Goal: Task Accomplishment & Management: Use online tool/utility

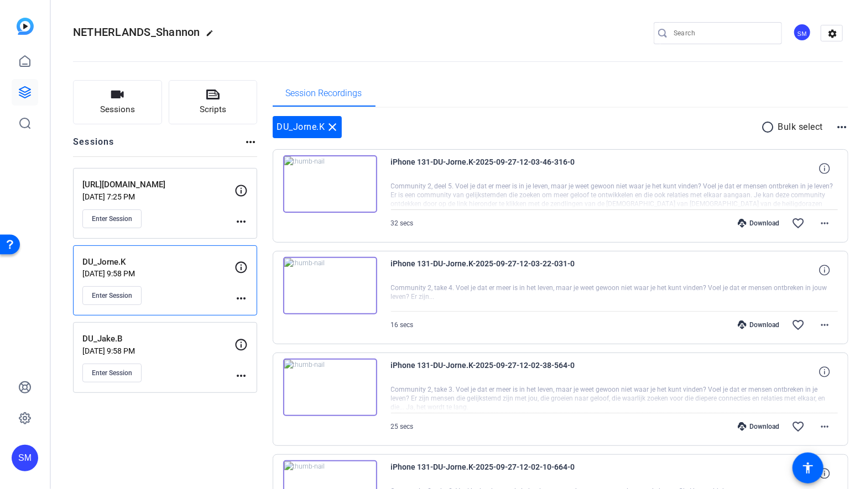
click at [151, 205] on div "[URL][DOMAIN_NAME] [DATE] 7:25 PM Enter Session" at bounding box center [158, 204] width 152 height 50
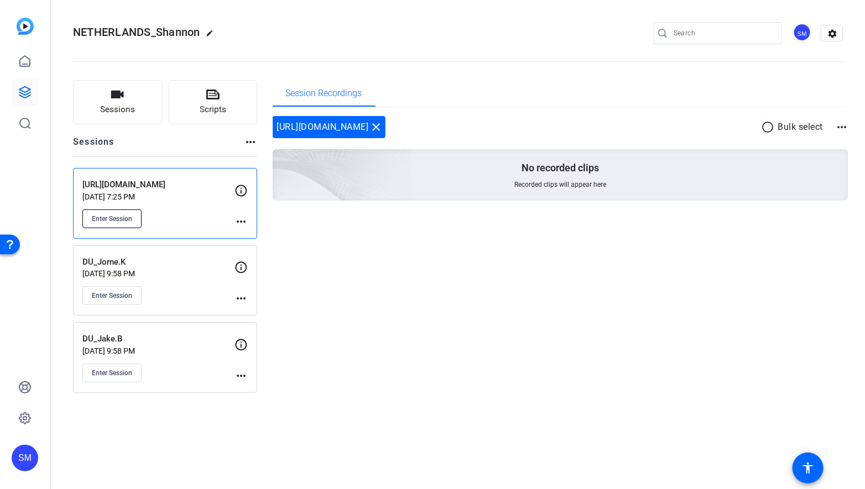
click at [114, 221] on span "Enter Session" at bounding box center [112, 219] width 40 height 9
click at [177, 206] on div "[URL][DOMAIN_NAME] [DATE] 7:25 PM Enter Session" at bounding box center [158, 204] width 152 height 50
click at [240, 220] on mat-icon "more_horiz" at bounding box center [240, 221] width 13 height 13
click at [258, 233] on span "Edit Session" at bounding box center [268, 236] width 50 height 13
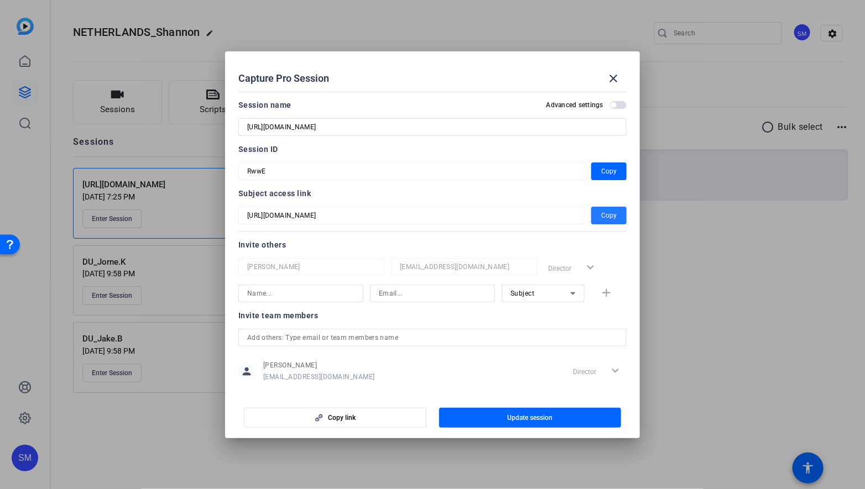
click at [607, 216] on span "Copy" at bounding box center [608, 215] width 15 height 13
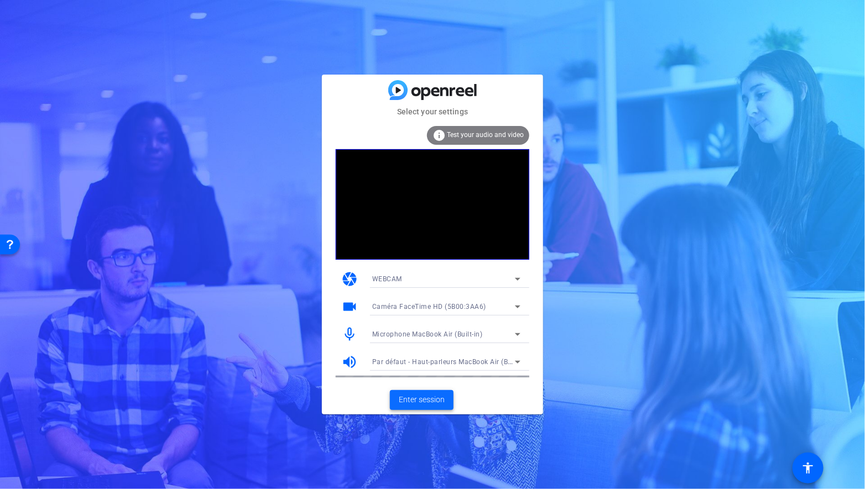
click at [409, 401] on span "Enter session" at bounding box center [422, 400] width 46 height 12
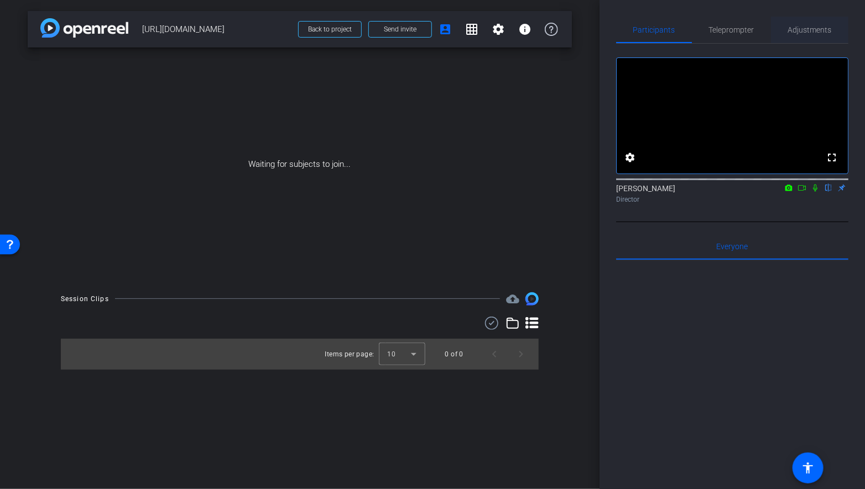
click at [807, 34] on span "Adjustments" at bounding box center [810, 30] width 44 height 27
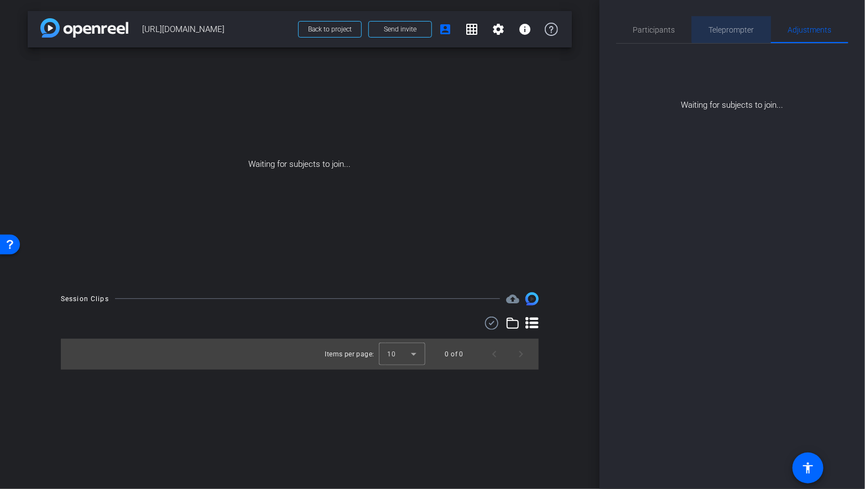
click at [735, 27] on span "Teleprompter" at bounding box center [731, 30] width 45 height 8
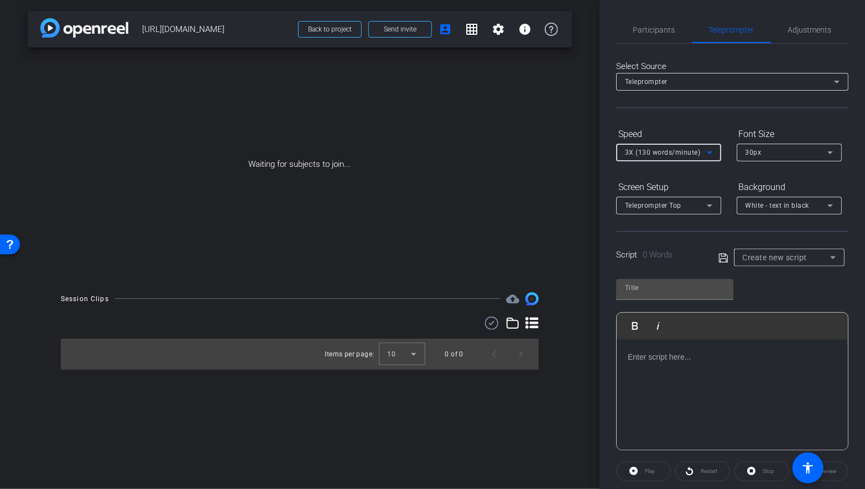
click at [714, 153] on icon at bounding box center [709, 152] width 13 height 13
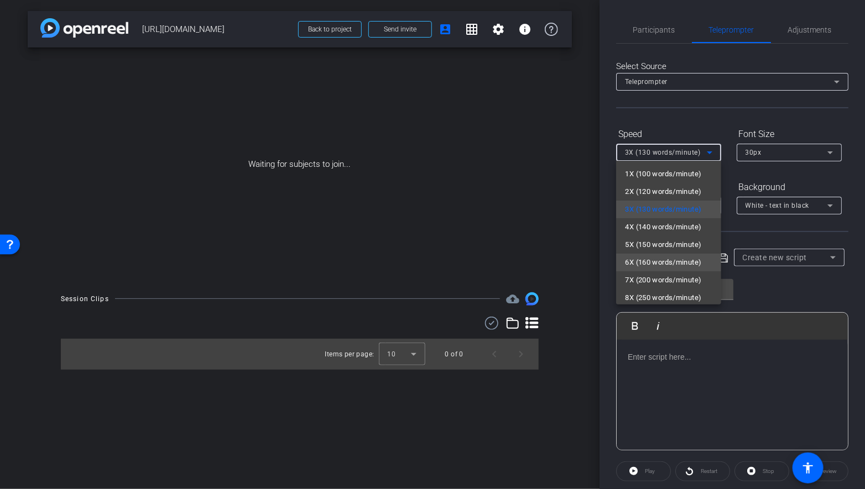
click at [658, 262] on span "6X (160 words/minute)" at bounding box center [663, 262] width 76 height 13
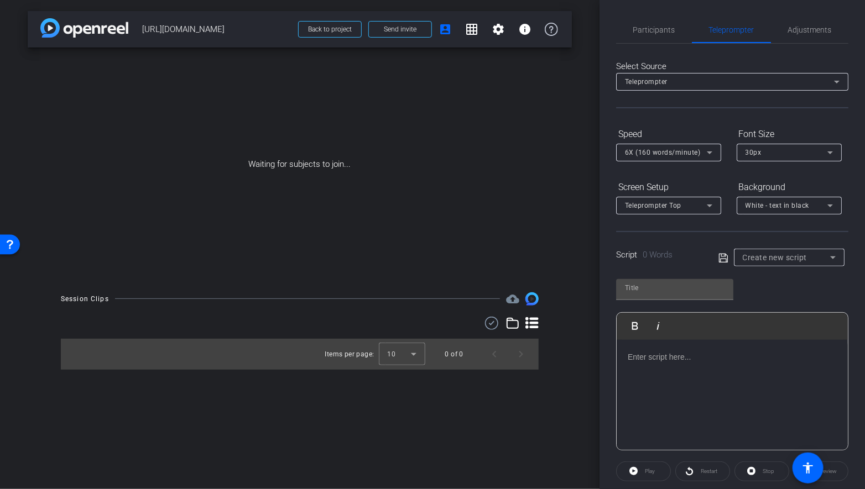
click at [656, 356] on p at bounding box center [732, 357] width 209 height 12
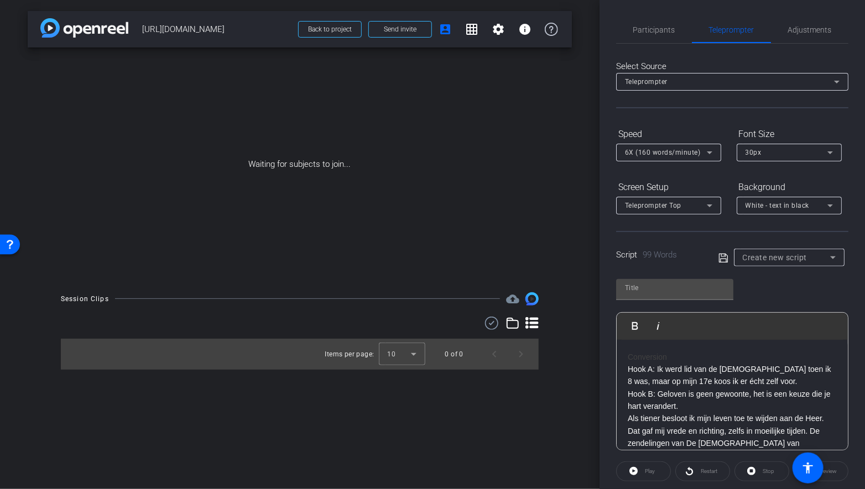
click at [668, 358] on h3 "Conversion" at bounding box center [732, 357] width 209 height 12
drag, startPoint x: 672, startPoint y: 357, endPoint x: 614, endPoint y: 353, distance: 58.2
click at [614, 354] on div "Participants Teleprompter Adjustments settings [PERSON_NAME] flip Director Ever…" at bounding box center [731, 244] width 265 height 489
click at [629, 364] on p "Hook A: Ik werd lid van de [DEMOGRAPHIC_DATA] toen ik 8 was, maar op mijn 17e k…" at bounding box center [732, 388] width 209 height 50
click at [693, 353] on p "Conversion Take:" at bounding box center [732, 357] width 209 height 12
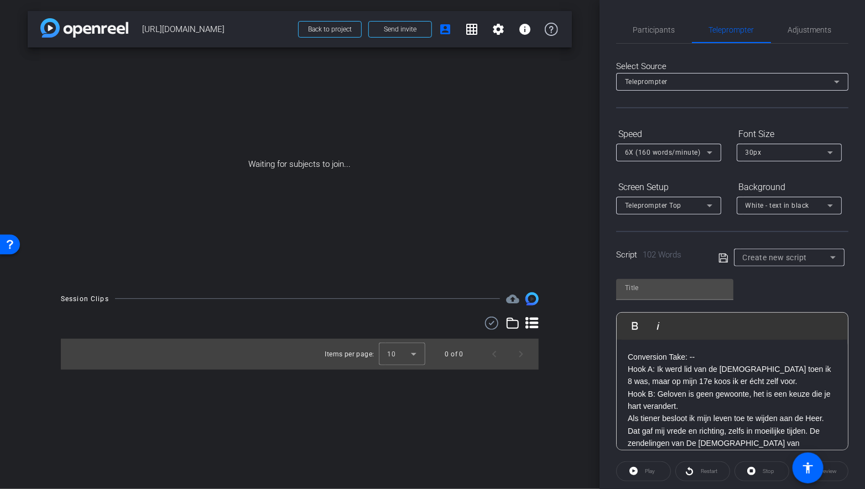
click at [629, 369] on p "Hook A: Ik werd lid van de Kerk toen ik 8 was, maar op mijn 17e koos ik er écht…" at bounding box center [732, 388] width 209 height 50
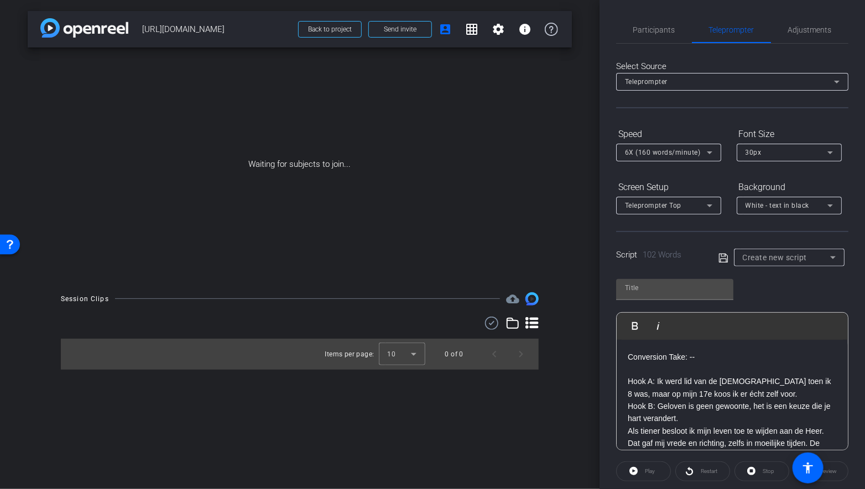
click at [629, 405] on p "Hook A: Ik werd lid van de Kerk toen ik 8 was, maar op mijn 17e koos ik er écht…" at bounding box center [732, 400] width 209 height 50
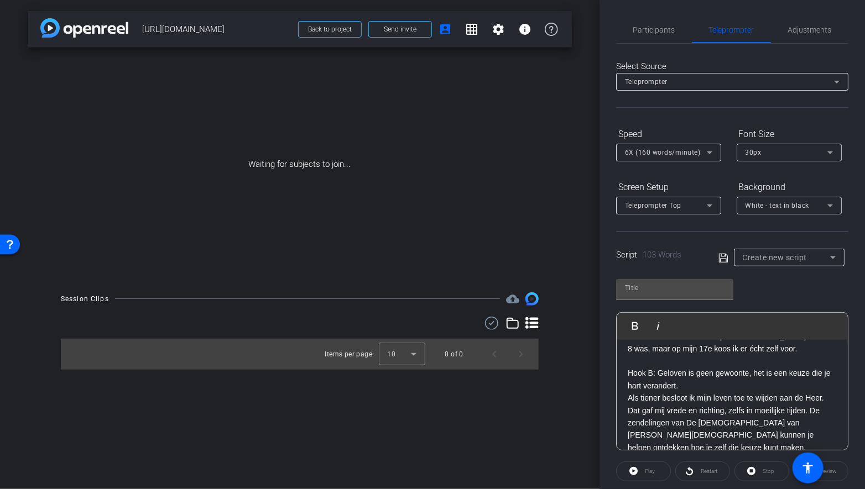
scroll to position [46, 0]
click at [629, 399] on p "Als tiener besloot ik mijn leven toe te wijden aan de Heer. Dat gaf mij vrede e…" at bounding box center [732, 422] width 209 height 62
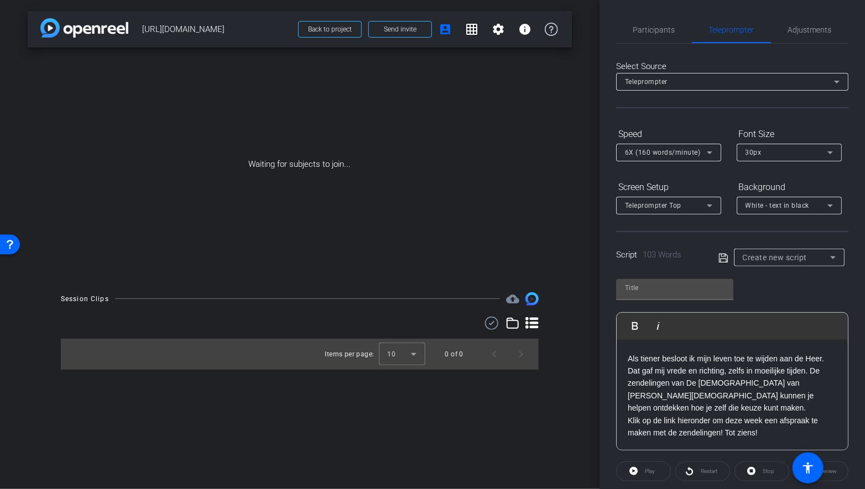
click at [751, 406] on p "Als tiener besloot ik mijn leven toe te wijden aan de Heer. Dat gaf mij vrede e…" at bounding box center [732, 384] width 209 height 62
click at [723, 258] on icon at bounding box center [723, 258] width 10 height 13
type input "Default title 1209"
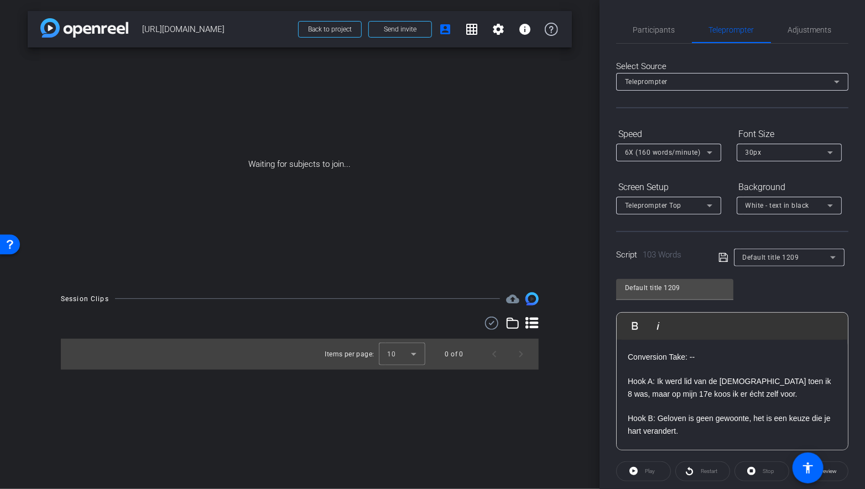
click at [668, 354] on p "Conversion Take: --" at bounding box center [732, 357] width 209 height 12
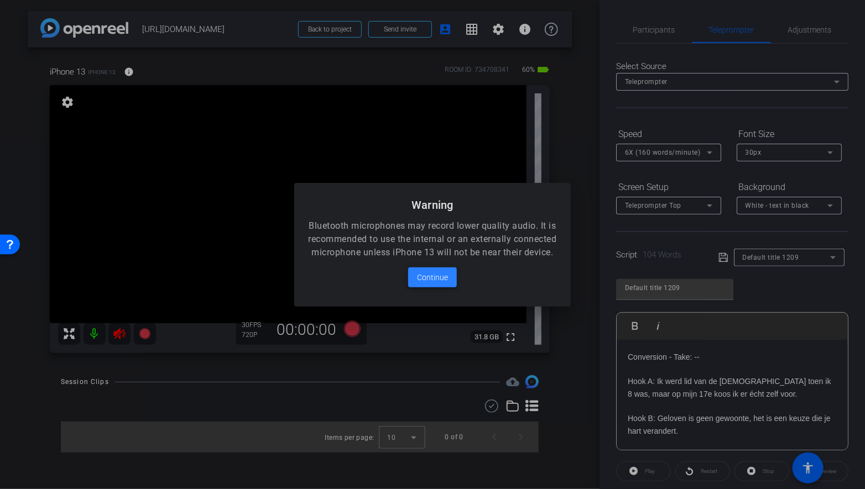
click at [440, 283] on span "Continue" at bounding box center [432, 277] width 31 height 13
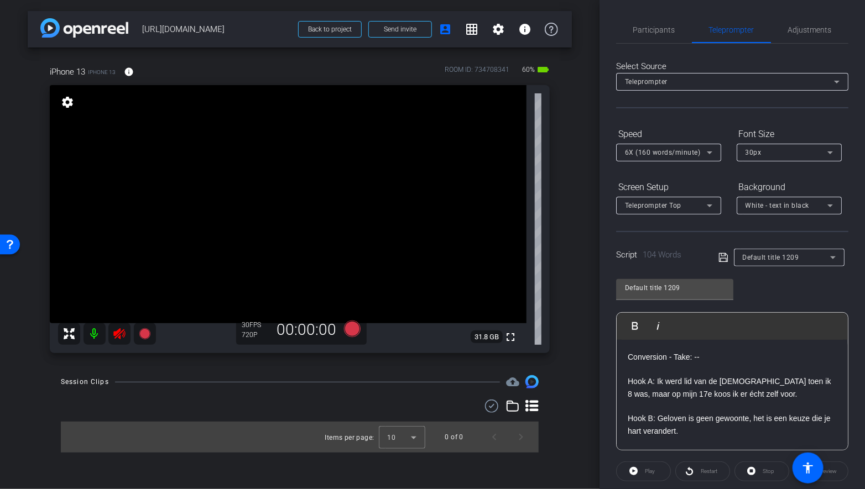
click at [118, 334] on icon at bounding box center [119, 333] width 13 height 13
click at [805, 33] on span "Adjustments" at bounding box center [810, 30] width 44 height 8
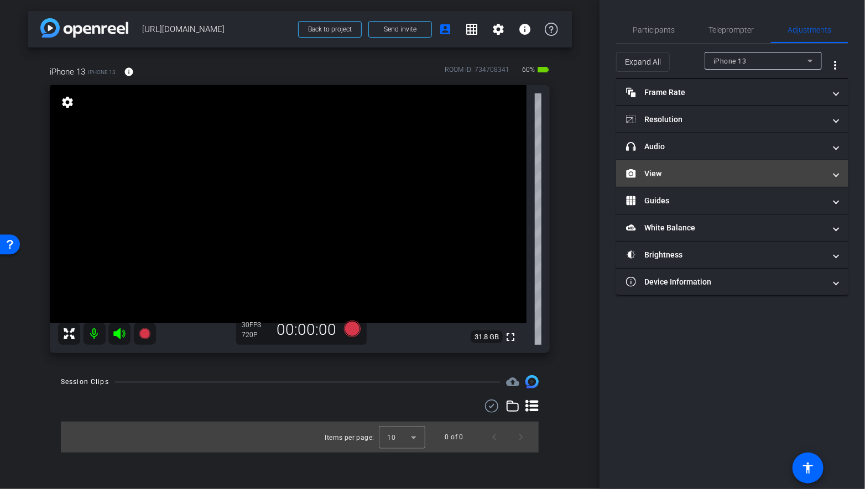
click at [683, 178] on mat-expansion-panel-header "View" at bounding box center [732, 173] width 232 height 27
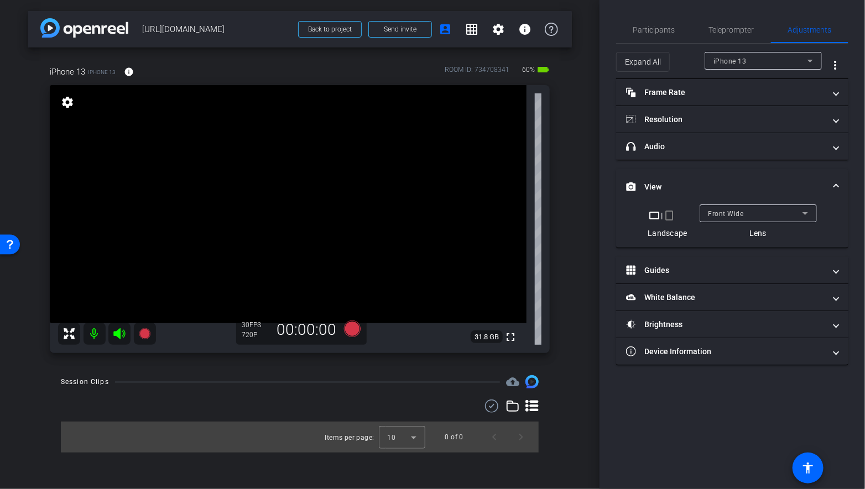
click at [668, 217] on mat-icon "crop_portrait" at bounding box center [669, 215] width 13 height 13
click at [672, 215] on mat-icon "crop_portrait" at bounding box center [669, 215] width 13 height 13
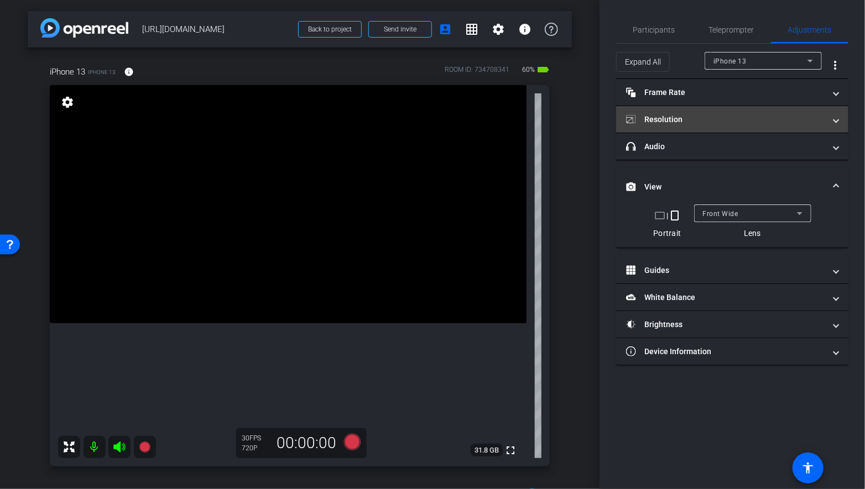
click at [707, 116] on mat-panel-title "Resolution" at bounding box center [725, 120] width 199 height 12
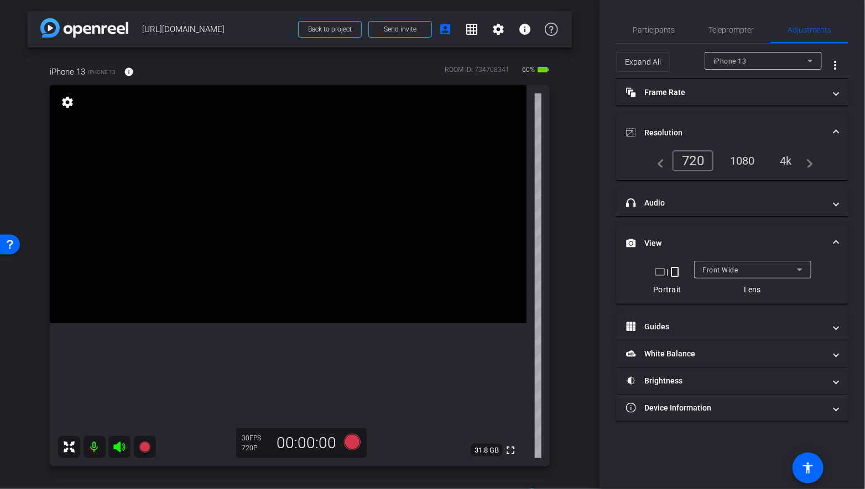
click at [783, 160] on div "4k" at bounding box center [785, 160] width 29 height 19
click at [652, 35] on span "Participants" at bounding box center [654, 30] width 42 height 27
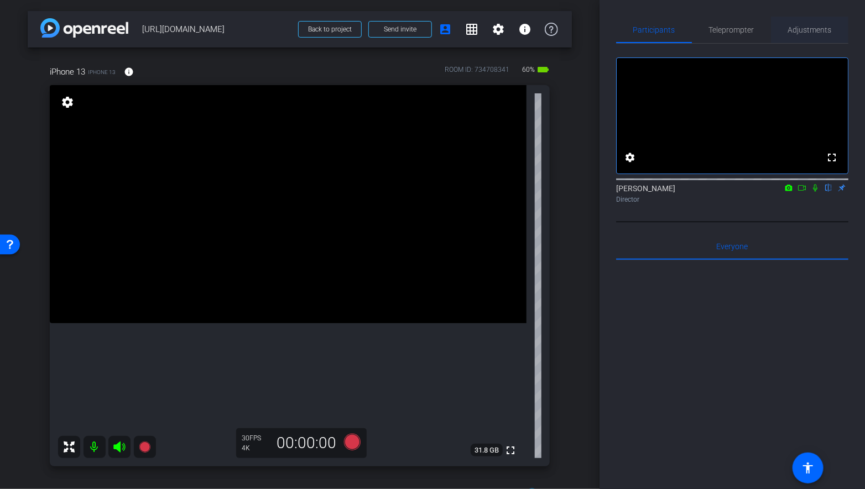
click at [816, 34] on span "Adjustments" at bounding box center [810, 30] width 44 height 27
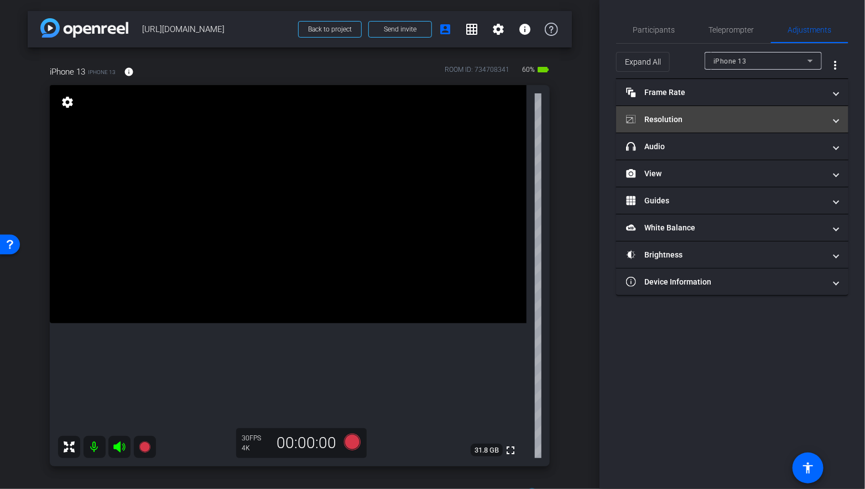
click at [713, 121] on mat-panel-title "Resolution" at bounding box center [725, 120] width 199 height 12
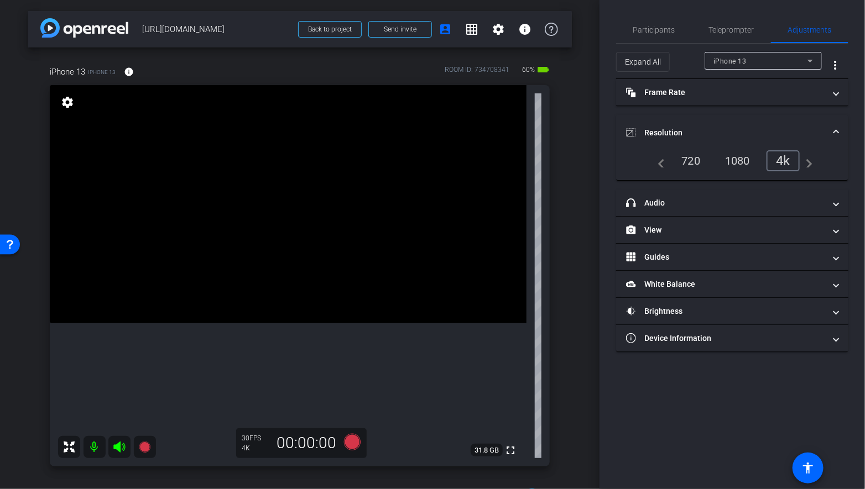
click at [730, 160] on div "1080" at bounding box center [737, 160] width 41 height 19
click at [660, 32] on span "Participants" at bounding box center [654, 30] width 42 height 8
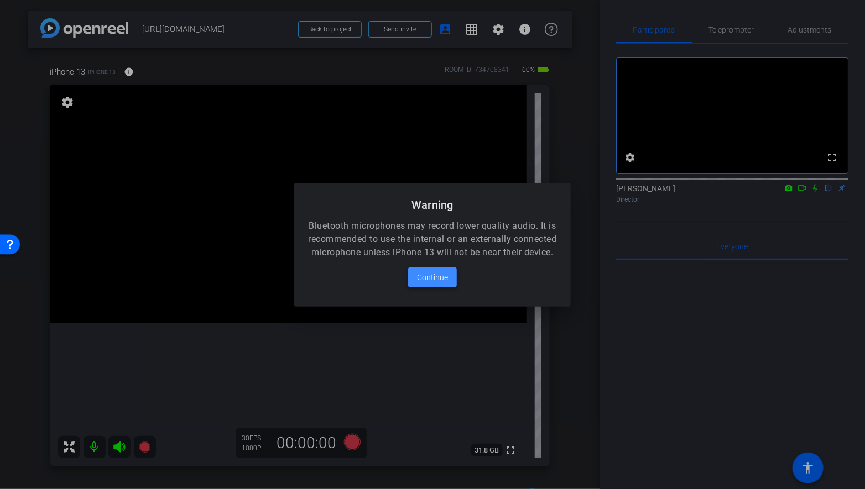
click at [433, 279] on span "Continue" at bounding box center [432, 277] width 31 height 13
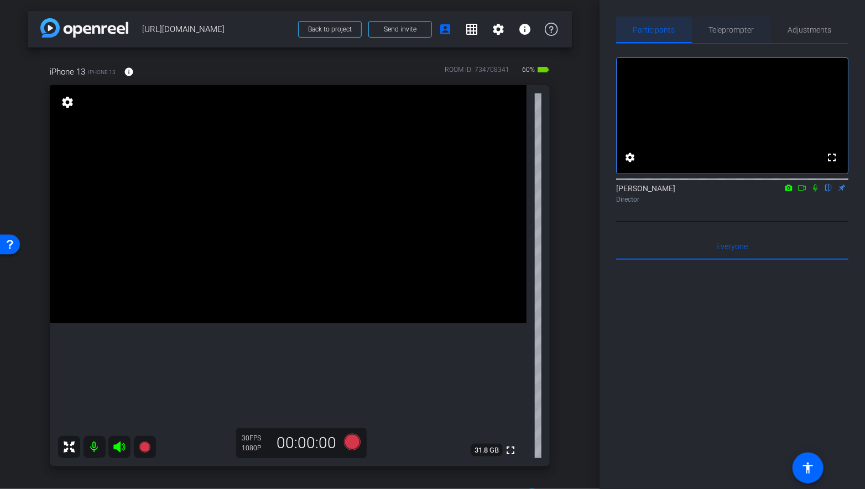
click at [734, 33] on span "Teleprompter" at bounding box center [731, 30] width 45 height 8
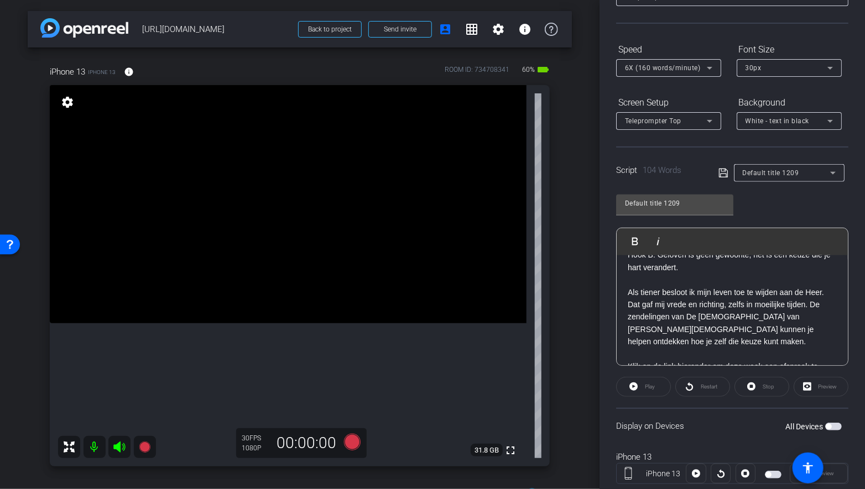
scroll to position [81, 0]
click at [631, 384] on div "Play" at bounding box center [643, 387] width 55 height 20
click at [637, 385] on div "Play" at bounding box center [643, 387] width 55 height 20
click at [829, 425] on span "button" at bounding box center [828, 427] width 6 height 6
click at [641, 386] on span at bounding box center [643, 387] width 54 height 27
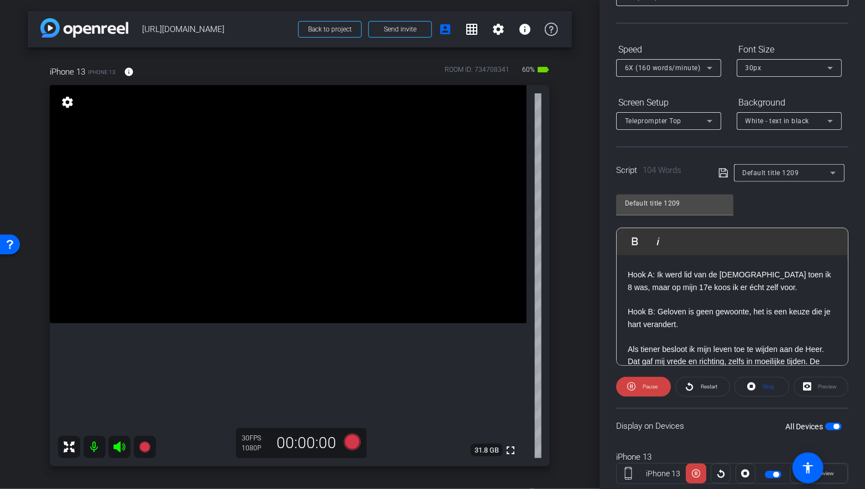
scroll to position [0, 0]
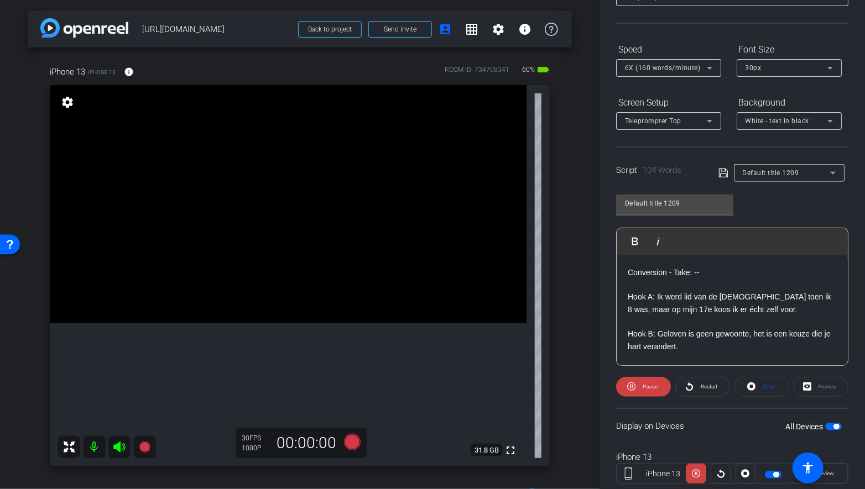
click at [709, 72] on icon at bounding box center [709, 67] width 13 height 13
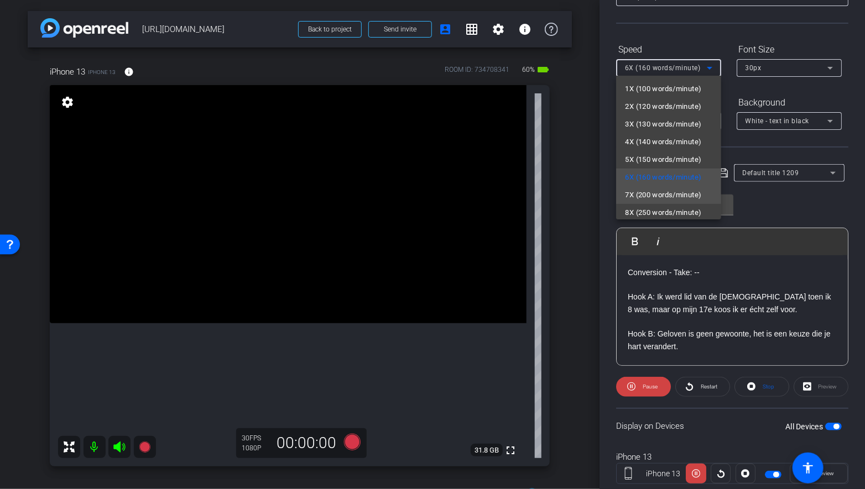
click at [664, 196] on span "7X (200 words/minute)" at bounding box center [663, 195] width 76 height 13
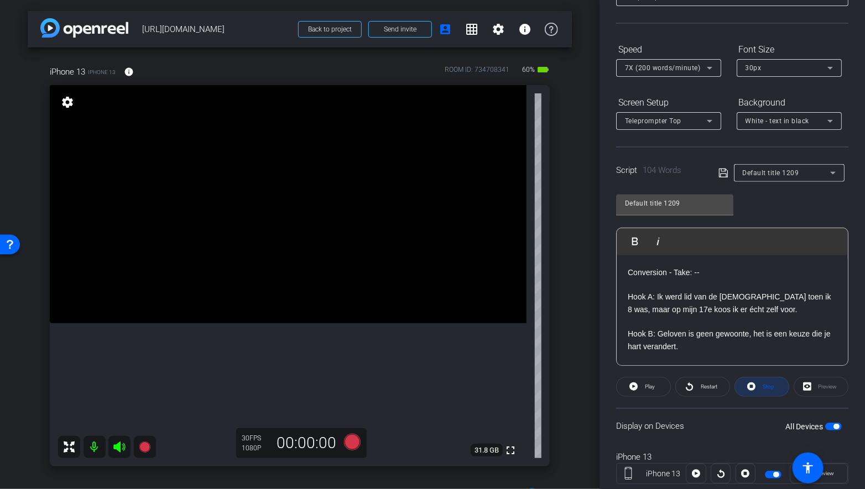
click at [766, 389] on span "Stop" at bounding box center [767, 386] width 14 height 15
click at [631, 385] on icon at bounding box center [633, 387] width 8 height 8
click at [632, 392] on icon at bounding box center [631, 387] width 8 height 14
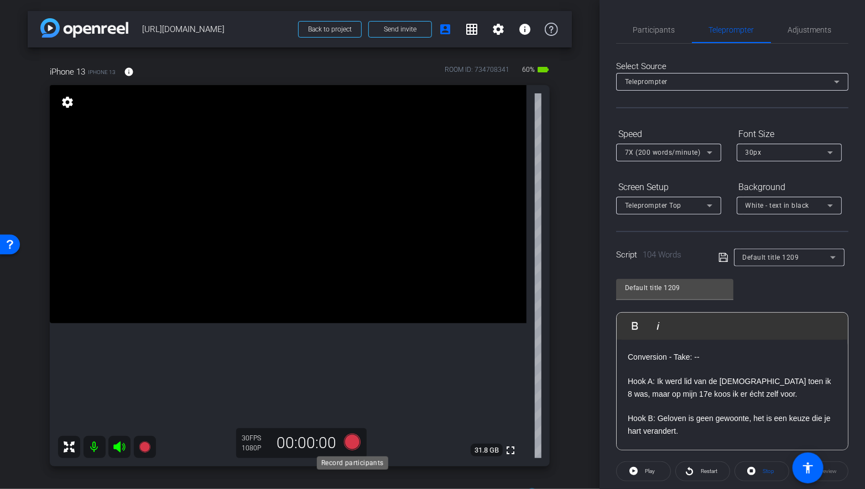
click at [356, 441] on icon at bounding box center [352, 442] width 17 height 17
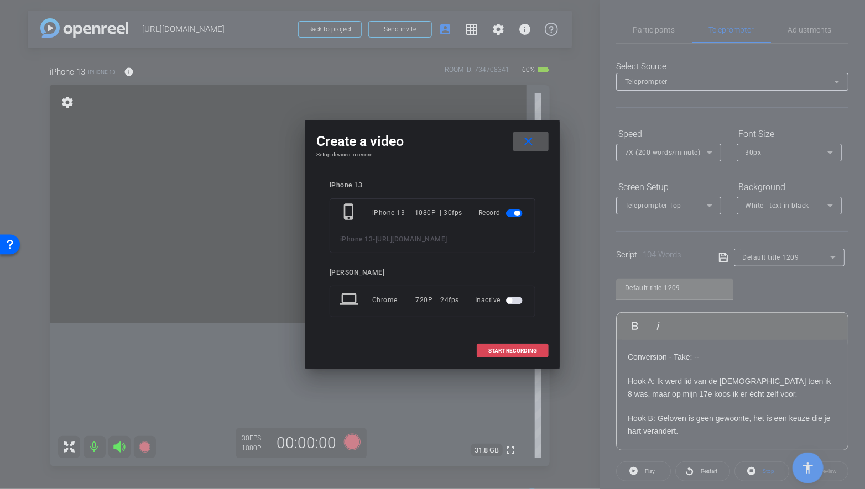
click at [507, 350] on span "START RECORDING" at bounding box center [512, 351] width 49 height 6
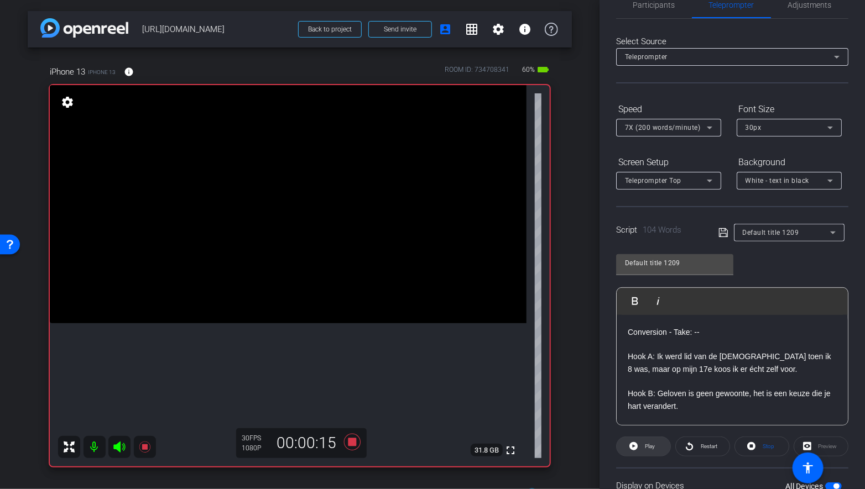
click at [634, 445] on icon at bounding box center [633, 447] width 8 height 14
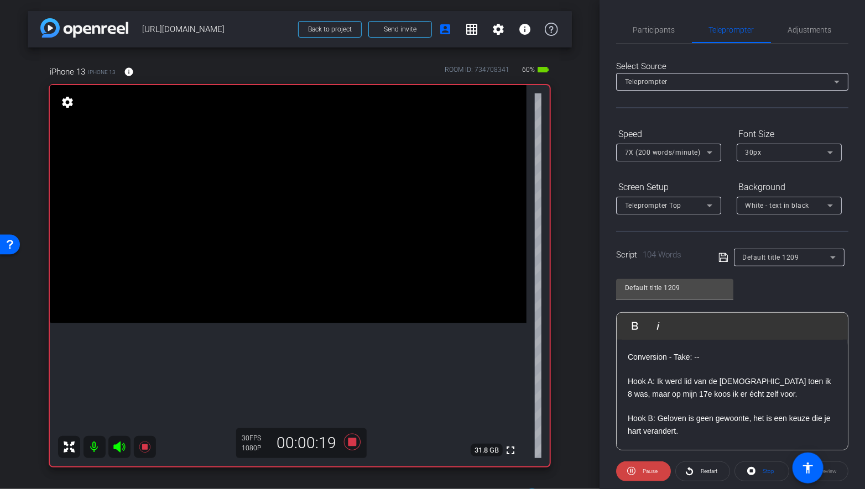
scroll to position [2, 0]
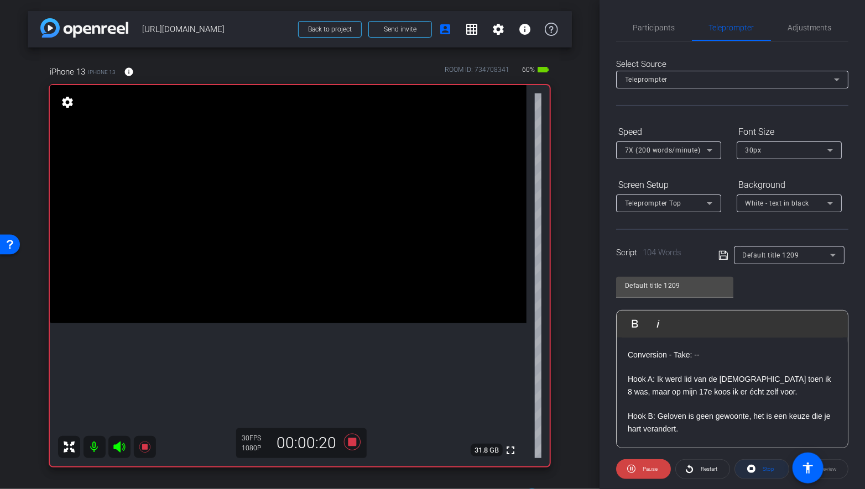
click at [750, 466] on icon at bounding box center [751, 469] width 8 height 14
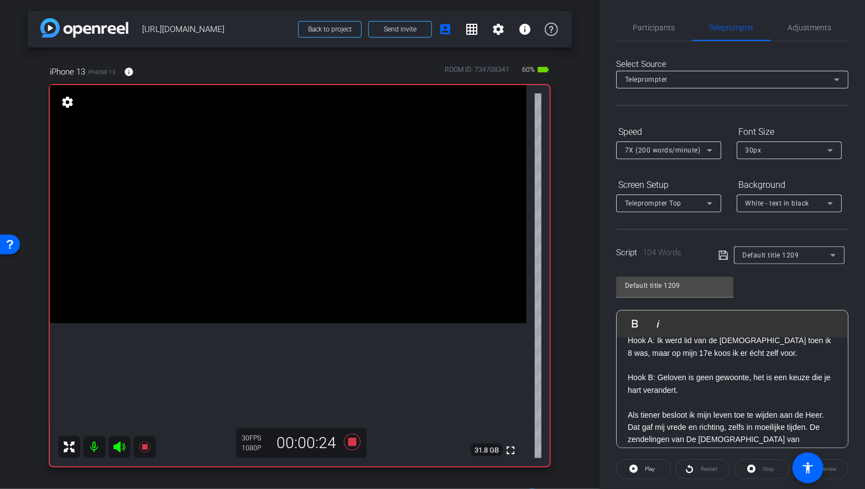
scroll to position [0, 0]
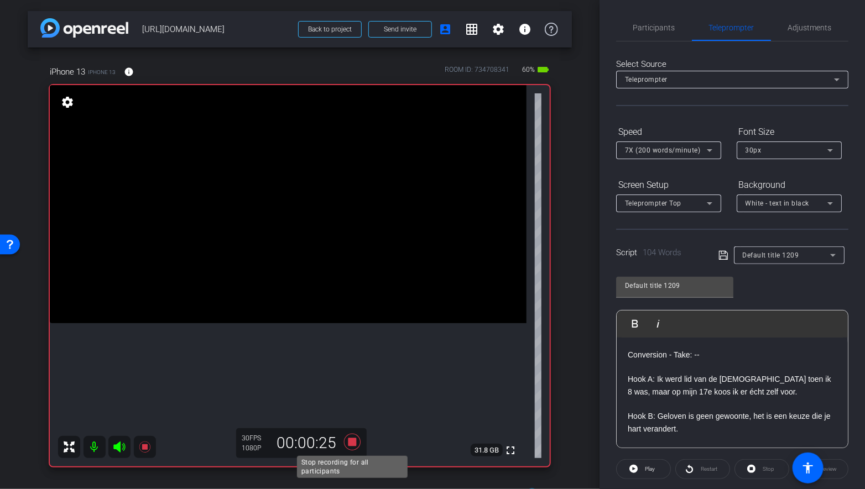
click at [348, 441] on icon at bounding box center [352, 442] width 17 height 17
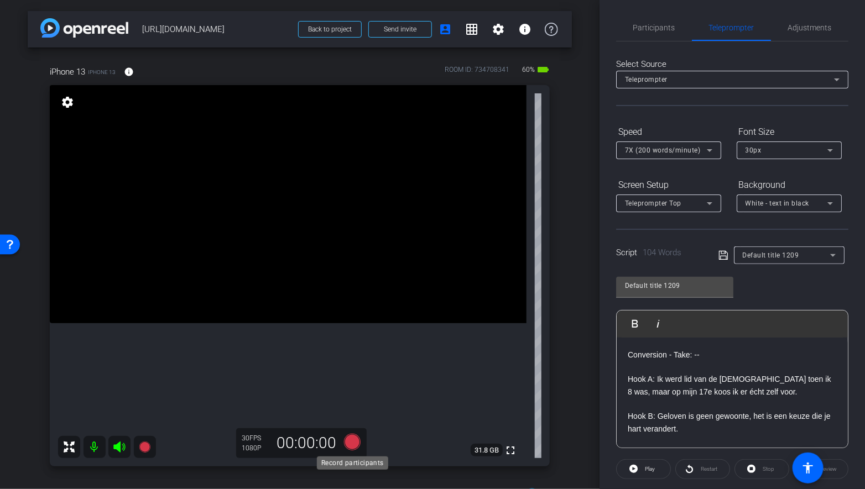
click at [344, 439] on icon at bounding box center [352, 442] width 17 height 17
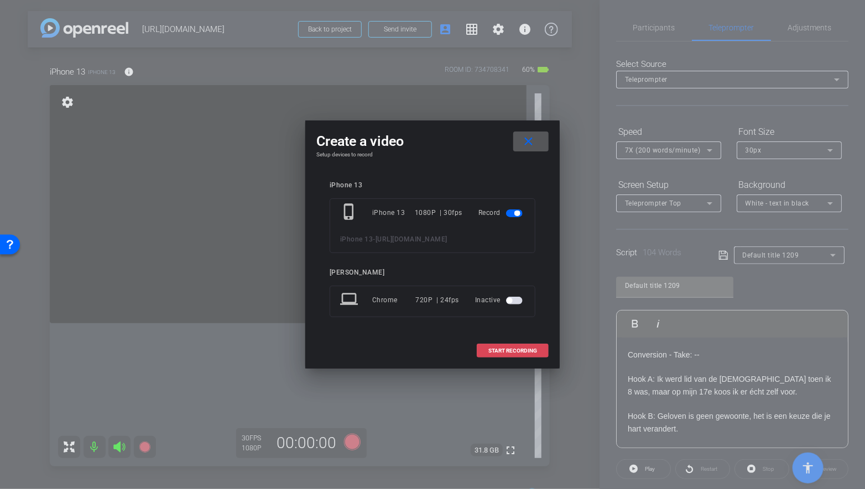
click at [498, 352] on span "START RECORDING" at bounding box center [512, 351] width 49 height 6
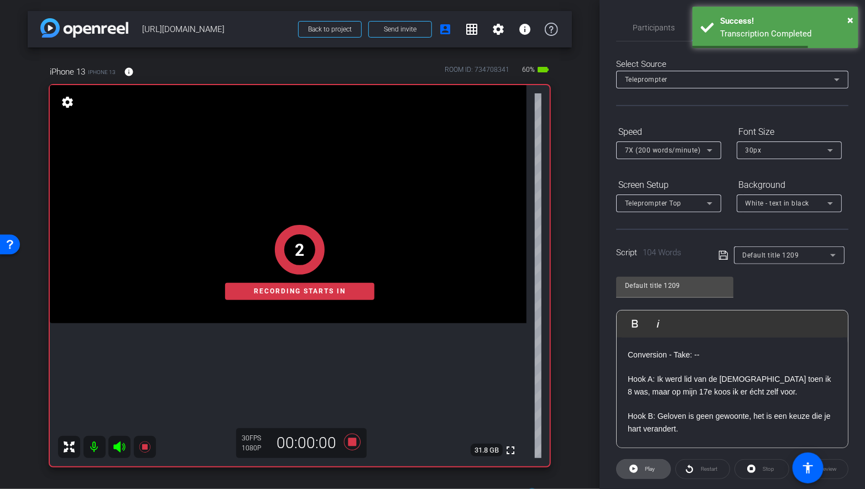
click at [629, 468] on icon at bounding box center [633, 469] width 8 height 14
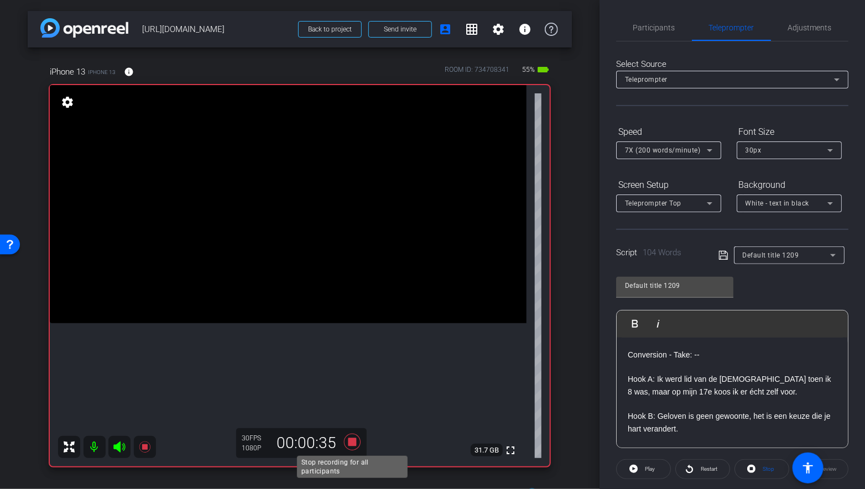
click at [352, 440] on icon at bounding box center [352, 442] width 17 height 17
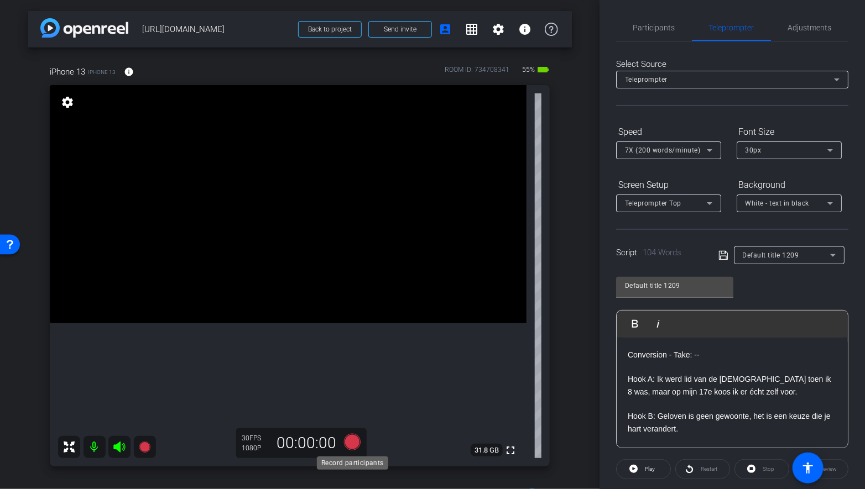
click at [355, 446] on icon at bounding box center [352, 442] width 17 height 17
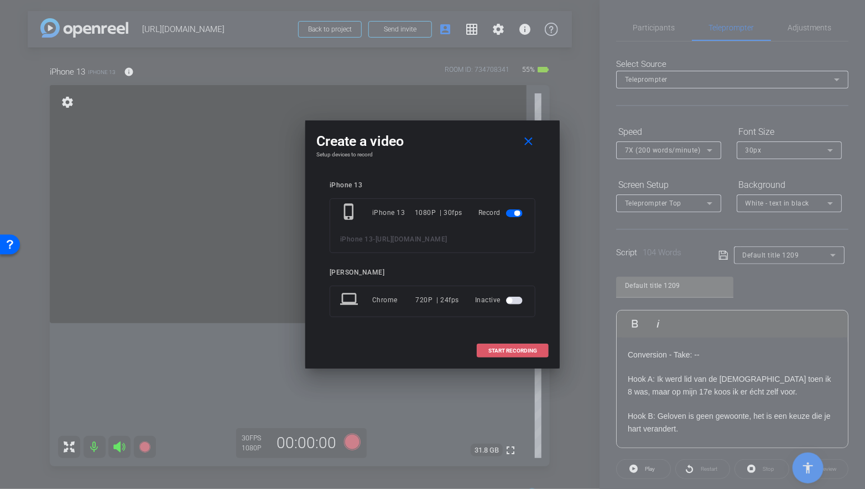
click at [522, 348] on span "START RECORDING" at bounding box center [512, 351] width 49 height 6
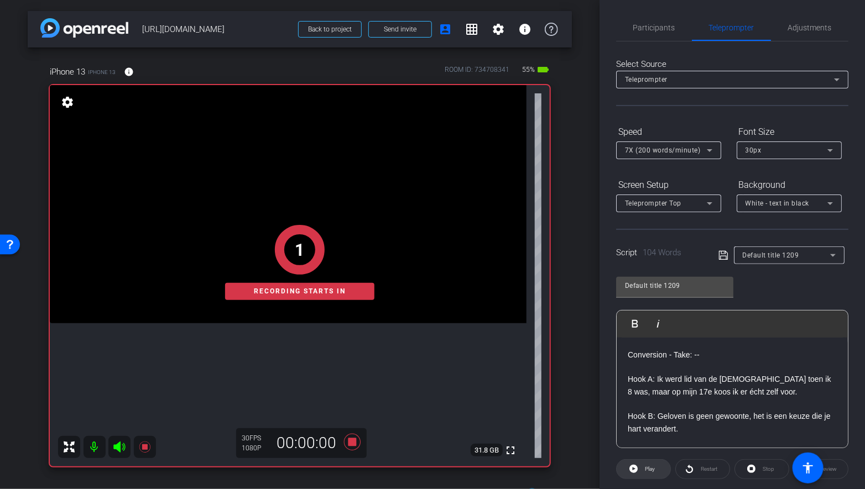
click at [634, 469] on icon at bounding box center [633, 469] width 8 height 8
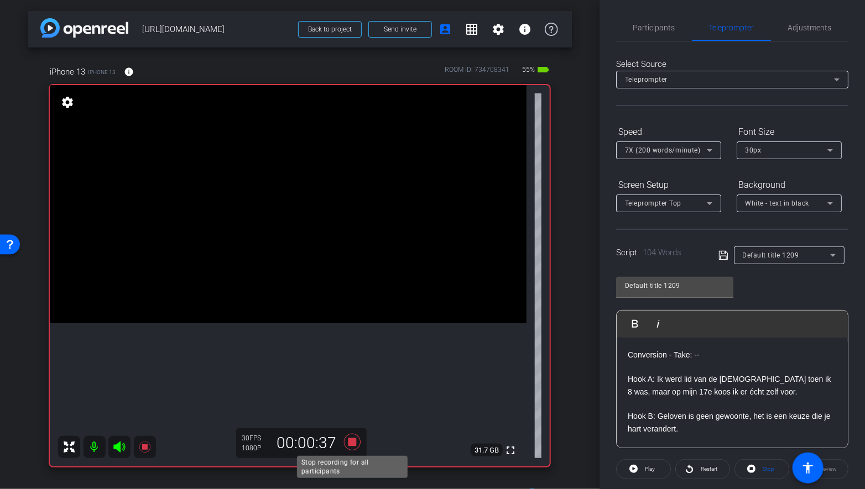
click at [353, 438] on icon at bounding box center [352, 442] width 17 height 17
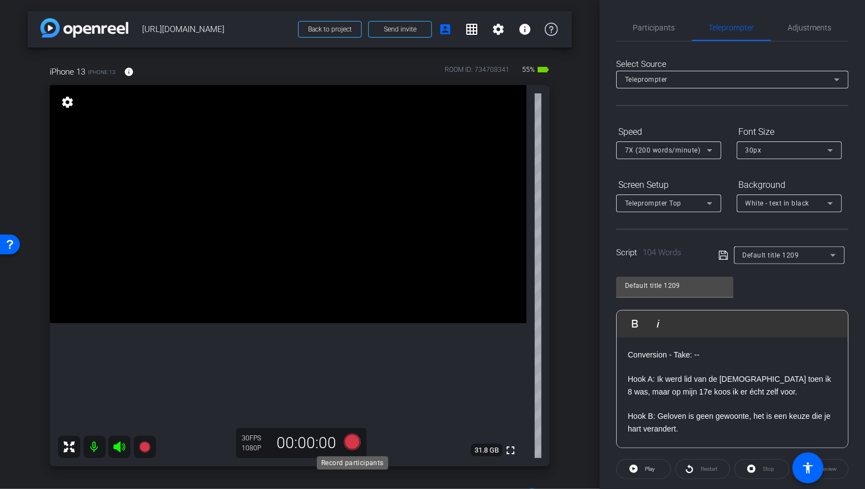
click at [355, 440] on icon at bounding box center [352, 442] width 17 height 17
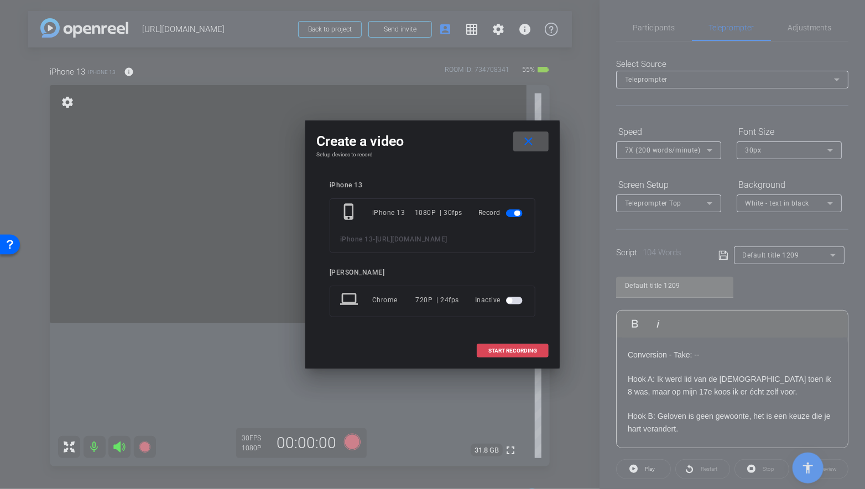
click at [506, 356] on span at bounding box center [512, 351] width 71 height 27
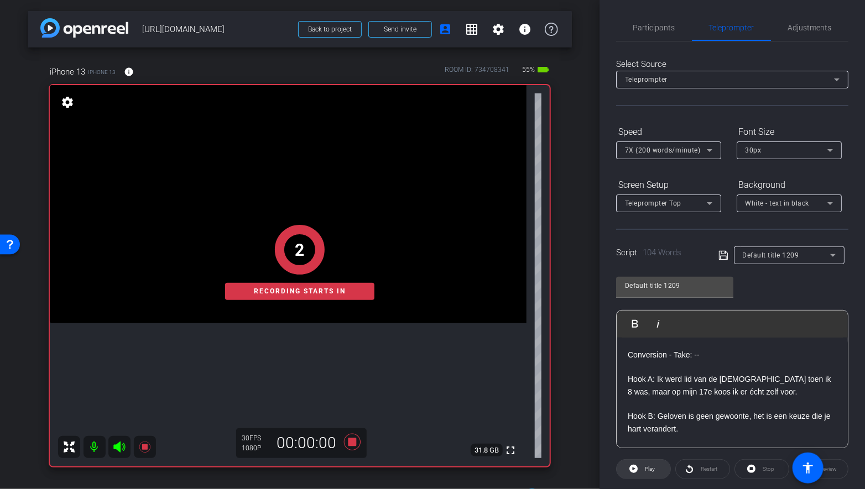
click at [640, 461] on span at bounding box center [643, 469] width 54 height 27
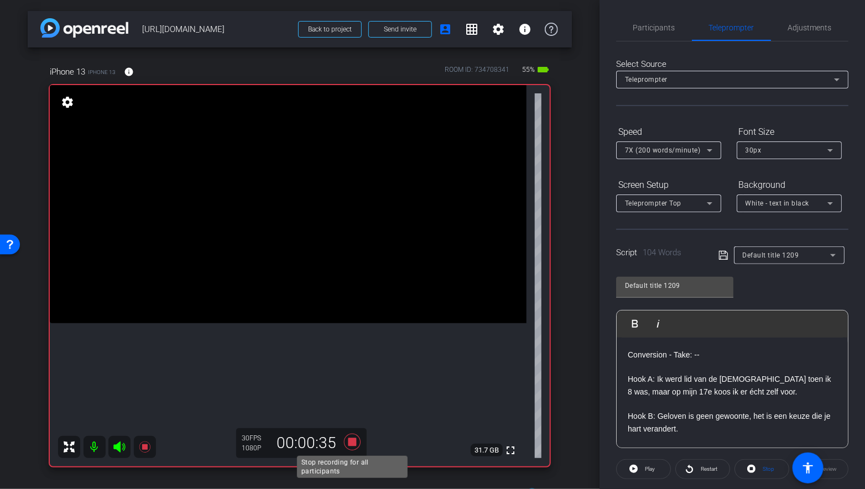
click at [350, 448] on icon at bounding box center [352, 442] width 27 height 20
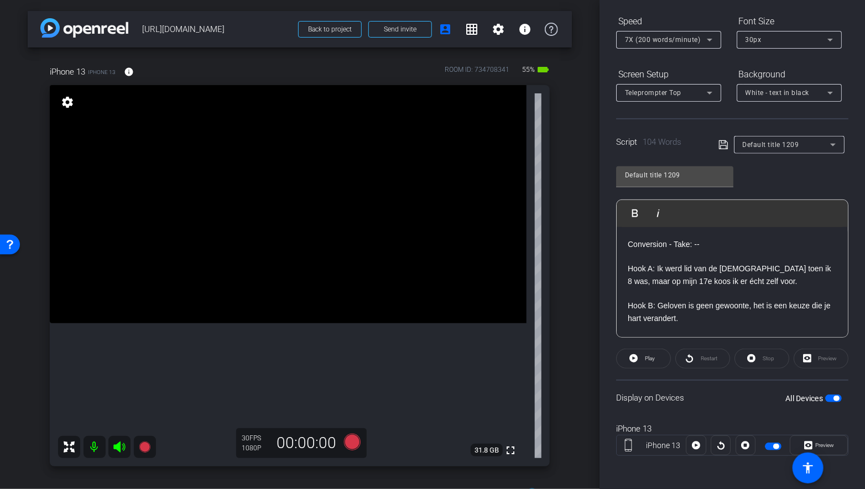
click at [661, 280] on p "Hook A: Ik werd lid van de Kerk toen ik 8 was, maar op mijn 17e koos ik er écht…" at bounding box center [732, 275] width 209 height 25
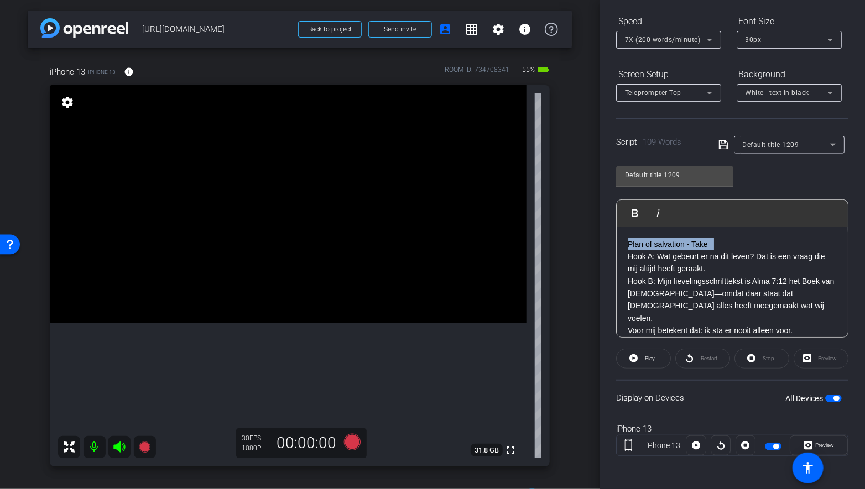
drag, startPoint x: 626, startPoint y: 241, endPoint x: 752, endPoint y: 242, distance: 126.1
click at [752, 242] on div "Plan of salvation - Take – Hook A: Wat gebeurt er na dit leven? Dat is een vraa…" at bounding box center [731, 337] width 231 height 220
click at [628, 253] on p "Hook A: Wat gebeurt er na dit leven? Dat is een vraag die mij altijd heeft gera…" at bounding box center [732, 287] width 209 height 74
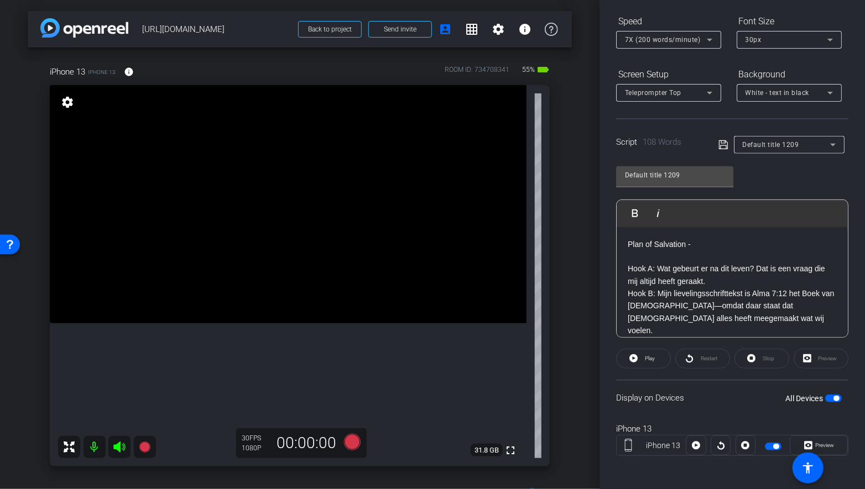
click at [705, 241] on p "Plan of Salvation -" at bounding box center [732, 244] width 209 height 12
click at [715, 279] on p "Hook A: Wat gebeurt er na dit leven? Dat is een vraag die mij altijd heeft gera…" at bounding box center [732, 300] width 209 height 74
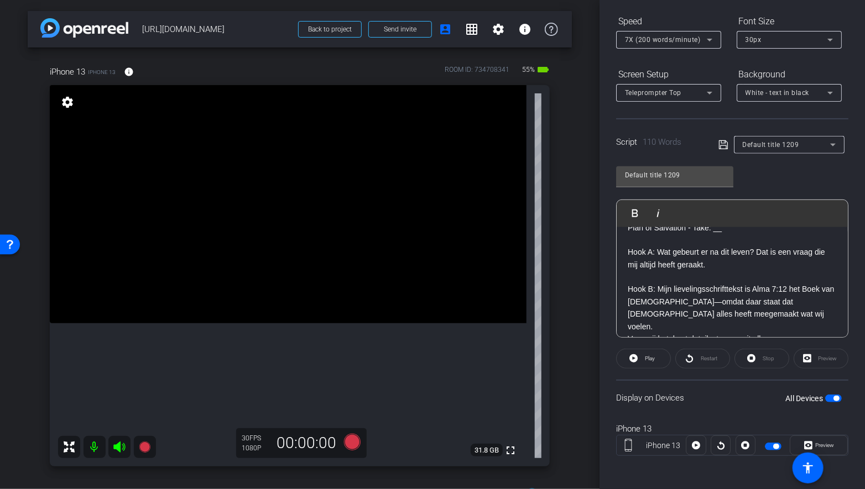
scroll to position [26, 0]
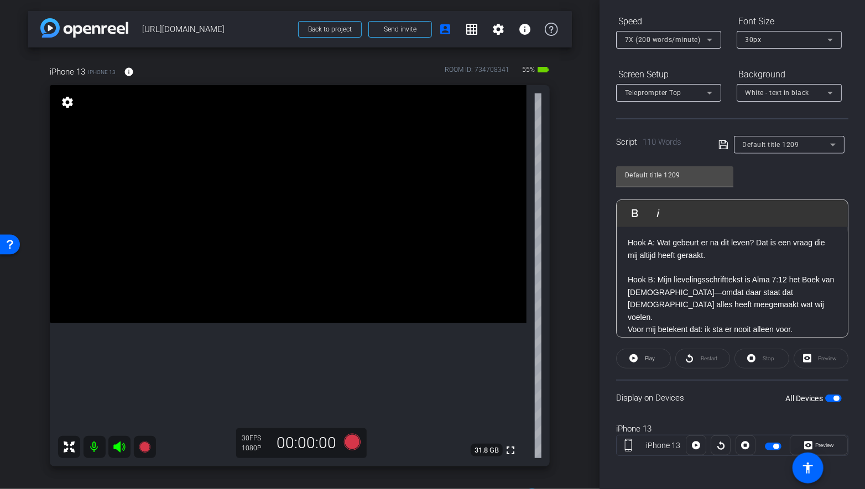
click at [735, 304] on p "Hook B: Mijn lievelingsschrifttekst is Alma 7:12 het Boek van Mormon—omdat daar…" at bounding box center [732, 293] width 209 height 62
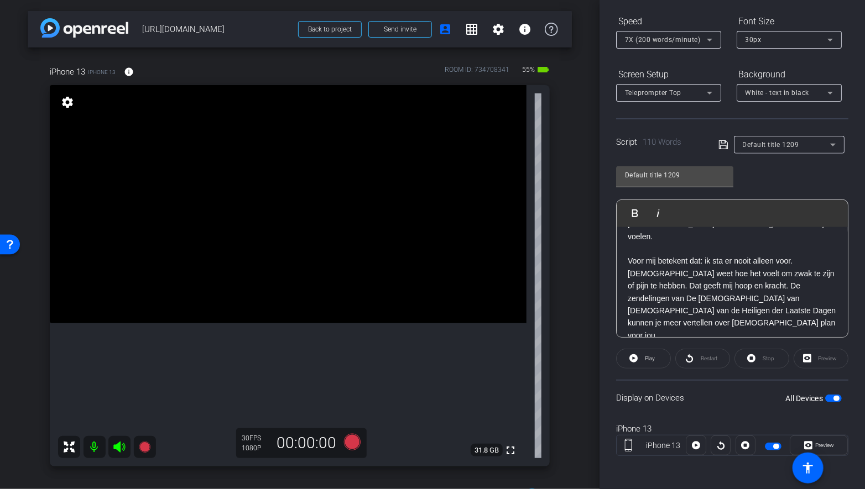
scroll to position [109, 0]
click at [629, 339] on p "Klik op de link om de zendelingen persoonlijk of virtueel te ontmoeten! Tot sne…" at bounding box center [732, 351] width 209 height 25
click at [764, 274] on p "Voor mij betekent dat: ik sta er nooit alleen voor. Jezus Christus weet hoe het…" at bounding box center [732, 300] width 209 height 87
click at [762, 274] on p "Voor mij betekent dat: ik sta er nooit alleen voor. Jezus Christus weet hoe het…" at bounding box center [732, 300] width 209 height 87
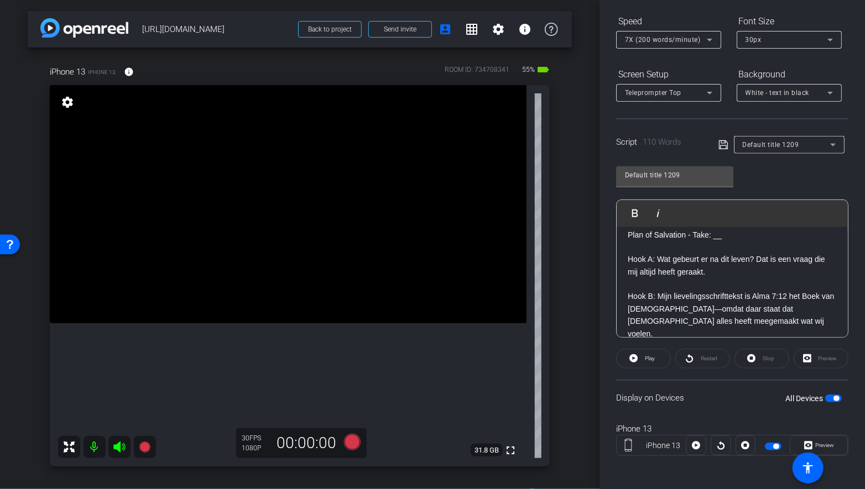
scroll to position [0, 0]
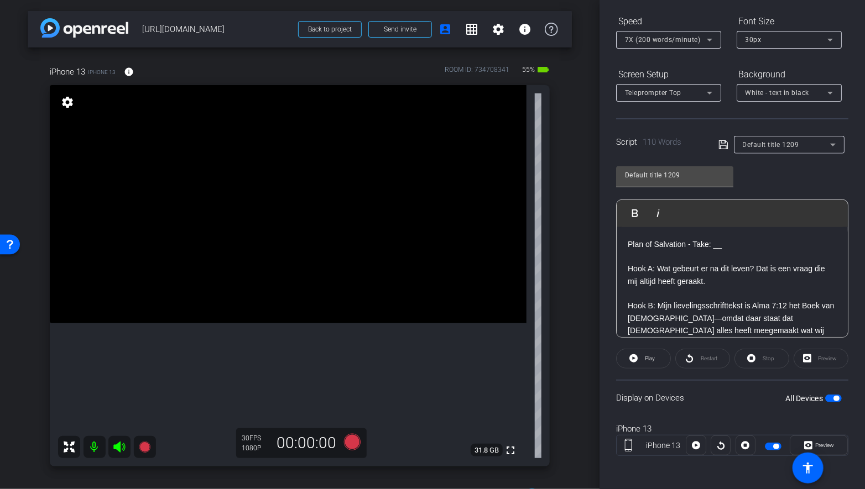
click at [723, 143] on icon at bounding box center [723, 144] width 10 height 13
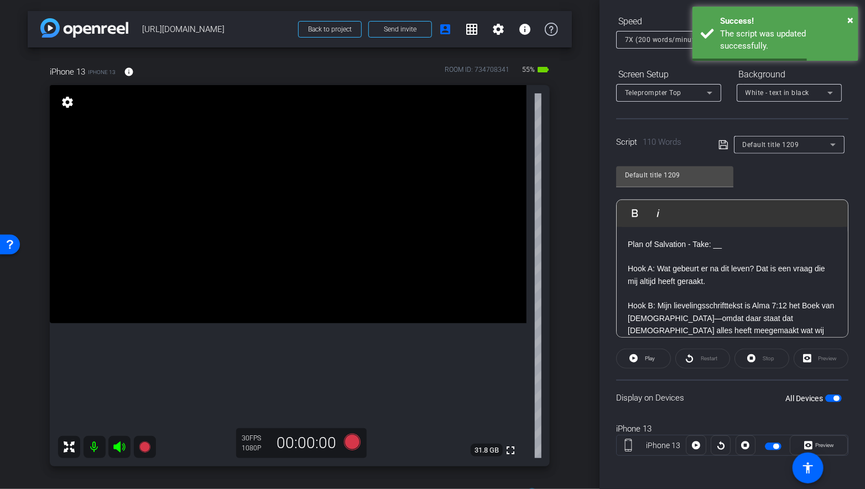
scroll to position [7, 0]
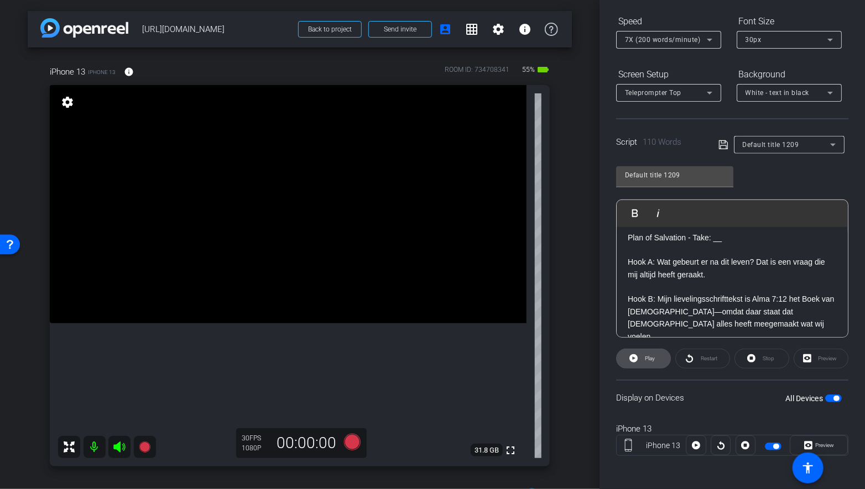
click at [642, 358] on span "Play" at bounding box center [648, 358] width 13 height 15
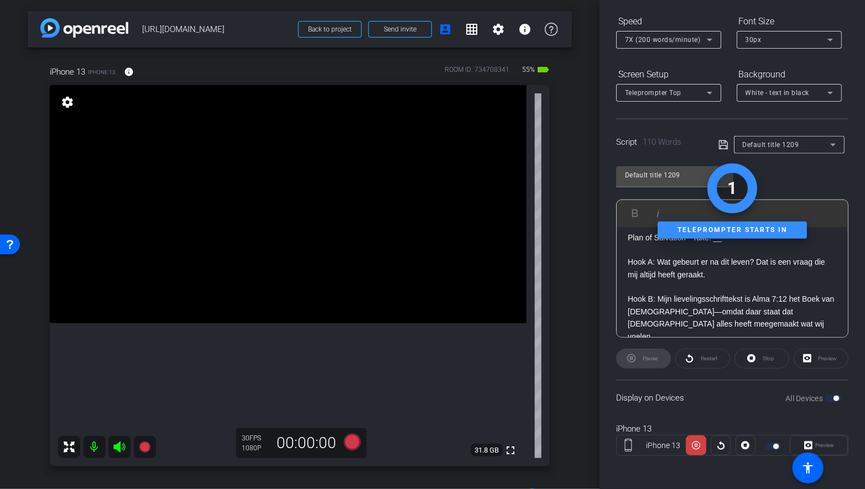
scroll to position [0, 0]
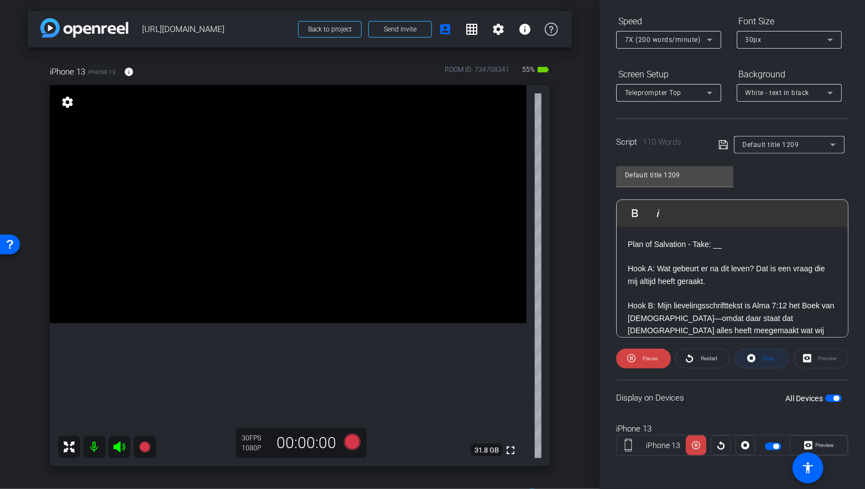
click at [755, 363] on icon at bounding box center [751, 359] width 8 height 14
click at [723, 147] on icon at bounding box center [723, 144] width 10 height 13
click at [628, 361] on span at bounding box center [643, 359] width 54 height 27
click at [763, 356] on span "Stop" at bounding box center [768, 359] width 12 height 6
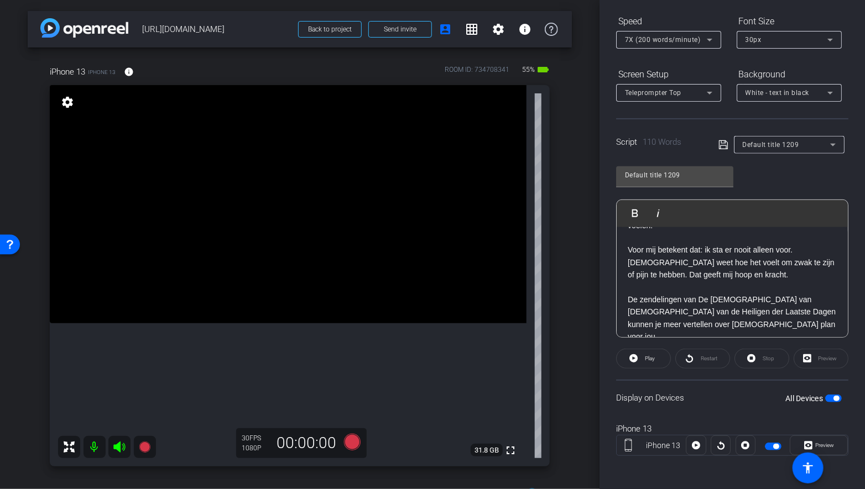
scroll to position [119, 0]
click at [351, 441] on icon at bounding box center [352, 442] width 17 height 17
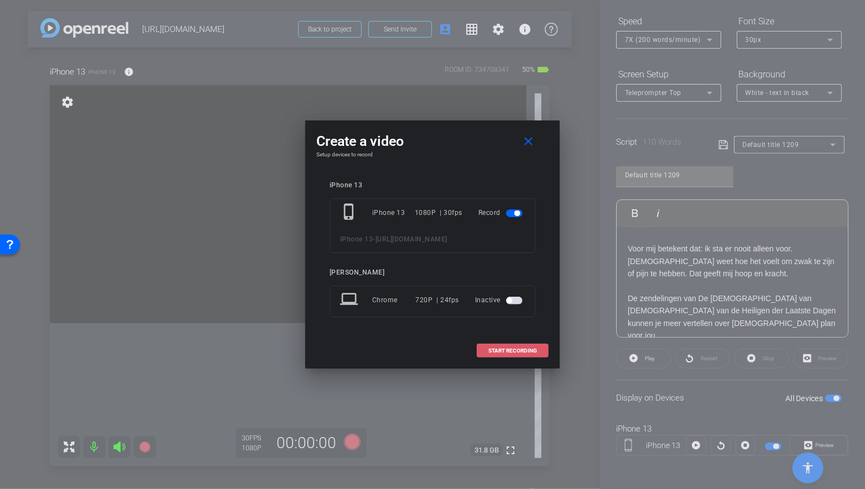
click at [506, 351] on span "START RECORDING" at bounding box center [512, 351] width 49 height 6
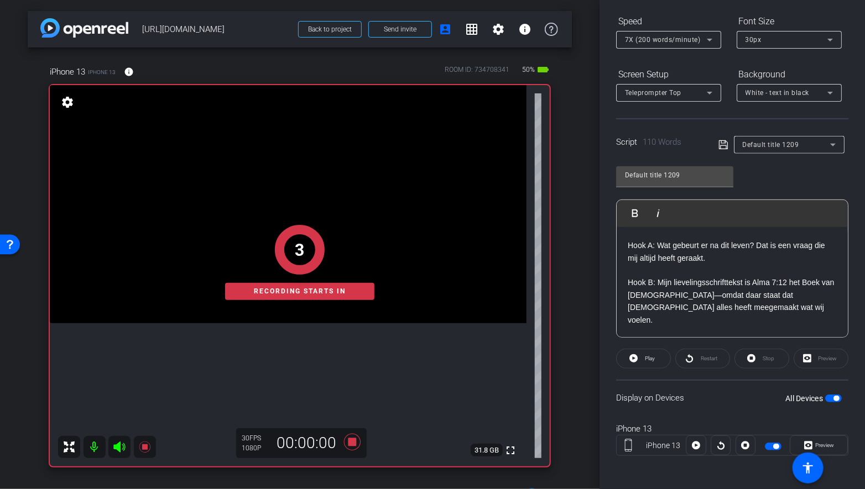
scroll to position [0, 0]
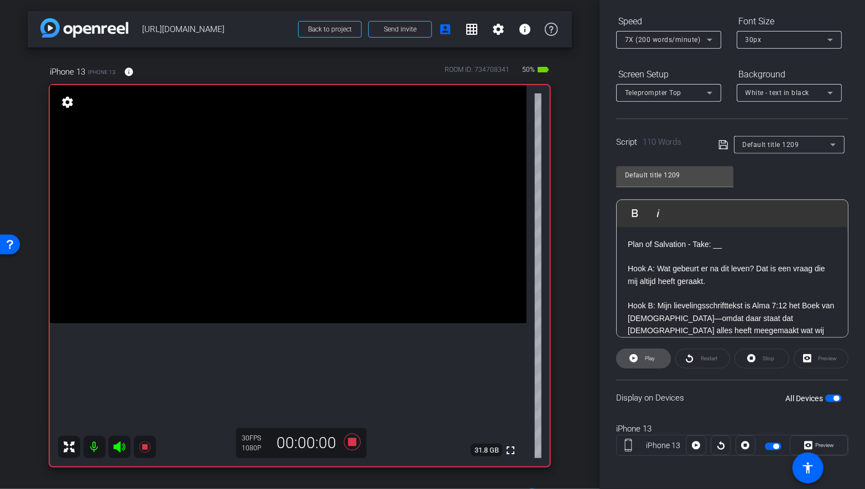
click at [636, 360] on icon at bounding box center [633, 359] width 8 height 14
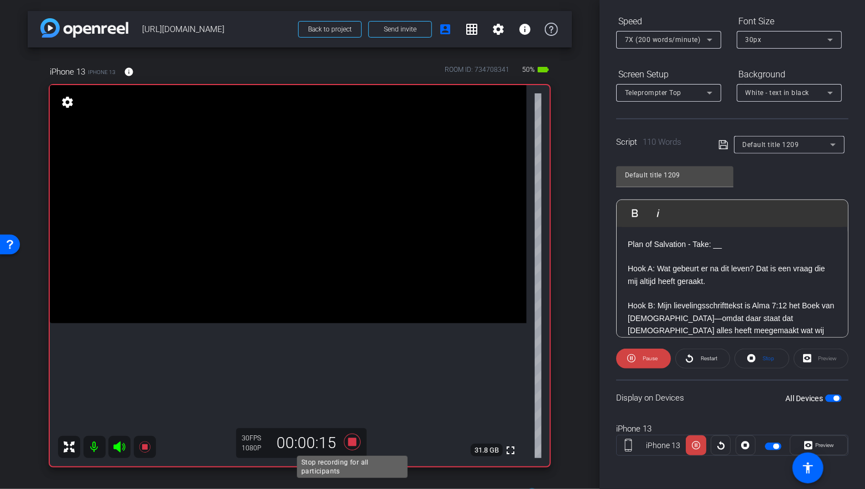
click at [368, 323] on video at bounding box center [288, 204] width 477 height 238
click at [359, 447] on icon at bounding box center [352, 442] width 27 height 20
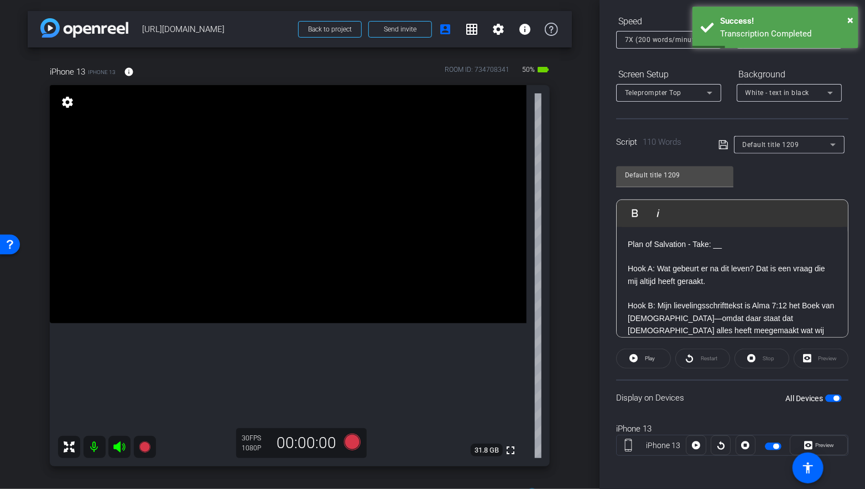
scroll to position [76, 0]
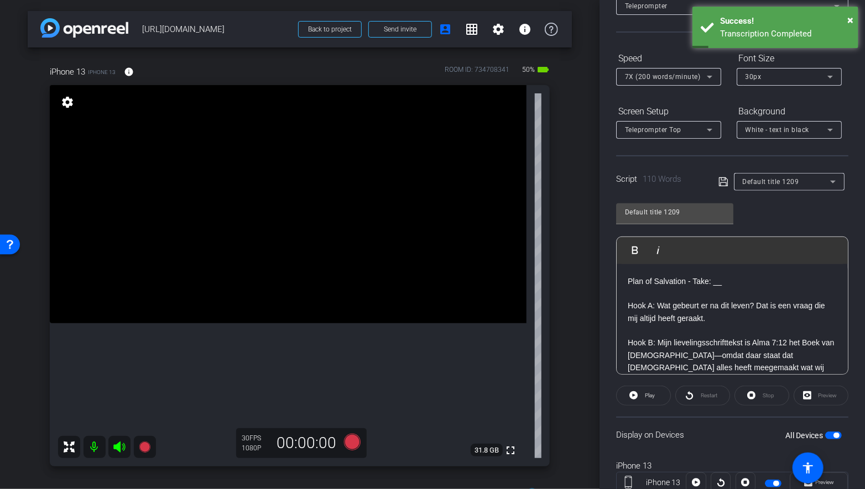
click at [703, 72] on icon at bounding box center [709, 76] width 13 height 13
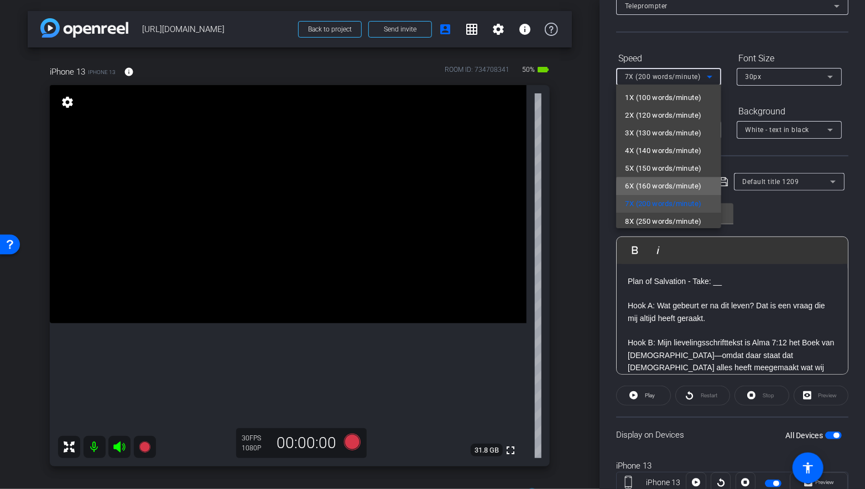
click at [676, 189] on span "6X (160 words/minute)" at bounding box center [663, 186] width 76 height 13
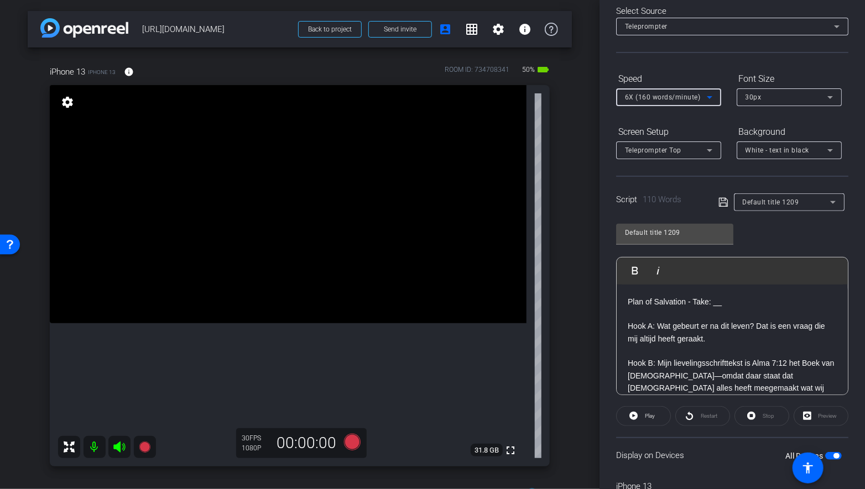
scroll to position [83, 0]
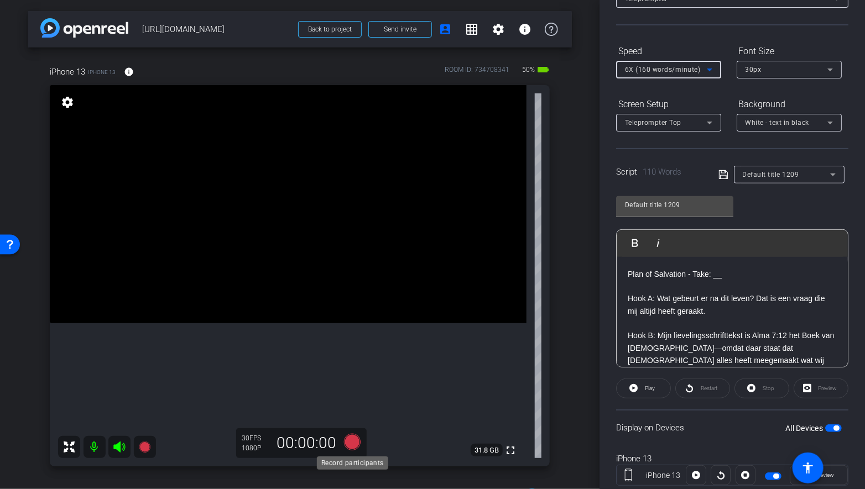
click at [352, 438] on icon at bounding box center [352, 442] width 17 height 17
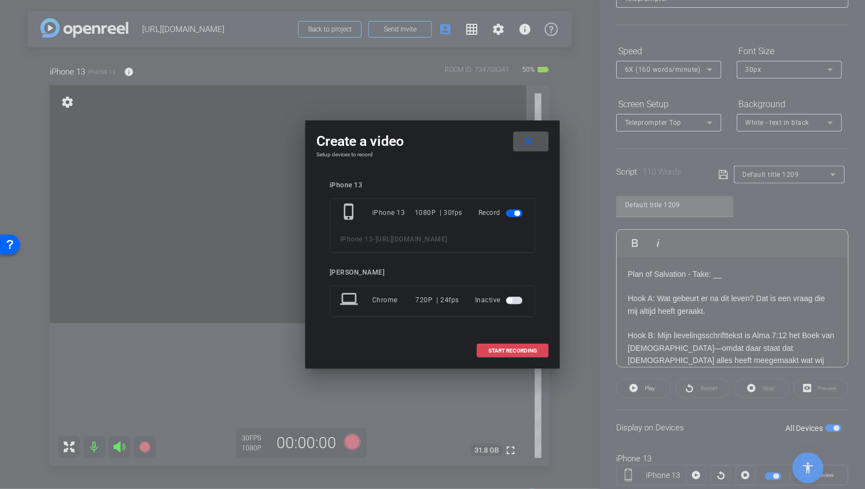
click at [505, 347] on button "START RECORDING" at bounding box center [513, 351] width 72 height 14
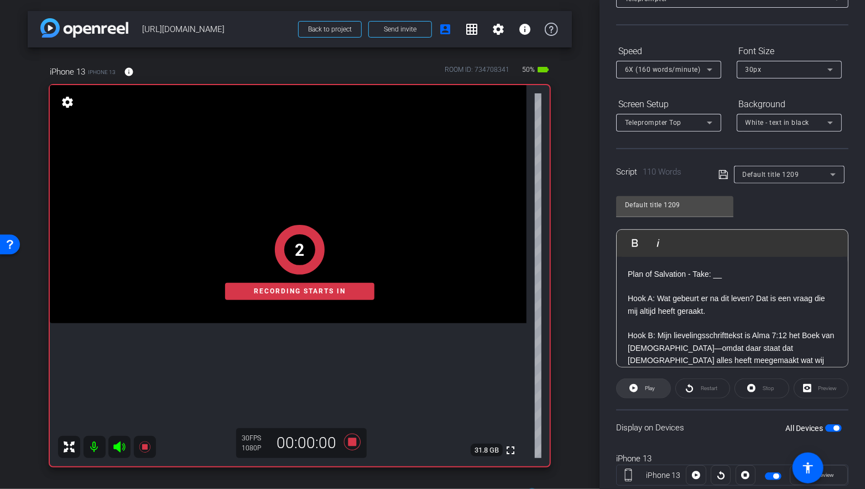
click at [640, 390] on span at bounding box center [643, 388] width 54 height 27
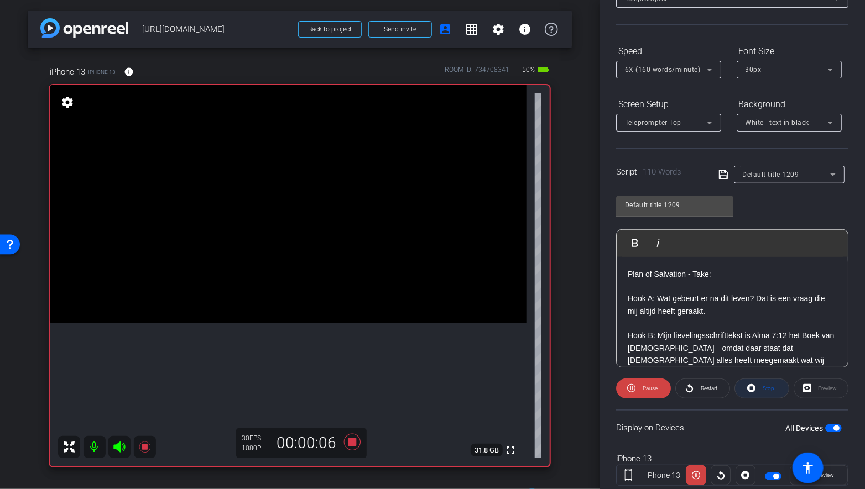
click at [776, 380] on span at bounding box center [762, 388] width 54 height 27
click at [633, 385] on icon at bounding box center [633, 388] width 8 height 8
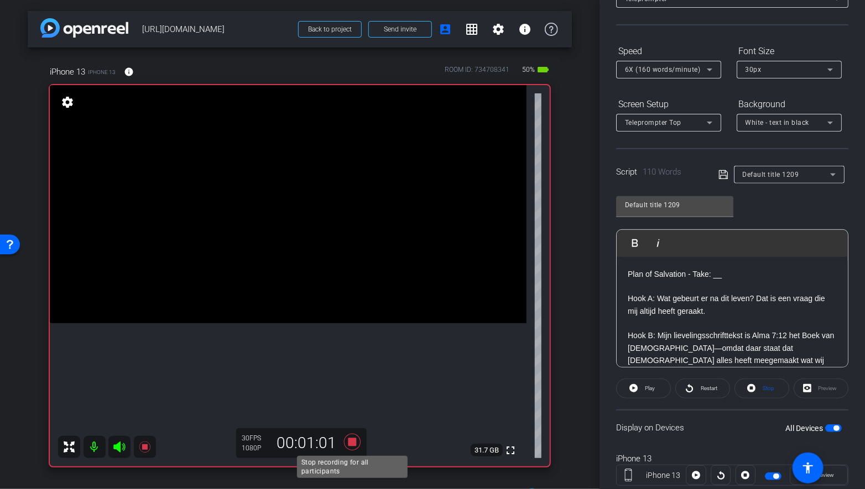
click at [353, 442] on icon at bounding box center [352, 442] width 17 height 17
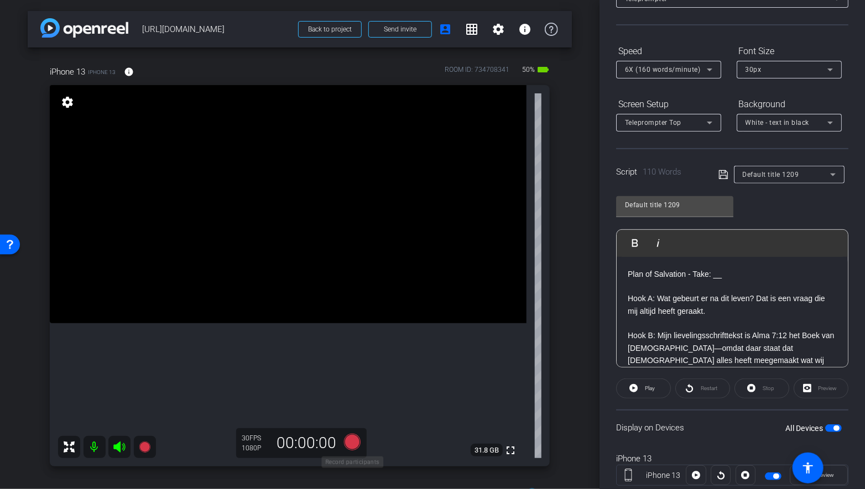
click at [351, 441] on icon at bounding box center [352, 442] width 17 height 17
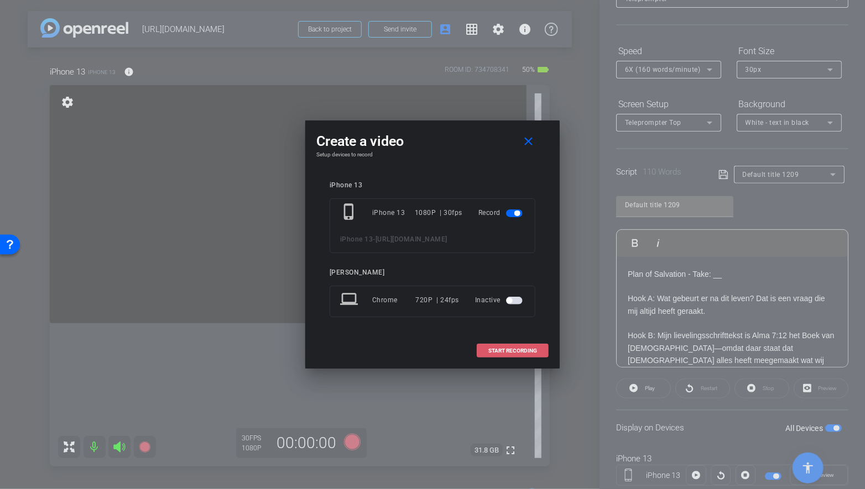
click at [488, 350] on span "START RECORDING" at bounding box center [512, 351] width 49 height 6
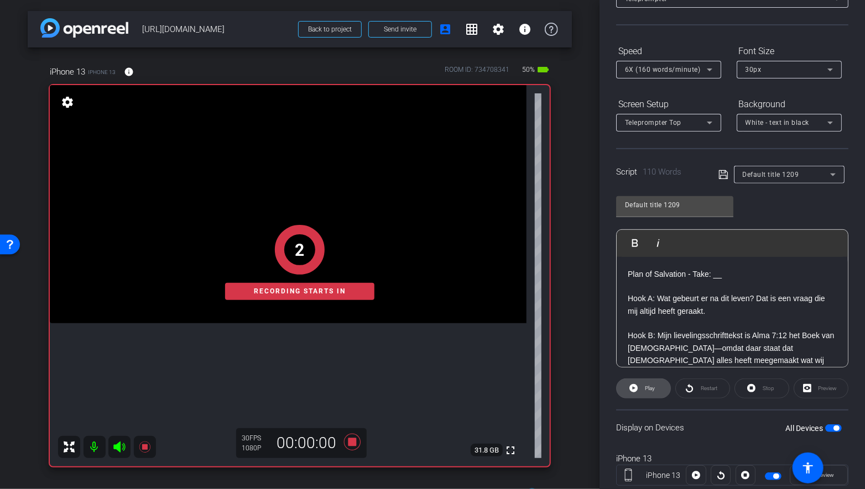
click at [636, 384] on icon at bounding box center [633, 389] width 8 height 14
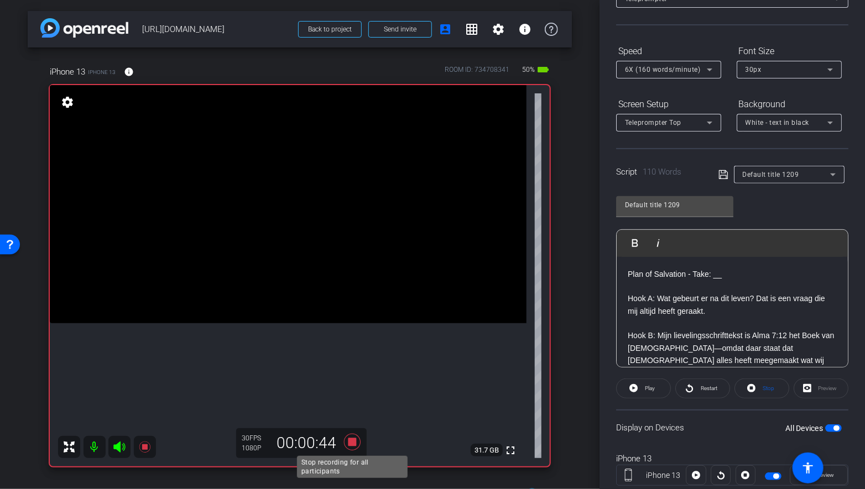
click at [354, 438] on icon at bounding box center [352, 442] width 17 height 17
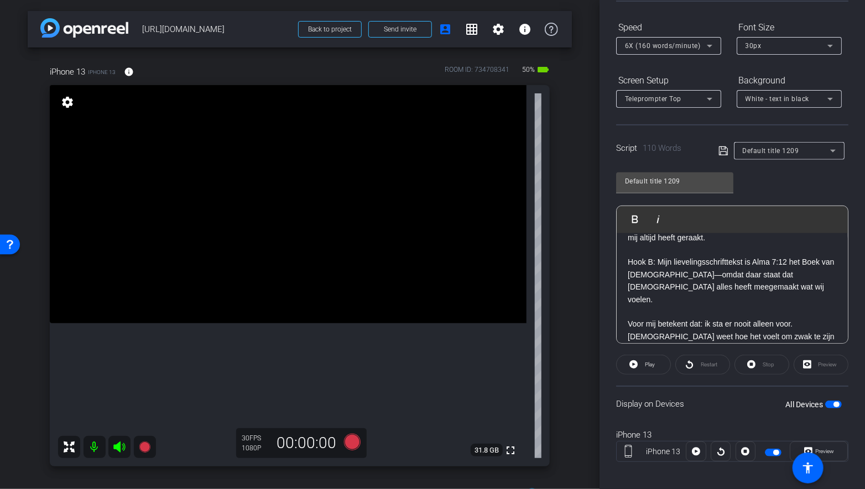
scroll to position [0, 0]
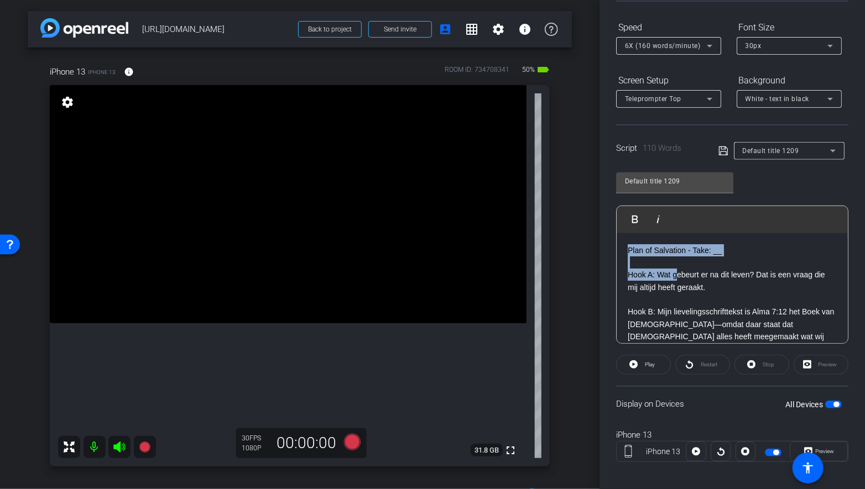
drag, startPoint x: 628, startPoint y: 249, endPoint x: 676, endPoint y: 274, distance: 53.9
click at [676, 274] on div "Plan of Salvation - Take: __ Hook A: Wat gebeurt er na dit leven? Dat is een vr…" at bounding box center [731, 374] width 231 height 282
click at [632, 246] on p "Plan of Salvation - Take: __" at bounding box center [732, 250] width 209 height 12
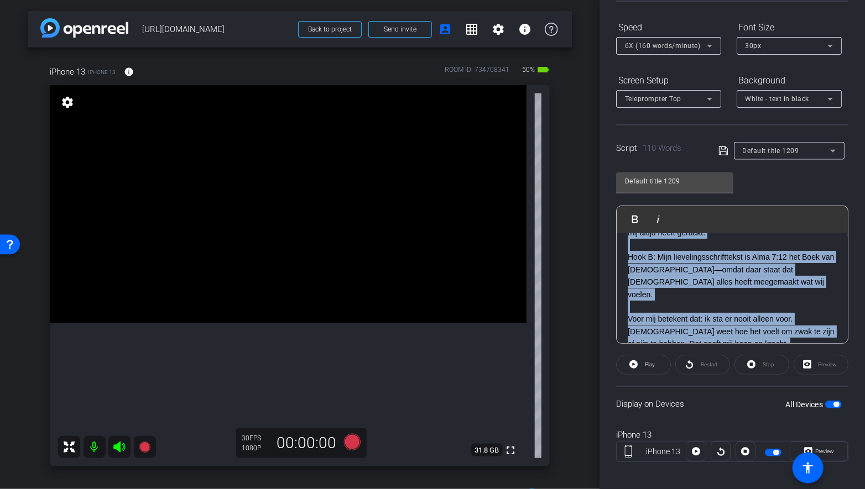
scroll to position [147, 0]
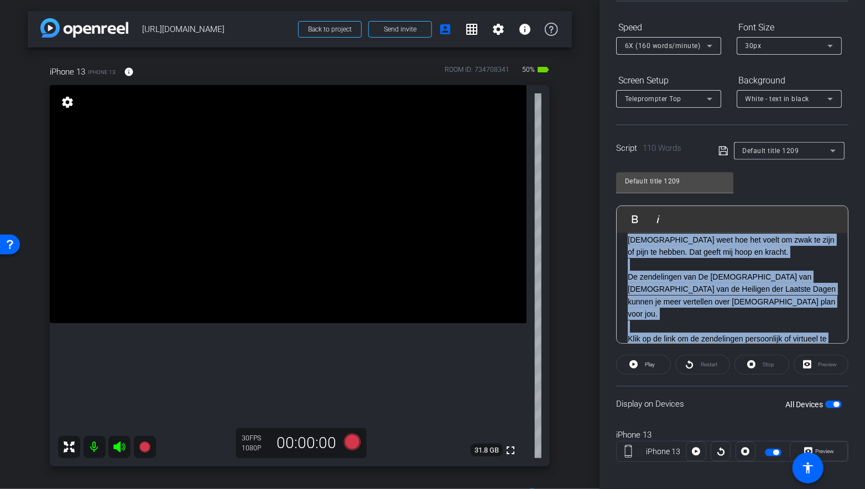
drag, startPoint x: 627, startPoint y: 246, endPoint x: 745, endPoint y: 363, distance: 166.2
click at [746, 363] on openreel-capture-teleprompter "Speed 6X (160 words/minute) Font Size 30px Screen Setup Teleprompter Top Backgr…" at bounding box center [732, 249] width 232 height 463
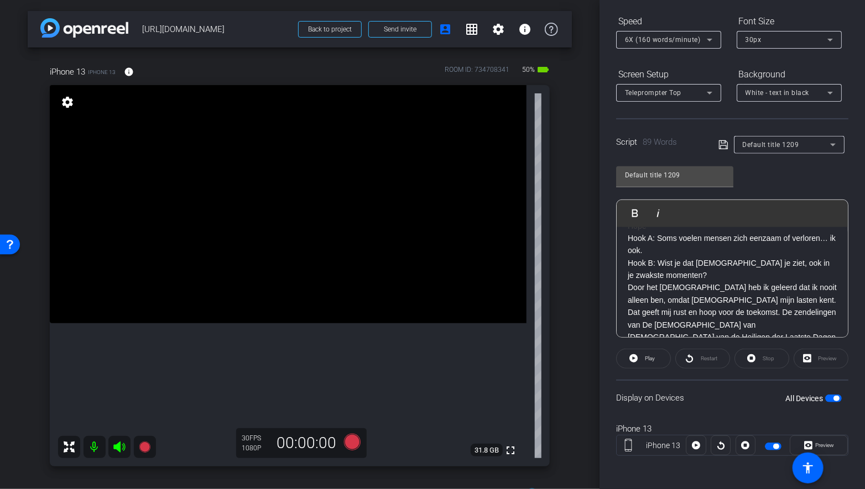
scroll to position [0, 0]
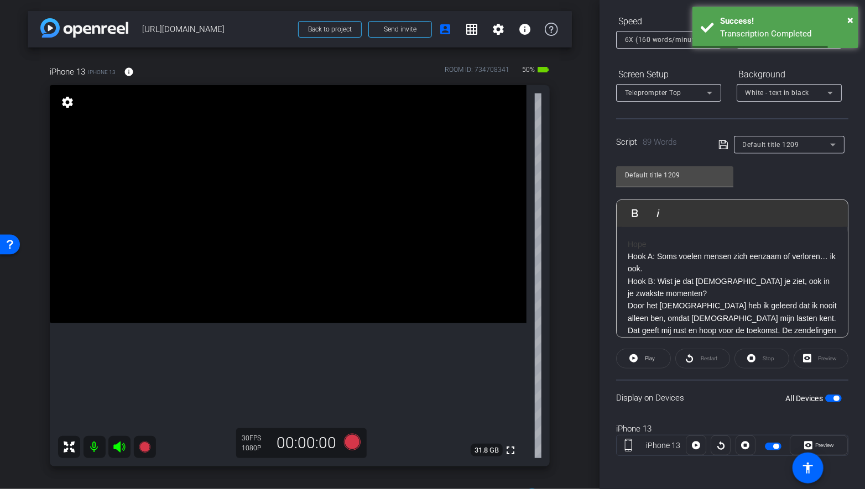
click at [628, 252] on p "Hook A: Soms voelen mensen zich eenzaam of verloren… ik ook. Hook B: Wist je da…" at bounding box center [732, 275] width 209 height 50
drag, startPoint x: 653, startPoint y: 245, endPoint x: 607, endPoint y: 245, distance: 45.9
click at [607, 245] on div "Participants Teleprompter Adjustments settings Shannon Mura flip Director Every…" at bounding box center [731, 244] width 265 height 489
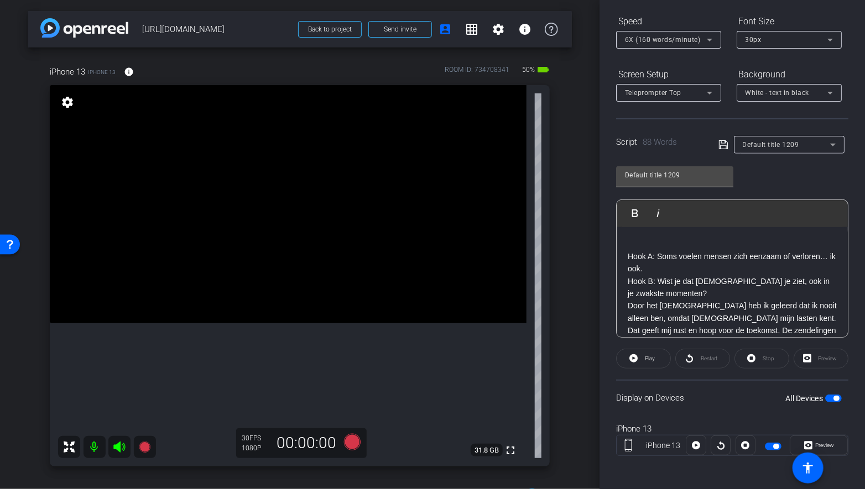
click at [629, 258] on p "Hook A: Soms voelen mensen zich eenzaam of verloren… ik ook. Hook B: Wist je da…" at bounding box center [732, 275] width 209 height 50
click at [628, 253] on p "Hope" at bounding box center [732, 256] width 209 height 12
click at [630, 255] on p "Hope" at bounding box center [732, 256] width 209 height 12
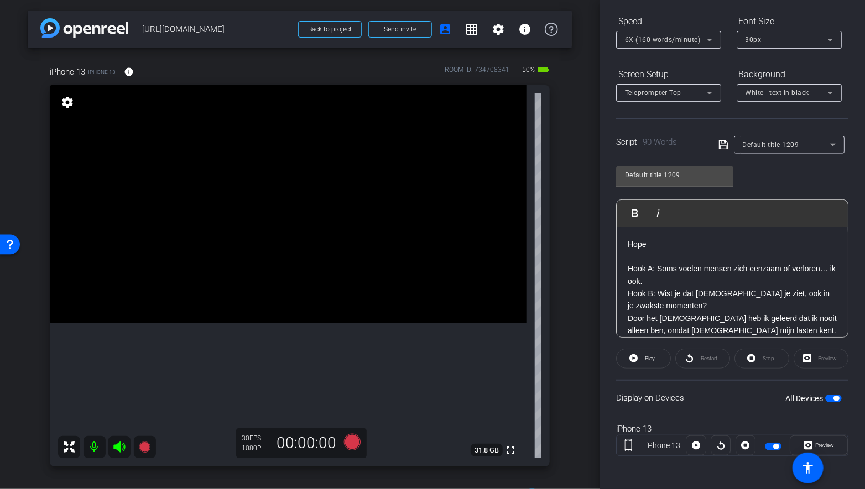
click at [651, 244] on p "Hope" at bounding box center [732, 244] width 209 height 12
click at [651, 278] on p "Hook A: Soms voelen mensen zich eenzaam of verloren… ik ook. Hook B: Wist je da…" at bounding box center [732, 288] width 209 height 50
click at [683, 319] on p "Hook B: Wist je dat God je ziet, ook in je zwakste momenten?" at bounding box center [732, 306] width 209 height 37
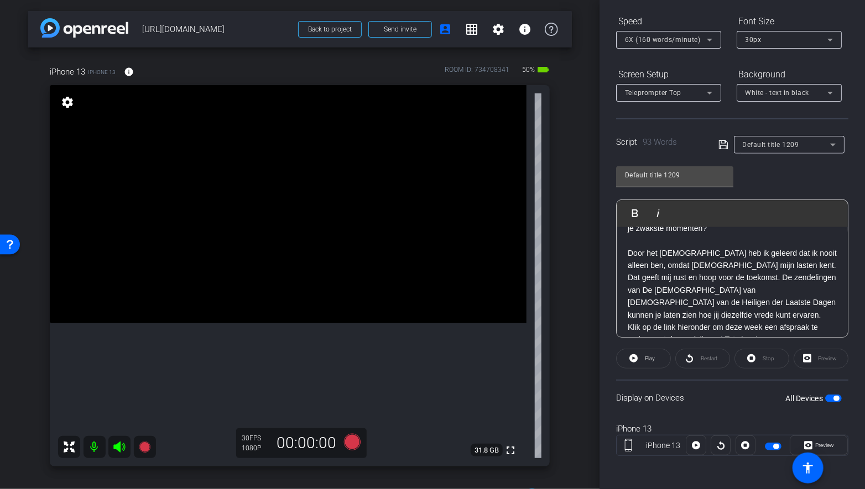
scroll to position [97, 0]
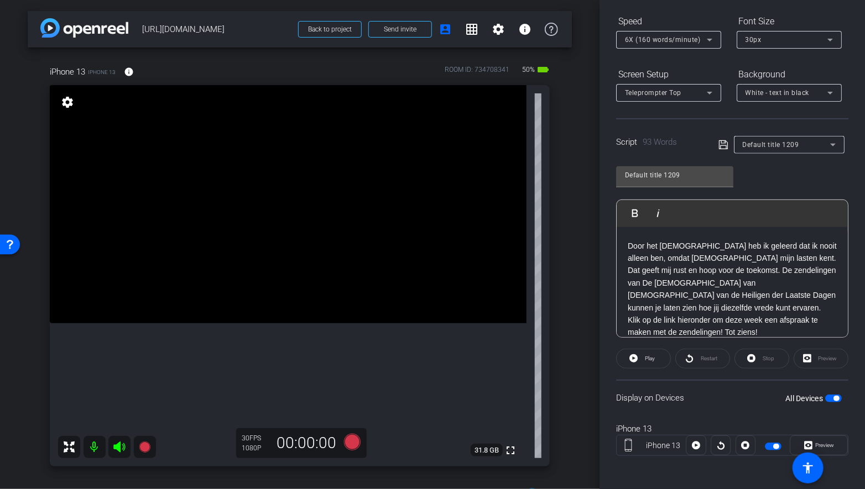
click at [774, 291] on p "Door het evangelie heb ik geleerd dat ik nooit alleen ben, omdat Christus mijn …" at bounding box center [732, 277] width 209 height 74
click at [692, 270] on p "Door het evangelie heb ik geleerd dat ik nooit alleen ben, omdat Christus mijn …" at bounding box center [732, 277] width 209 height 74
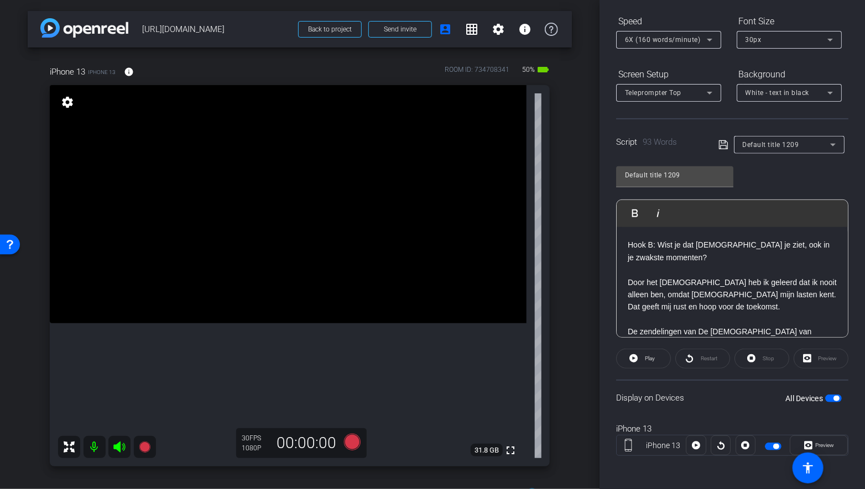
scroll to position [54, 0]
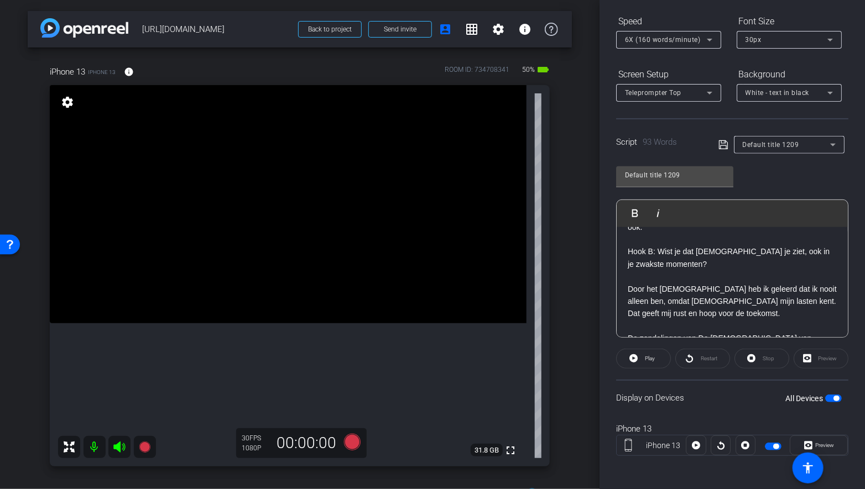
click at [726, 143] on icon at bounding box center [723, 144] width 10 height 13
click at [651, 353] on span "Play" at bounding box center [648, 358] width 13 height 15
click at [757, 360] on span at bounding box center [762, 359] width 54 height 27
click at [724, 144] on icon at bounding box center [722, 144] width 9 height 9
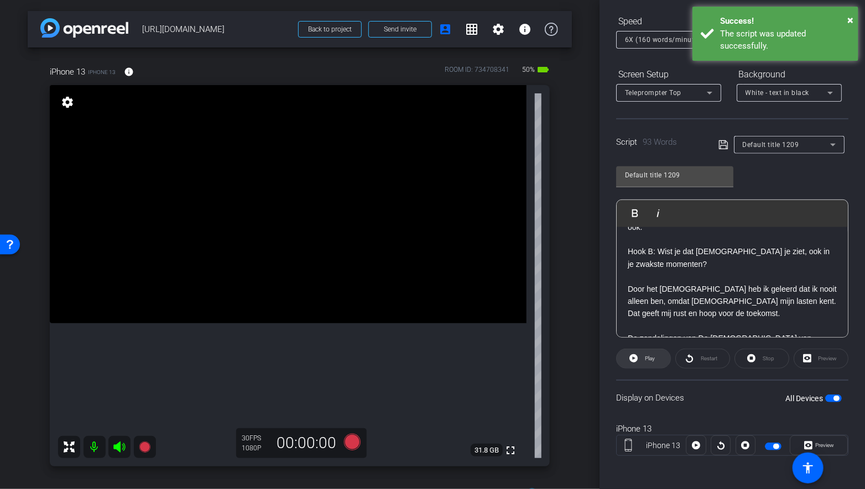
click at [636, 354] on icon at bounding box center [633, 358] width 8 height 8
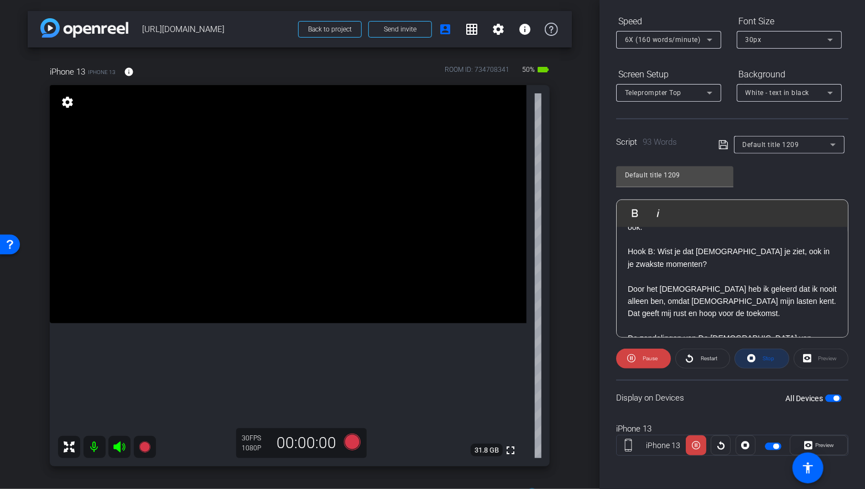
click at [751, 356] on icon at bounding box center [751, 359] width 8 height 14
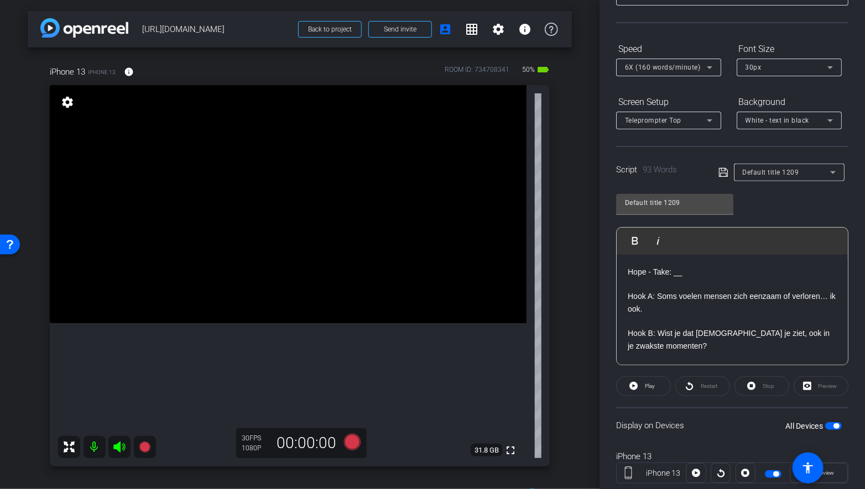
scroll to position [89, 0]
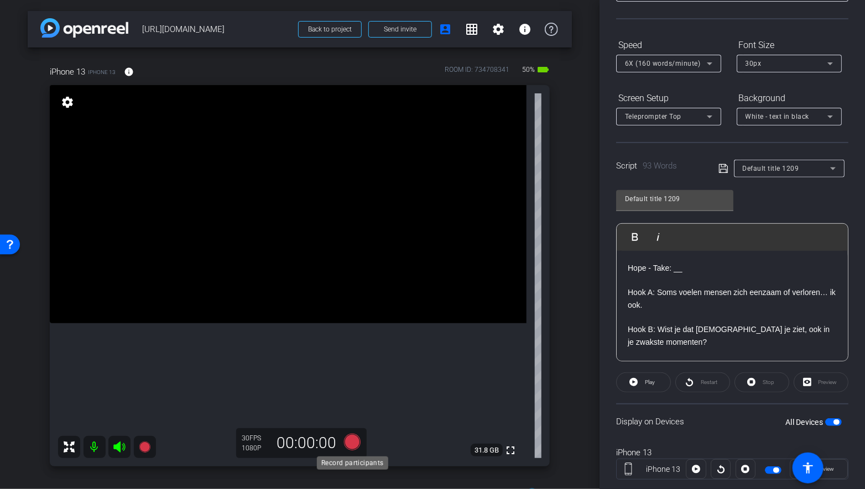
click at [353, 441] on icon at bounding box center [352, 442] width 17 height 17
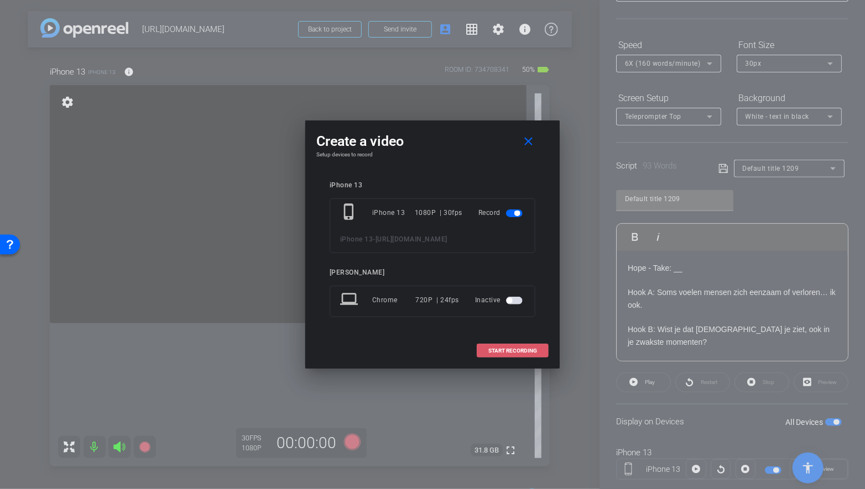
click at [519, 348] on span "START RECORDING" at bounding box center [512, 351] width 49 height 6
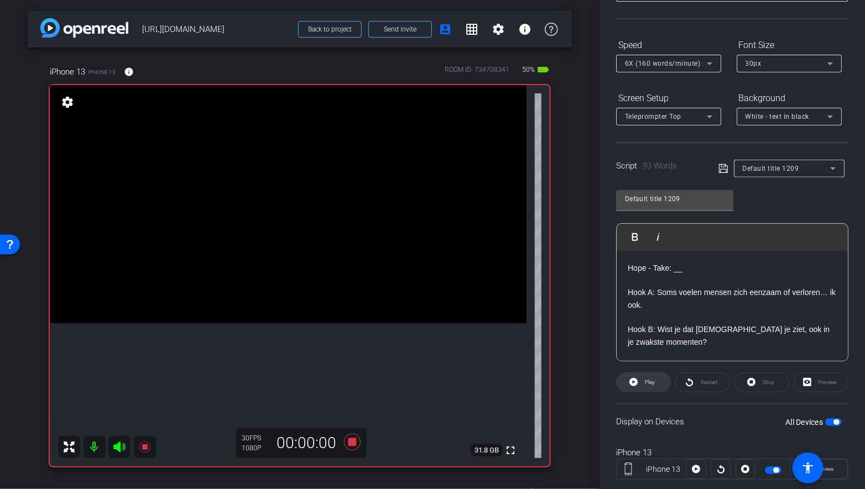
click at [631, 383] on icon at bounding box center [633, 382] width 8 height 8
click at [355, 438] on icon at bounding box center [352, 442] width 17 height 17
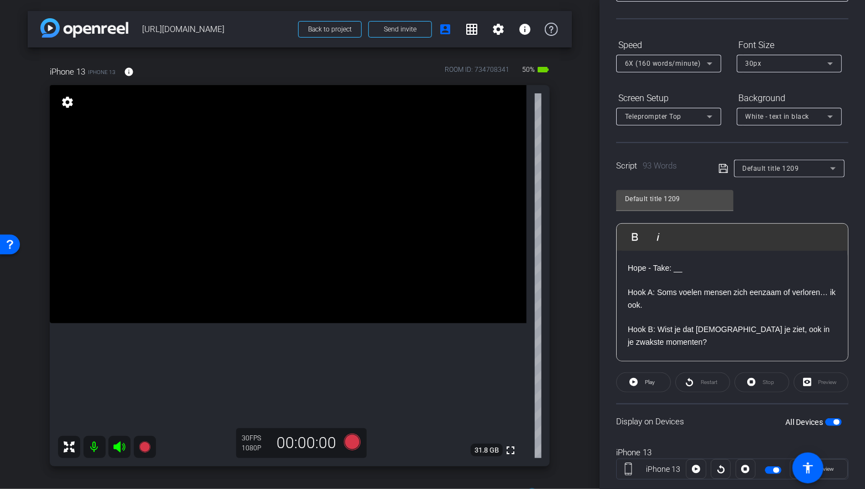
click at [353, 443] on icon at bounding box center [352, 442] width 17 height 17
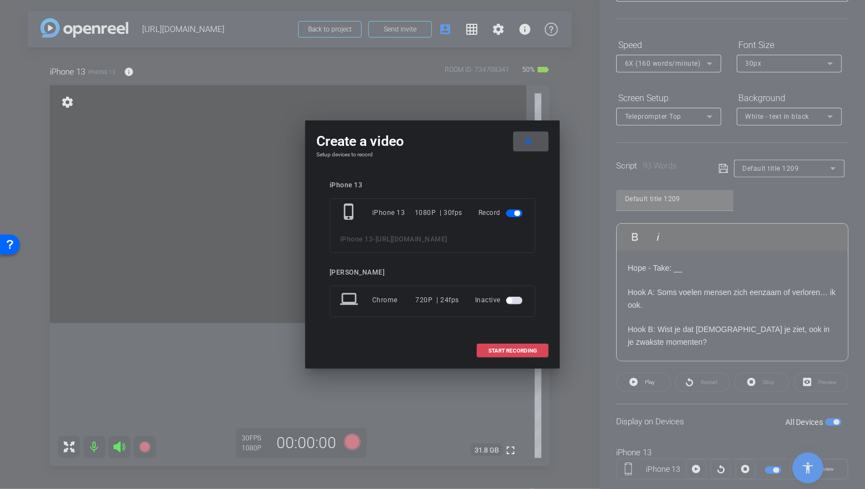
click at [489, 351] on span "START RECORDING" at bounding box center [512, 351] width 49 height 6
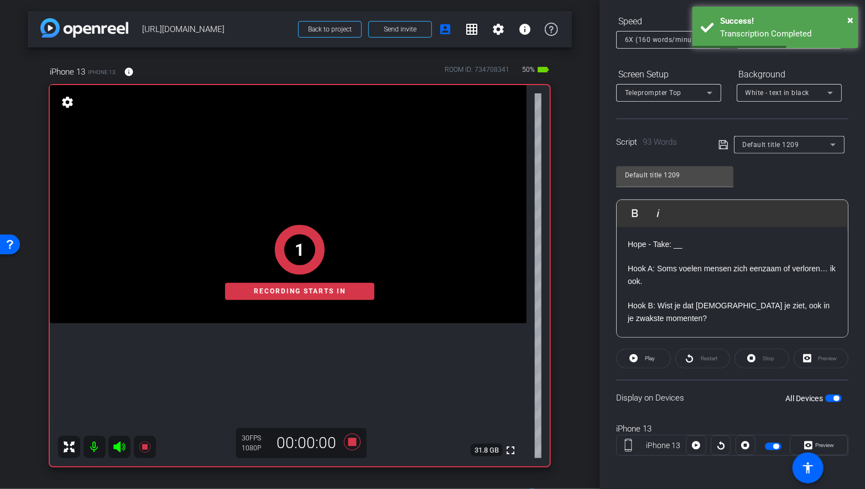
scroll to position [12, 0]
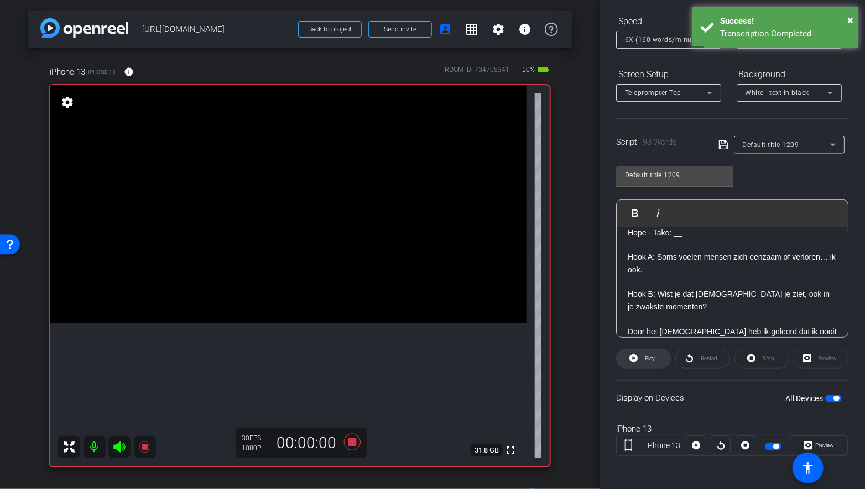
click at [637, 352] on icon at bounding box center [633, 359] width 8 height 14
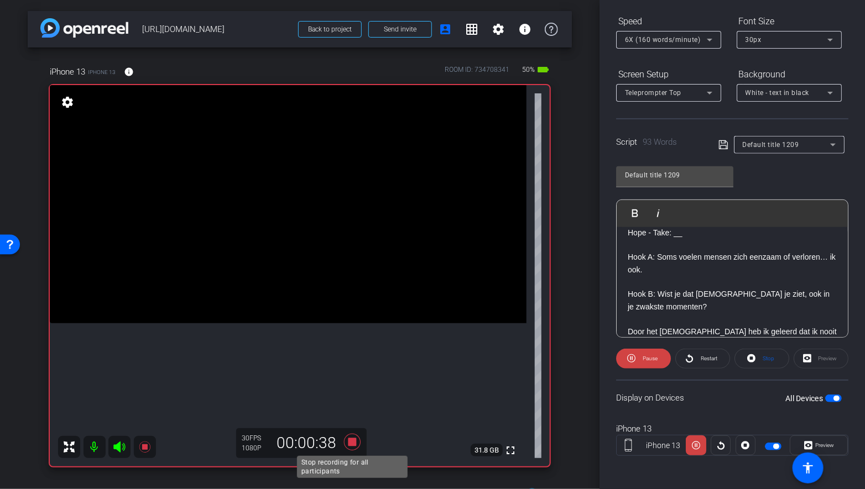
click at [351, 441] on icon at bounding box center [352, 442] width 17 height 17
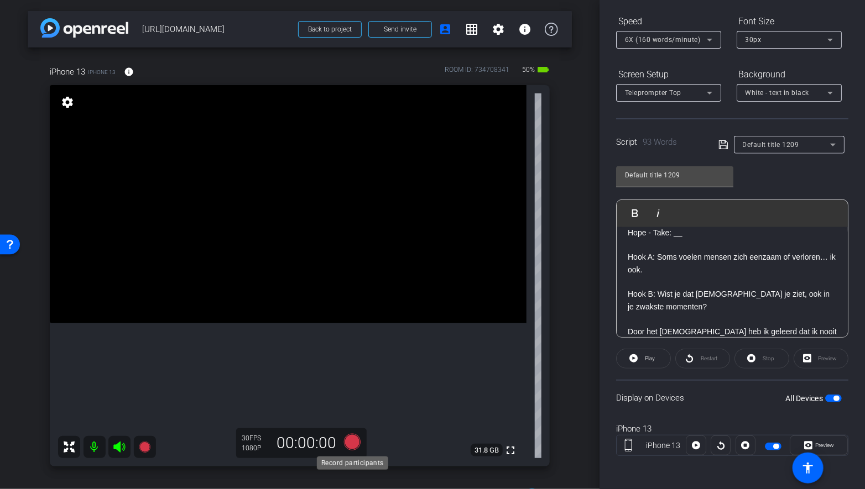
click at [349, 442] on icon at bounding box center [352, 442] width 17 height 17
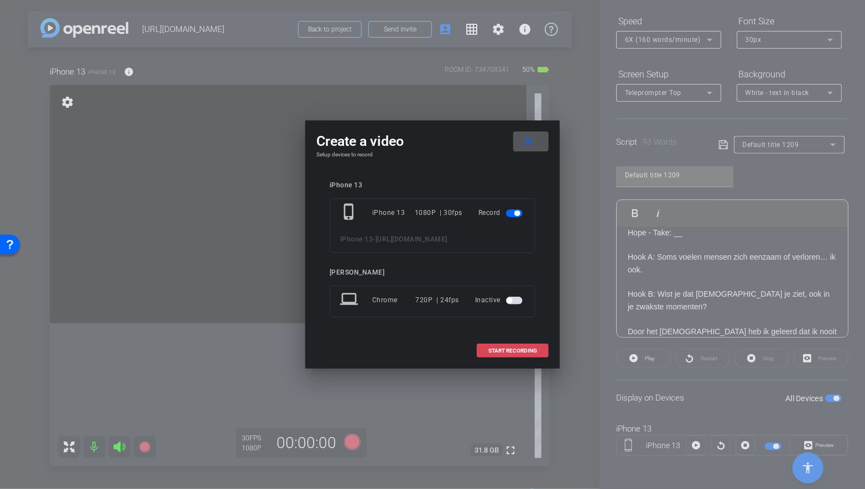
click at [516, 349] on span "START RECORDING" at bounding box center [512, 351] width 49 height 6
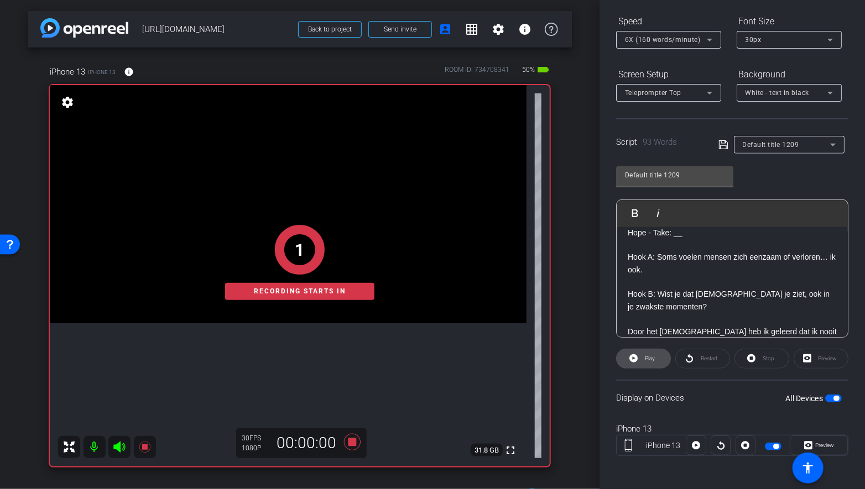
click at [637, 358] on icon at bounding box center [633, 358] width 8 height 8
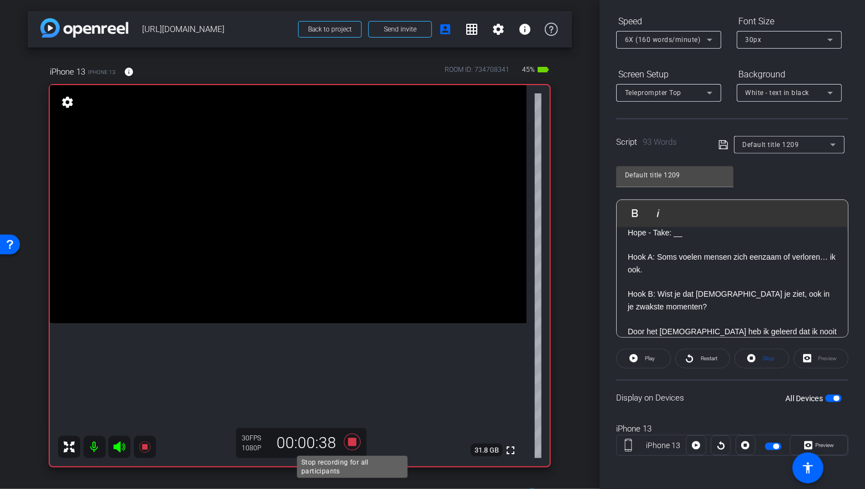
click at [351, 441] on icon at bounding box center [352, 442] width 17 height 17
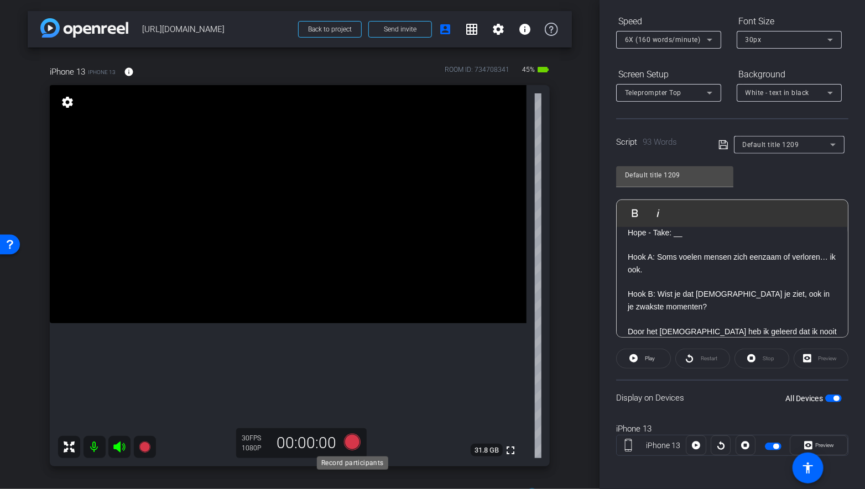
click at [351, 442] on icon at bounding box center [352, 442] width 17 height 17
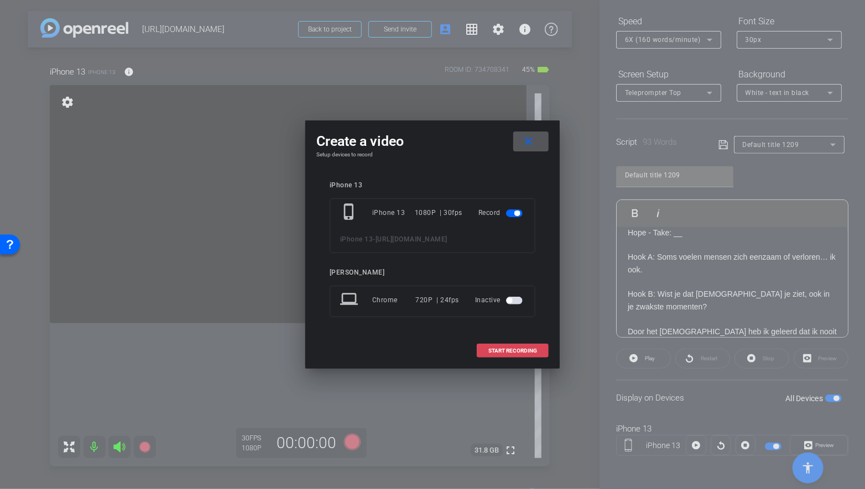
click at [509, 352] on span "START RECORDING" at bounding box center [512, 351] width 49 height 6
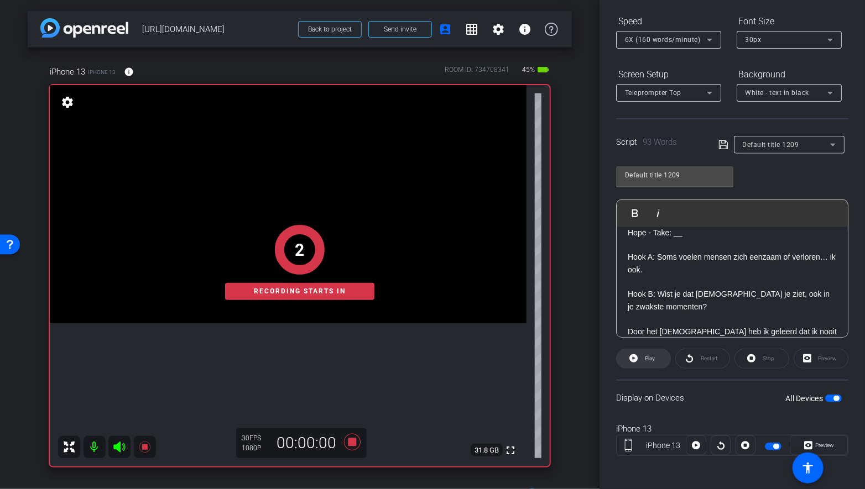
click at [640, 360] on span at bounding box center [643, 359] width 54 height 27
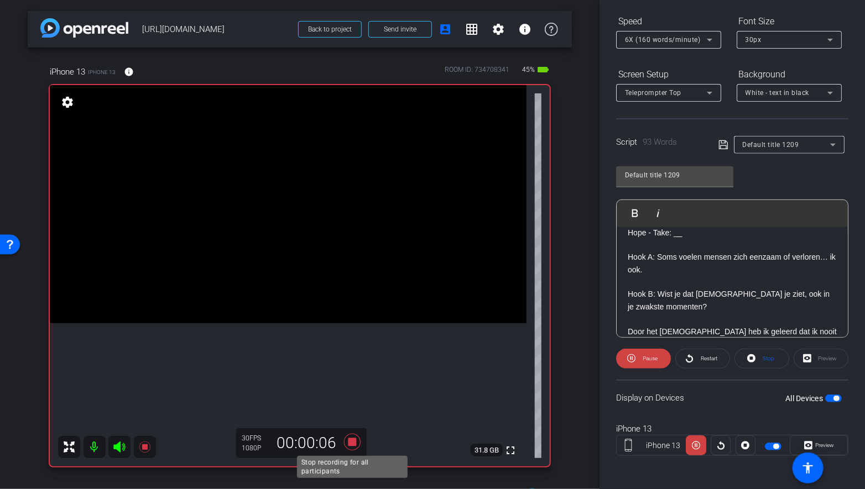
click at [351, 448] on icon at bounding box center [352, 442] width 27 height 20
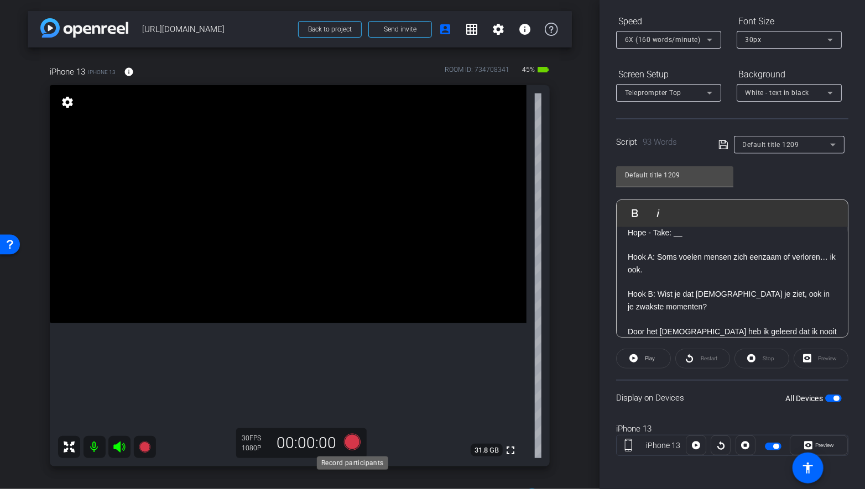
click at [351, 445] on icon at bounding box center [352, 442] width 17 height 17
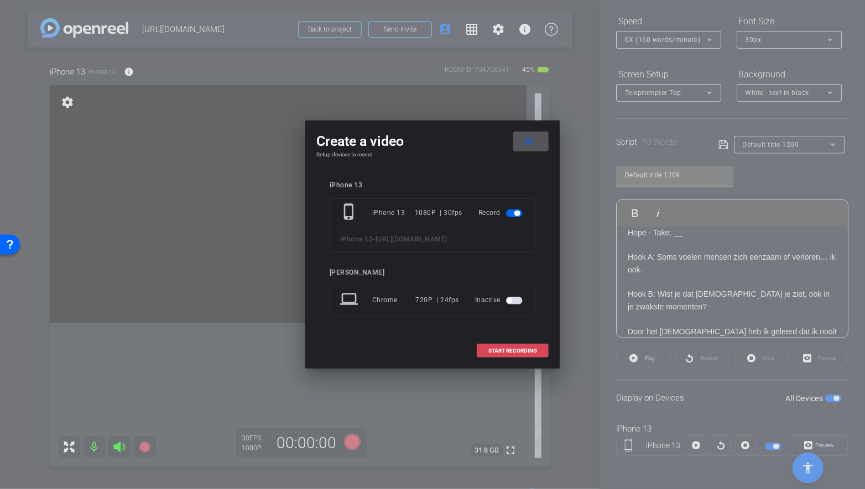
click at [510, 350] on span "START RECORDING" at bounding box center [512, 351] width 49 height 6
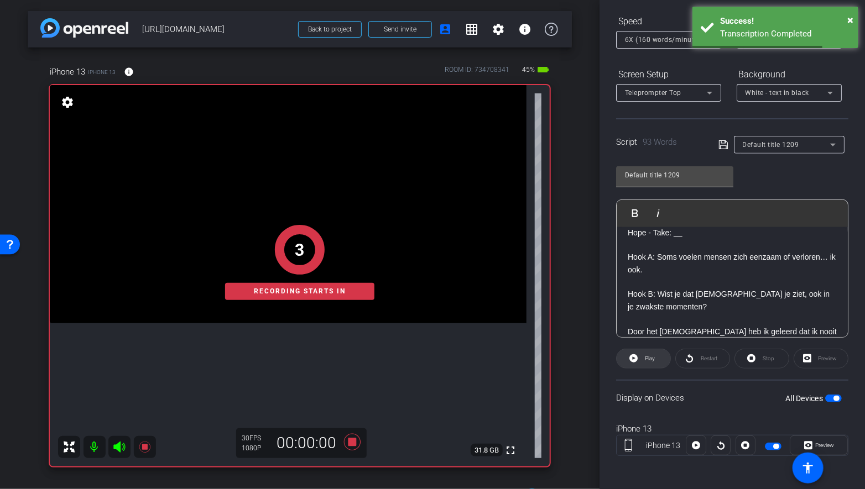
click at [629, 363] on icon at bounding box center [633, 359] width 8 height 14
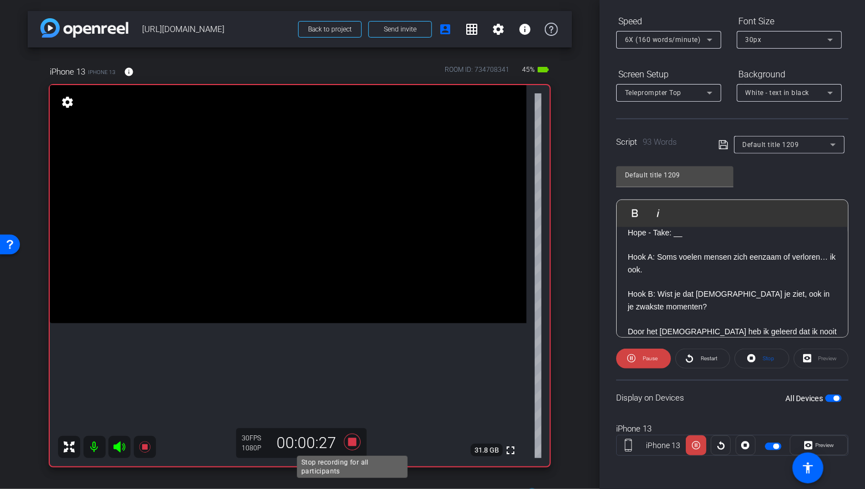
click at [349, 445] on icon at bounding box center [352, 442] width 17 height 17
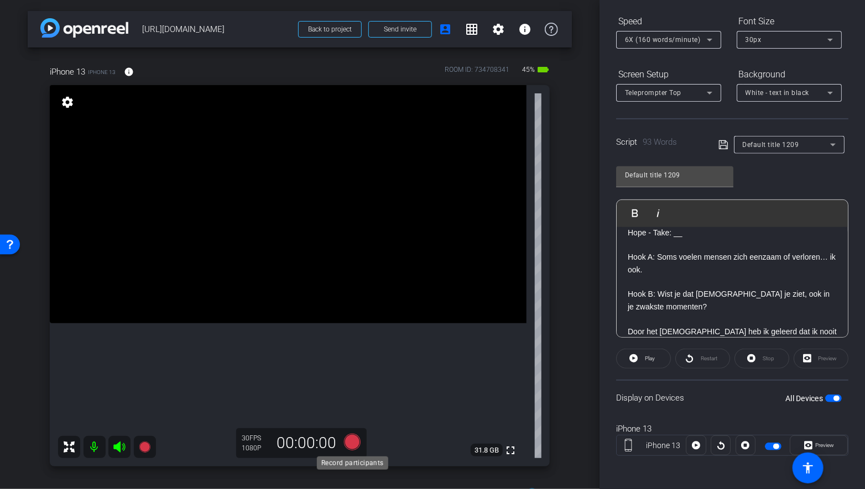
click at [358, 435] on icon at bounding box center [352, 442] width 27 height 20
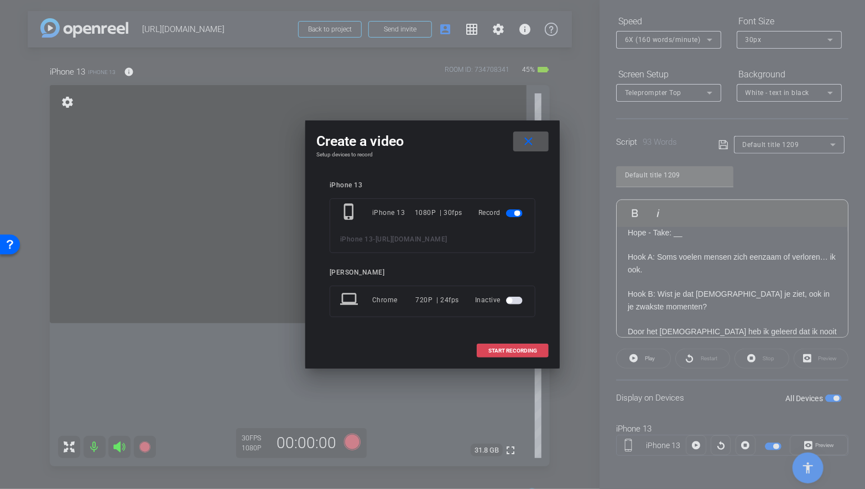
click at [508, 351] on span "START RECORDING" at bounding box center [512, 351] width 49 height 6
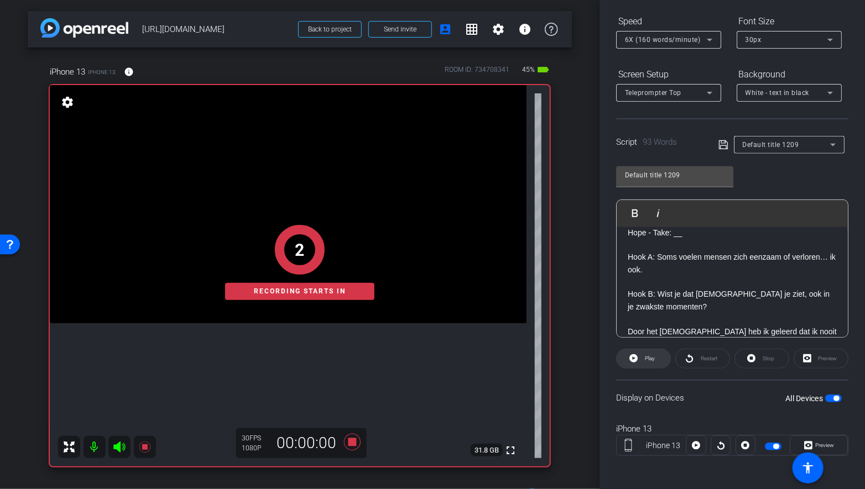
click at [634, 363] on icon at bounding box center [633, 359] width 8 height 14
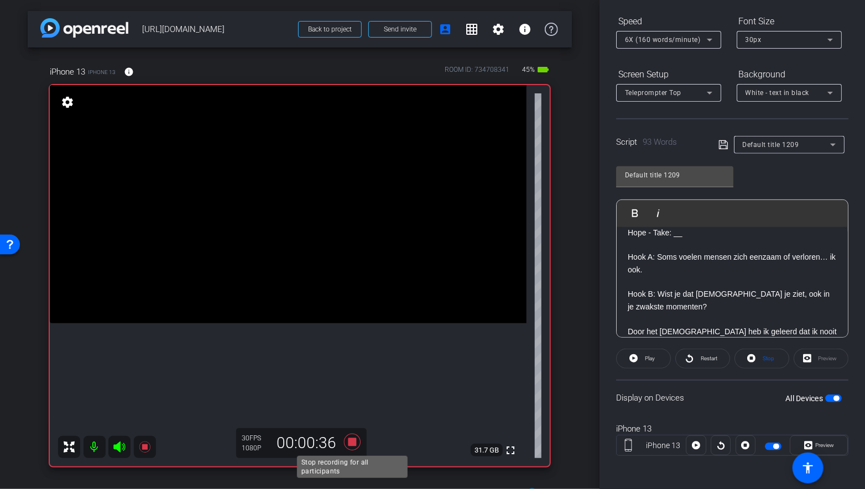
click at [357, 443] on icon at bounding box center [352, 442] width 27 height 20
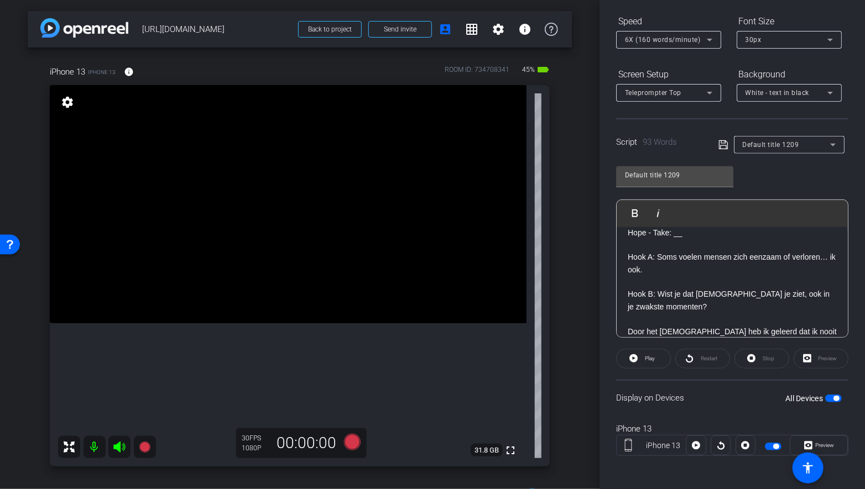
click at [661, 249] on p at bounding box center [732, 245] width 209 height 12
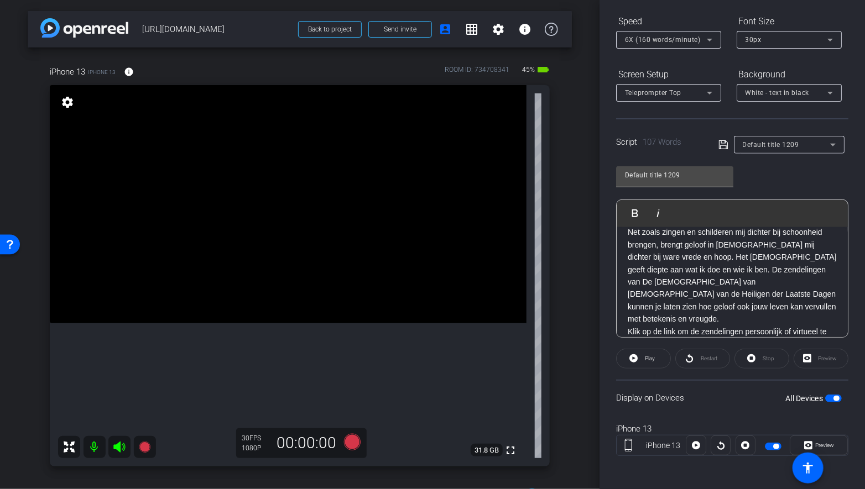
scroll to position [0, 0]
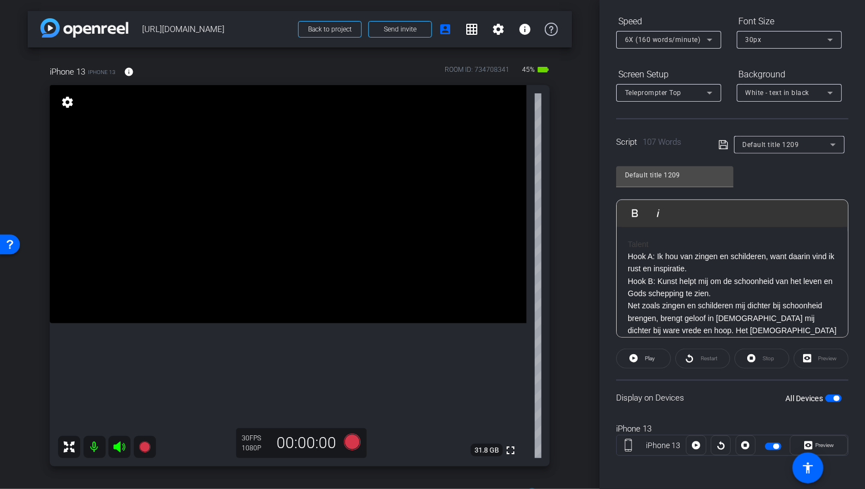
click at [629, 254] on p "Hook A: Ik hou van zingen en schilderen, want daarin vind ik rust en inspiratie…" at bounding box center [732, 275] width 209 height 50
drag, startPoint x: 628, startPoint y: 254, endPoint x: 620, endPoint y: 229, distance: 25.9
click at [620, 229] on div "Talent Talent - Take:__ Hook A: Ik hou van zingen en schilderen, want daarin vi…" at bounding box center [731, 343] width 231 height 233
click at [629, 259] on p "Talent - Take:__ Hook A: Ik hou van zingen en schilderen, want daarin vind ik r…" at bounding box center [732, 287] width 209 height 74
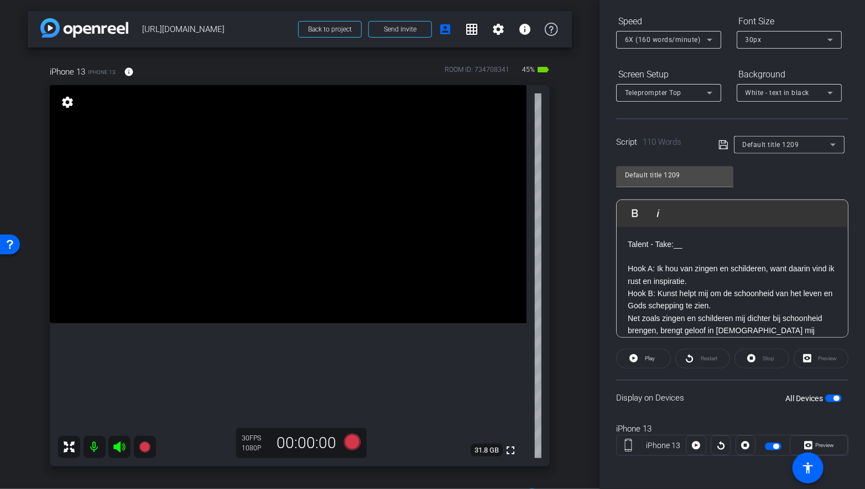
click at [698, 280] on p "Talent - Take:__ Hook A: Ik hou van zingen en schilderen, want daarin vind ik r…" at bounding box center [732, 275] width 209 height 74
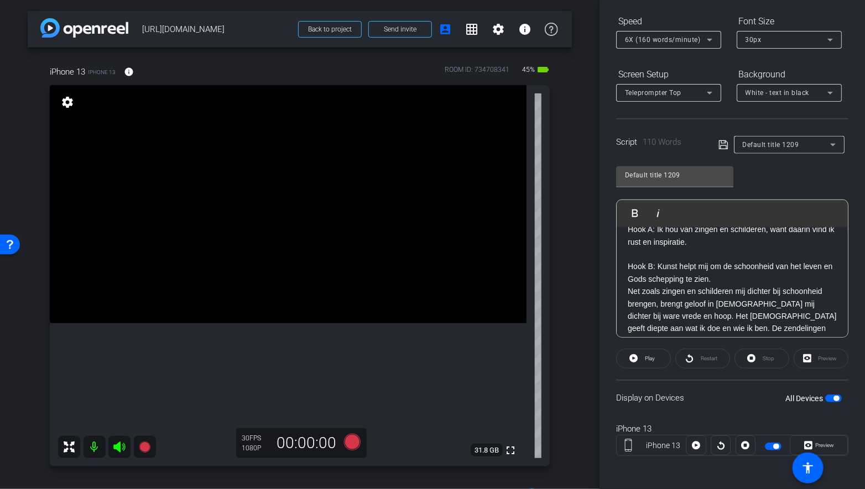
click at [720, 283] on p "Hook B: Kunst helpt mij om de schoonheid van het leven en Gods schepping te zie…" at bounding box center [732, 266] width 209 height 37
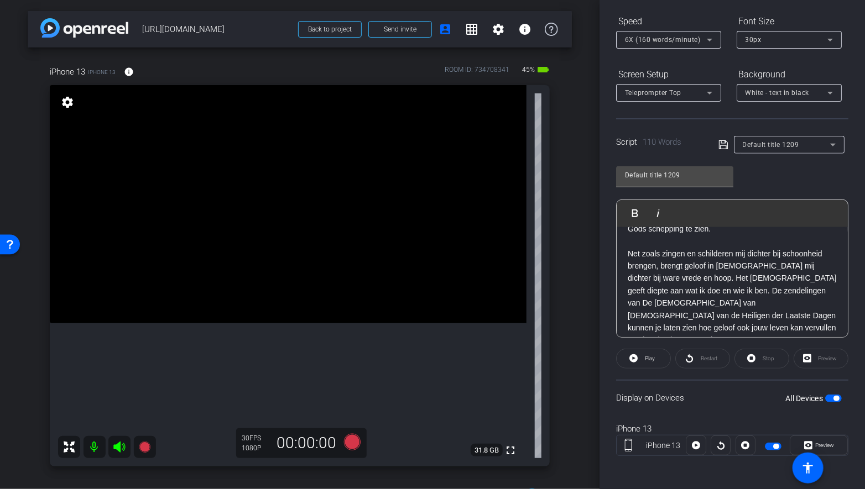
scroll to position [112, 0]
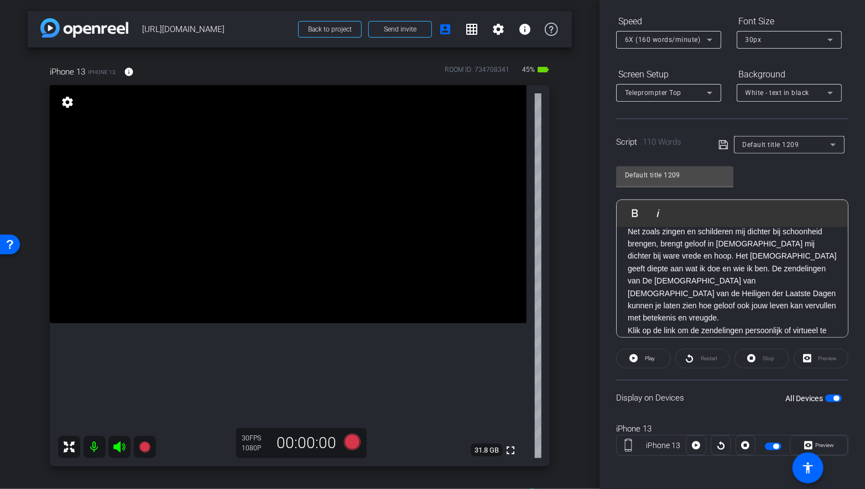
click at [693, 302] on p "Net zoals zingen en schilderen mij dichter bij schoonheid brengen, brengt geloo…" at bounding box center [732, 275] width 209 height 99
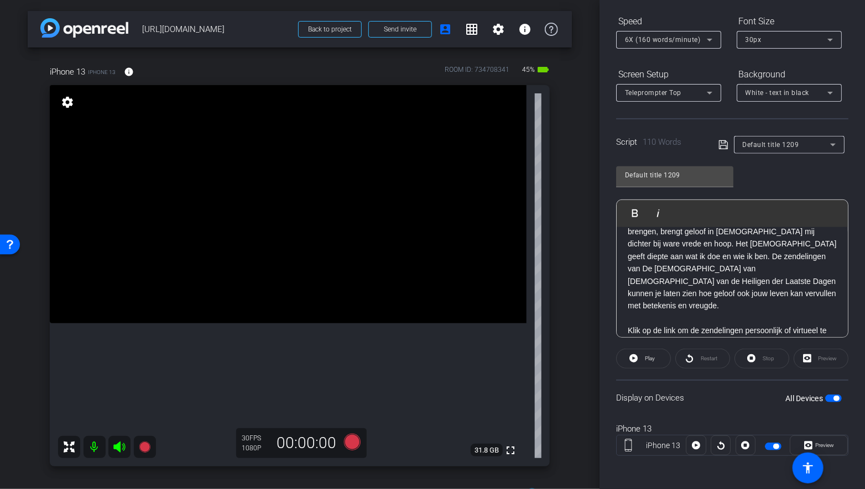
scroll to position [101, 0]
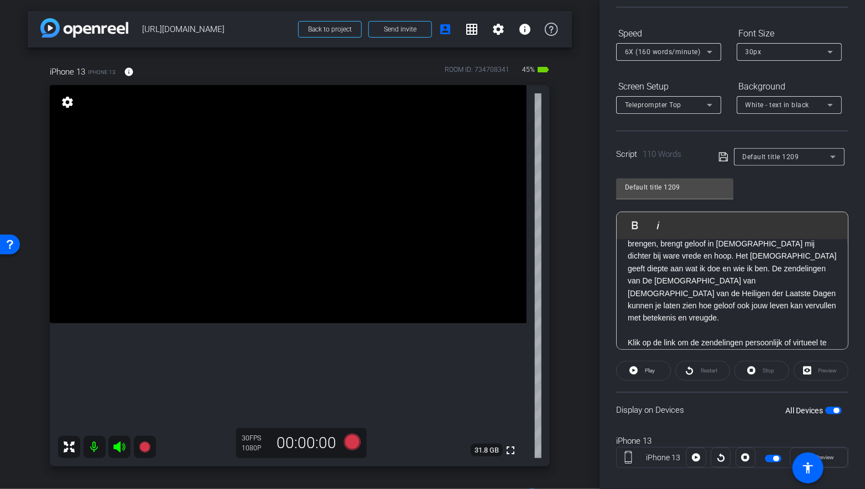
click at [668, 266] on p "Net zoals zingen en schilderen mij dichter bij schoonheid brengen, brengt geloo…" at bounding box center [732, 275] width 209 height 99
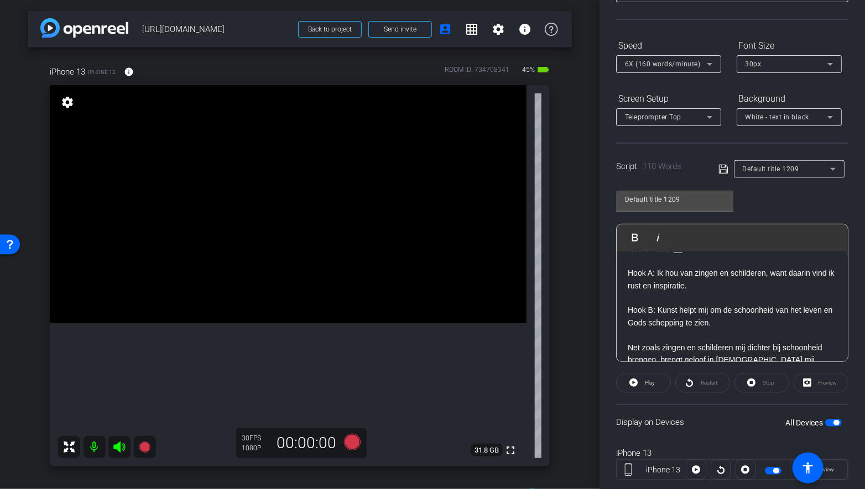
scroll to position [0, 0]
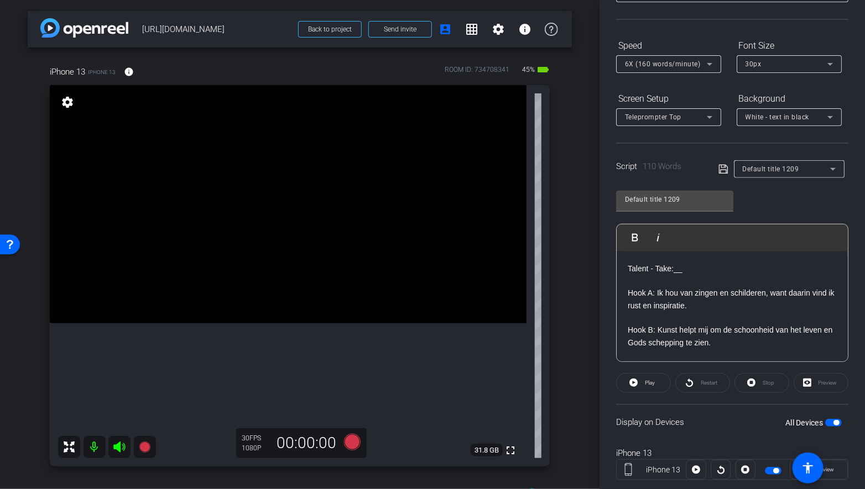
click at [724, 169] on icon at bounding box center [722, 169] width 9 height 9
click at [638, 382] on span at bounding box center [643, 383] width 54 height 27
click at [748, 383] on icon at bounding box center [751, 383] width 8 height 8
click at [722, 171] on icon at bounding box center [723, 169] width 10 height 13
click at [645, 380] on span "Play" at bounding box center [650, 383] width 10 height 6
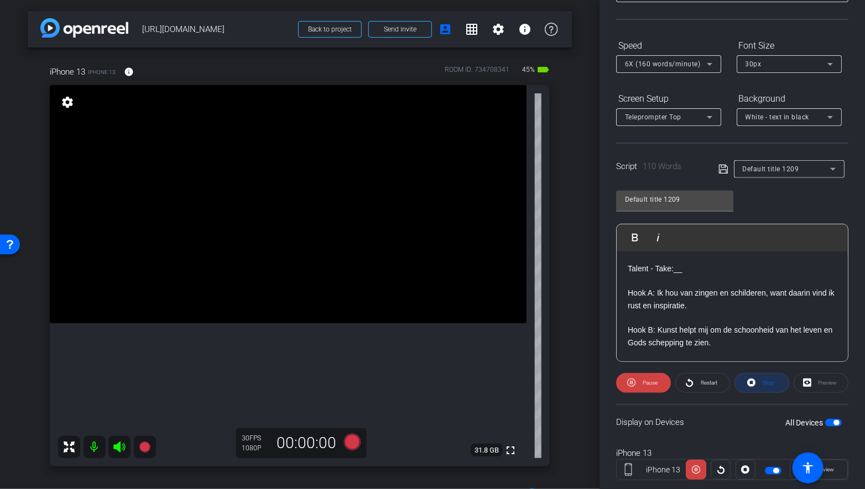
click at [749, 382] on icon at bounding box center [751, 383] width 8 height 8
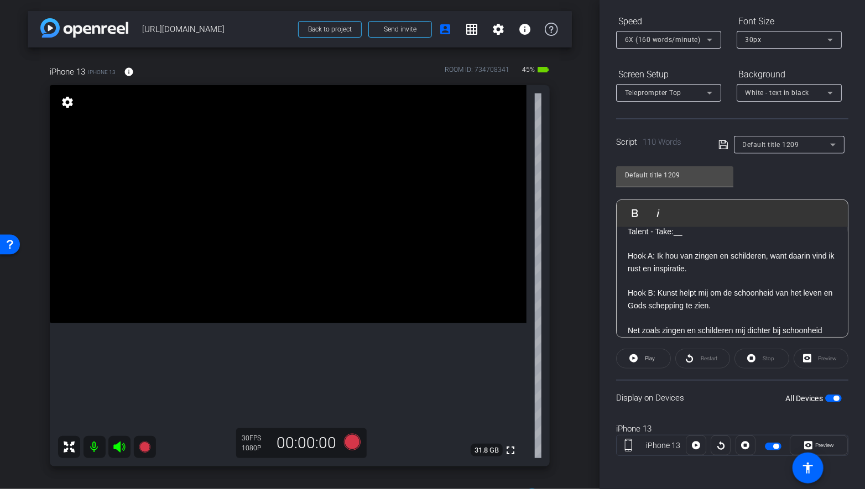
scroll to position [13, 0]
click at [637, 359] on span at bounding box center [643, 359] width 54 height 27
click at [754, 363] on icon at bounding box center [751, 359] width 8 height 14
click at [356, 441] on icon at bounding box center [352, 442] width 17 height 17
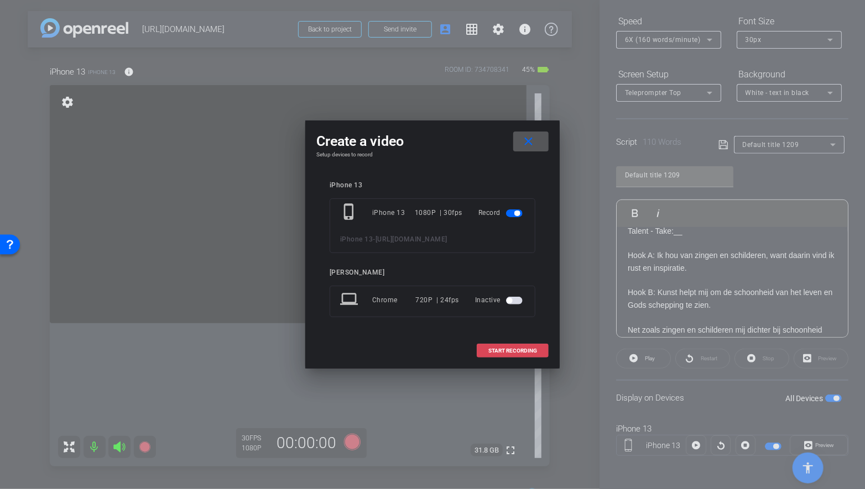
click at [516, 349] on span "START RECORDING" at bounding box center [512, 351] width 49 height 6
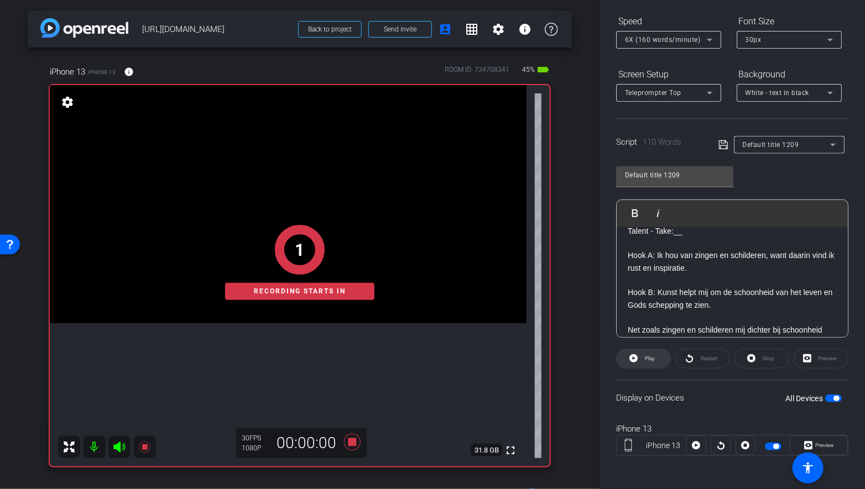
click at [637, 359] on icon at bounding box center [633, 359] width 8 height 14
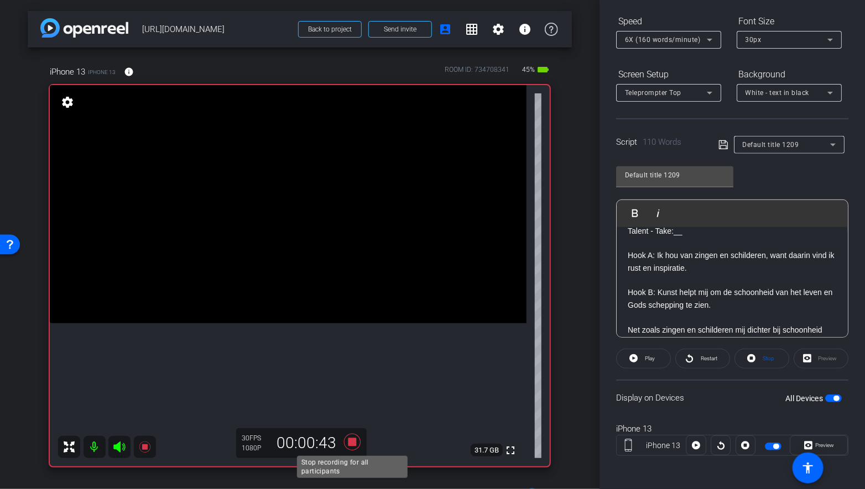
click at [354, 443] on icon at bounding box center [352, 442] width 17 height 17
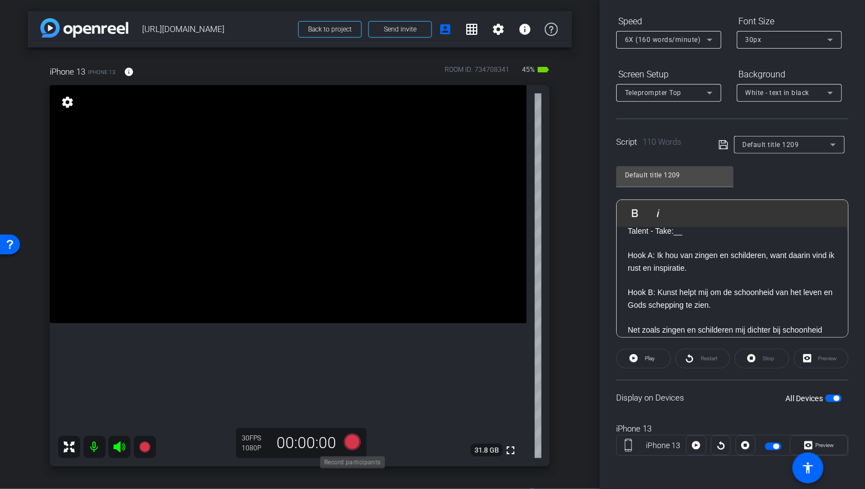
click at [354, 437] on icon at bounding box center [352, 442] width 17 height 17
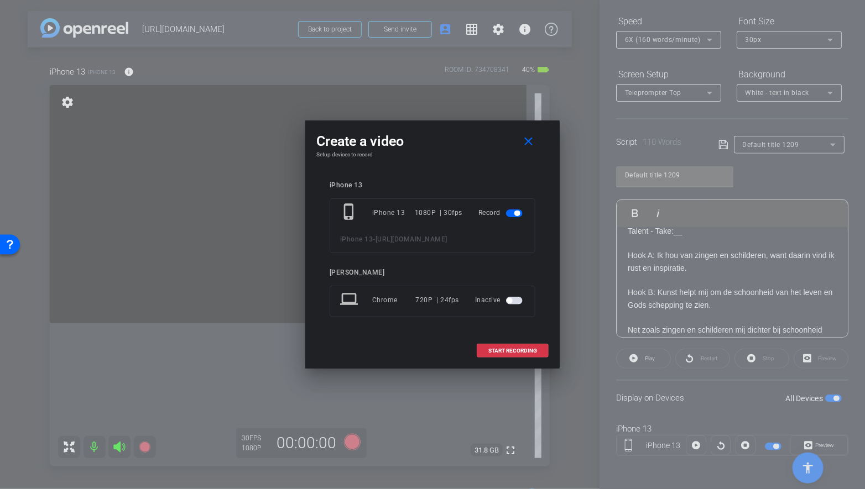
click at [462, 375] on div at bounding box center [432, 244] width 865 height 489
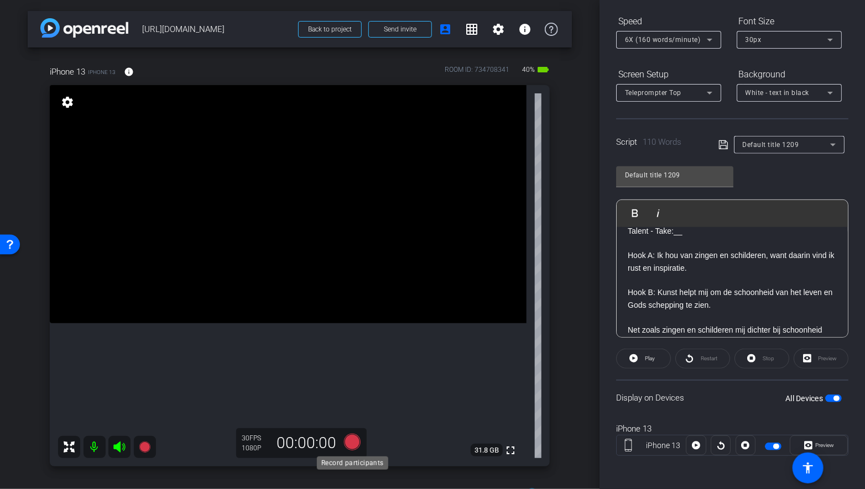
click at [358, 440] on icon at bounding box center [352, 442] width 17 height 17
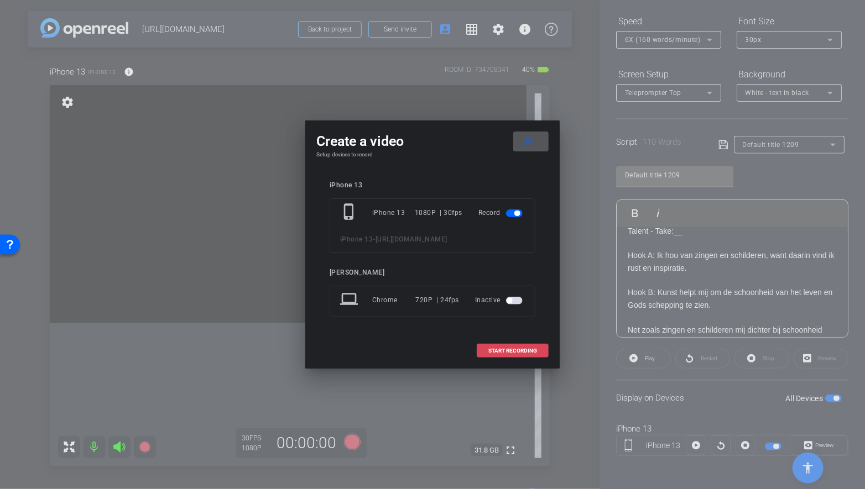
click at [501, 352] on span "START RECORDING" at bounding box center [512, 351] width 49 height 6
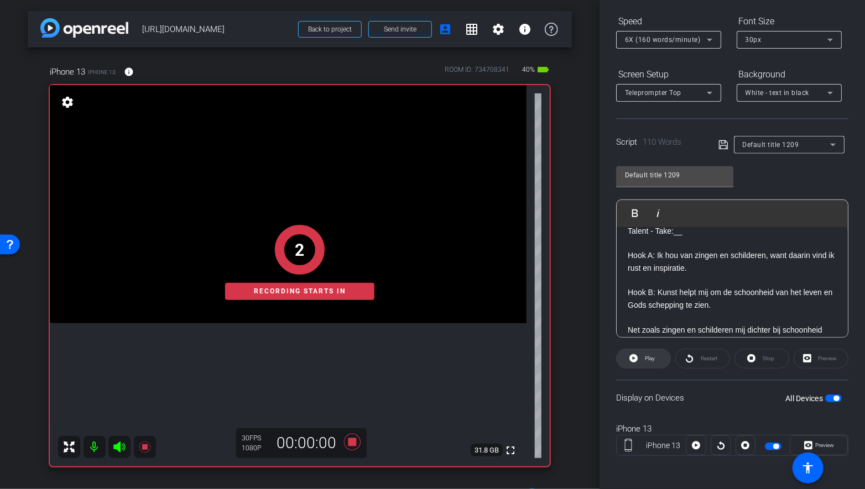
click at [630, 357] on icon at bounding box center [633, 358] width 8 height 8
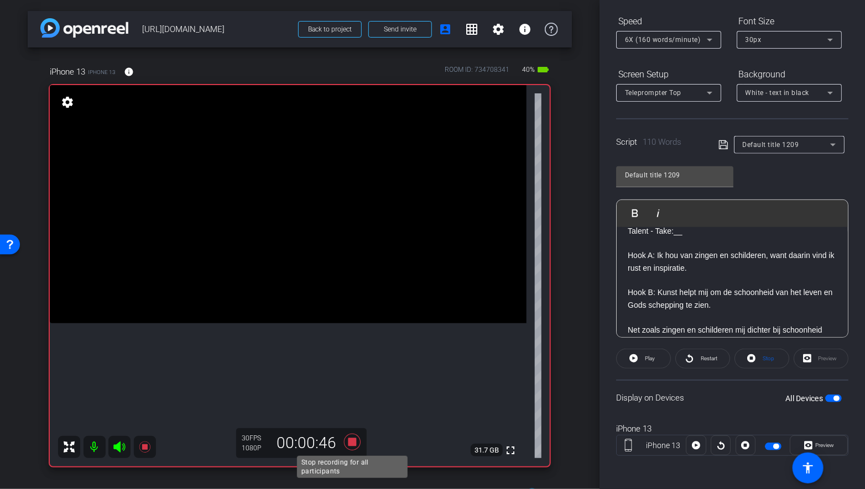
click at [353, 444] on icon at bounding box center [352, 442] width 17 height 17
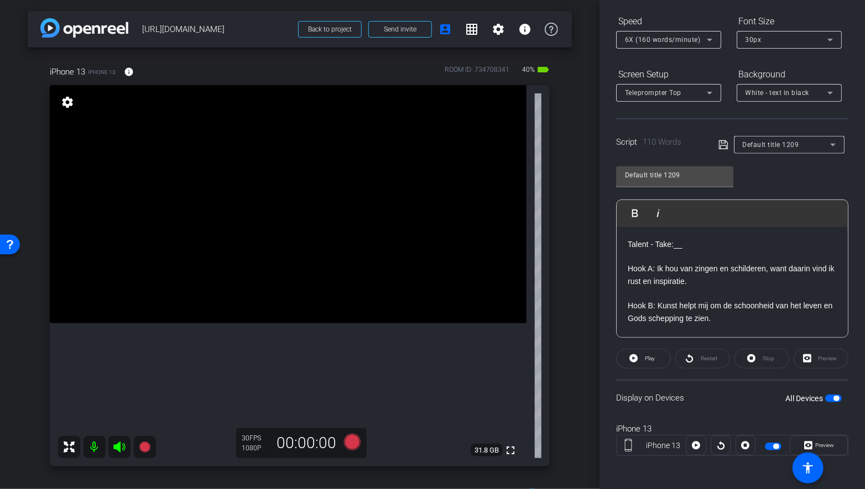
scroll to position [1, 0]
click at [353, 441] on icon at bounding box center [352, 442] width 17 height 17
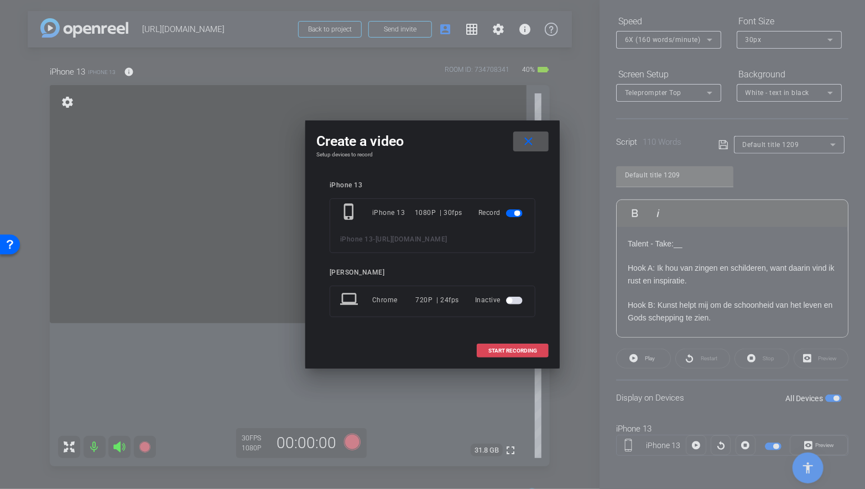
click at [517, 344] on span at bounding box center [512, 351] width 71 height 27
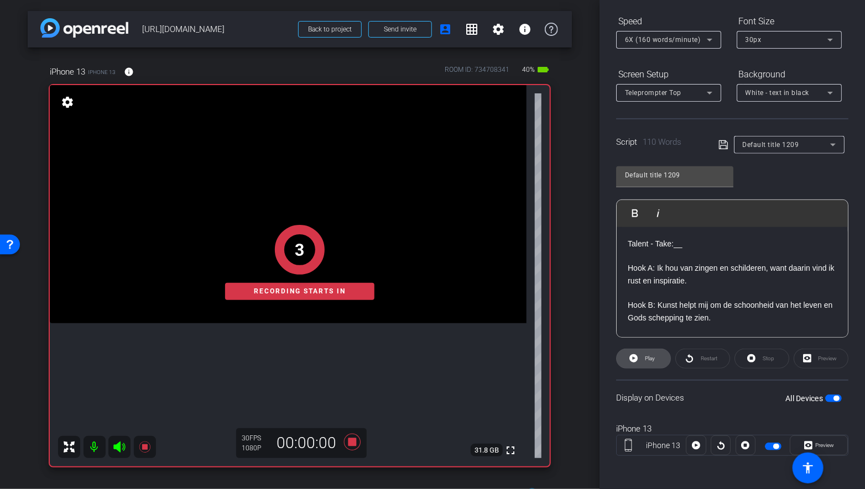
click at [639, 359] on span at bounding box center [643, 359] width 54 height 27
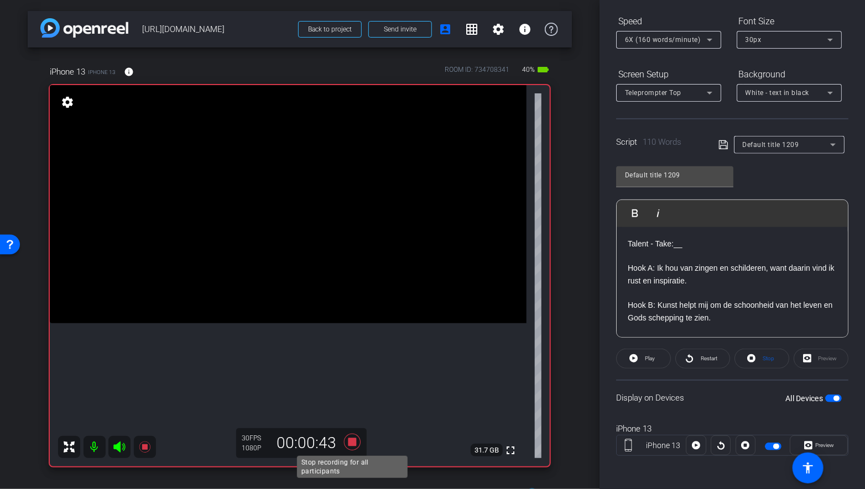
click at [353, 437] on icon at bounding box center [352, 442] width 27 height 20
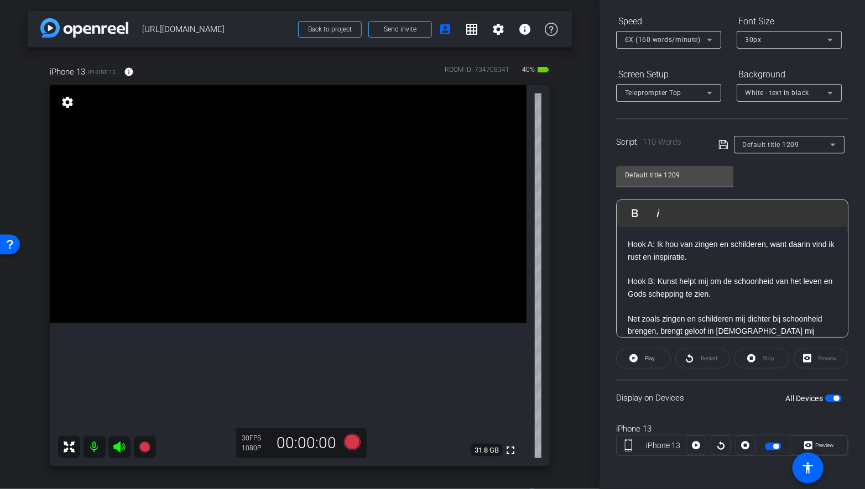
scroll to position [25, 0]
click at [355, 442] on icon at bounding box center [352, 442] width 17 height 17
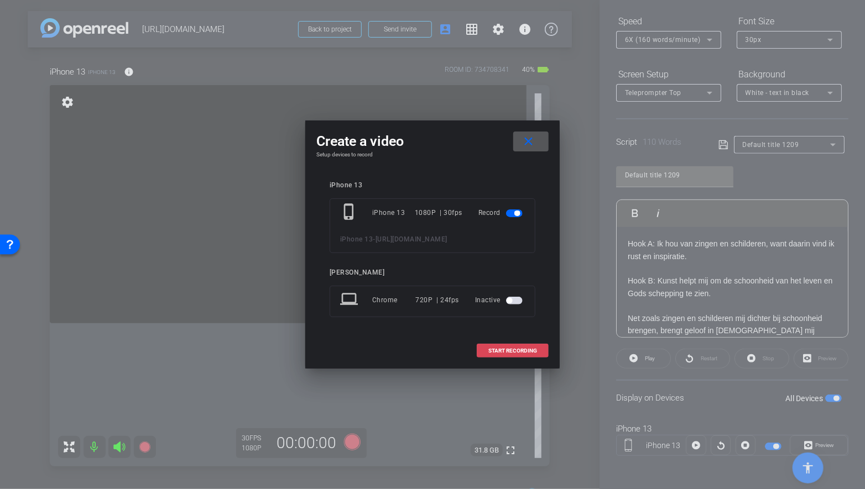
click at [498, 351] on span "START RECORDING" at bounding box center [512, 351] width 49 height 6
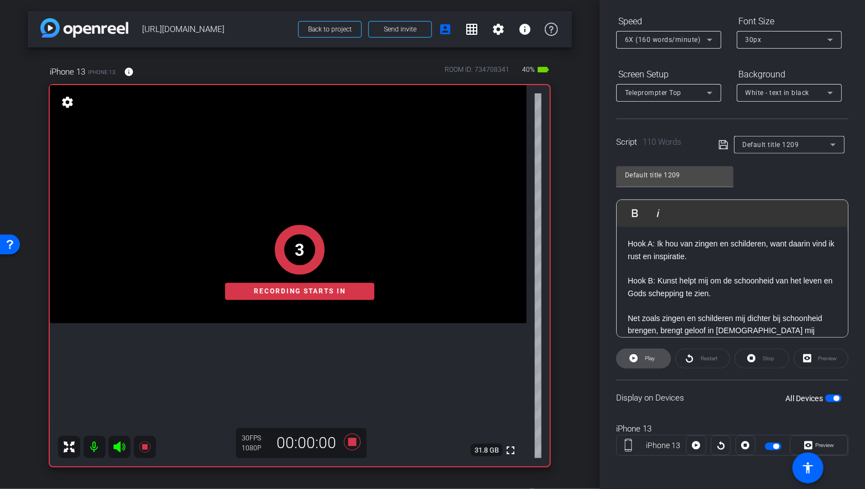
click at [639, 361] on span at bounding box center [643, 359] width 54 height 27
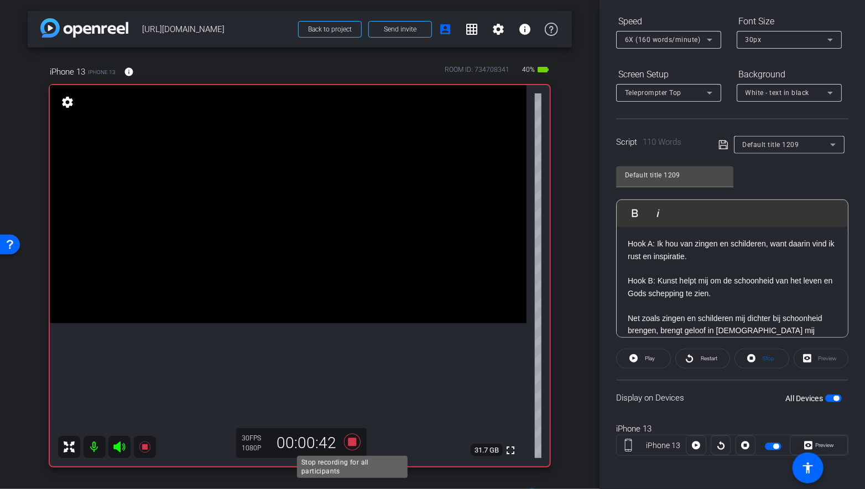
click at [355, 441] on icon at bounding box center [352, 442] width 17 height 17
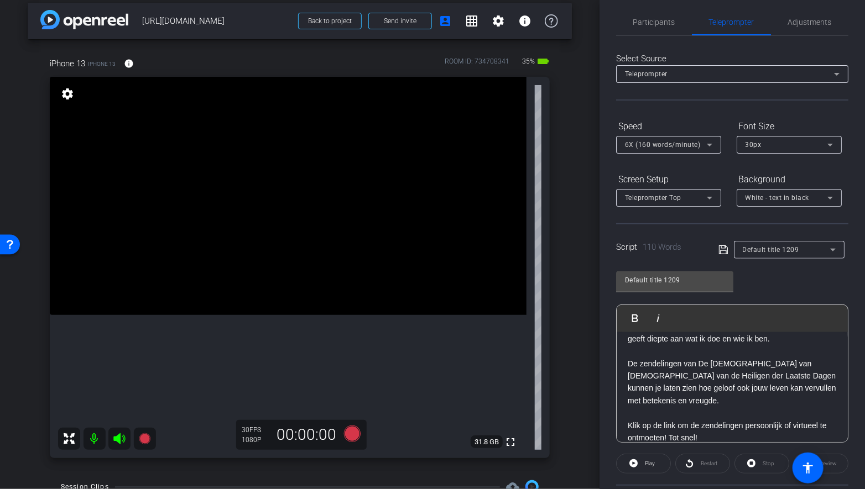
scroll to position [0, 0]
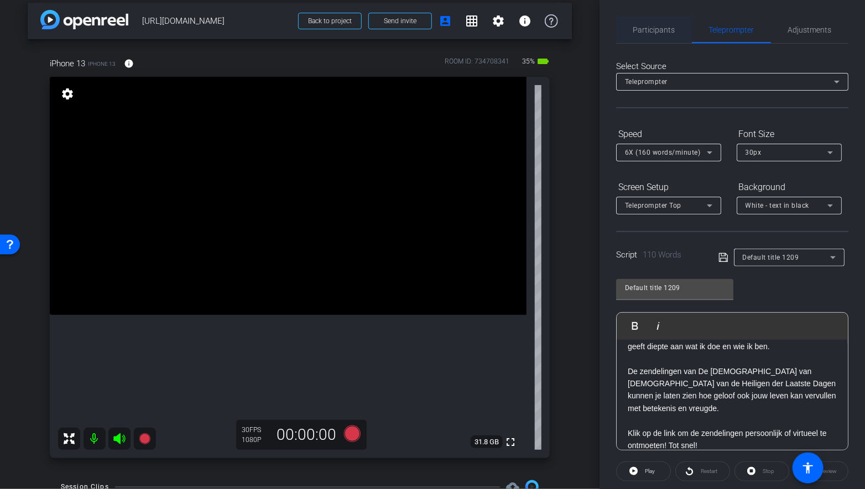
click at [637, 33] on span "Participants" at bounding box center [654, 30] width 42 height 8
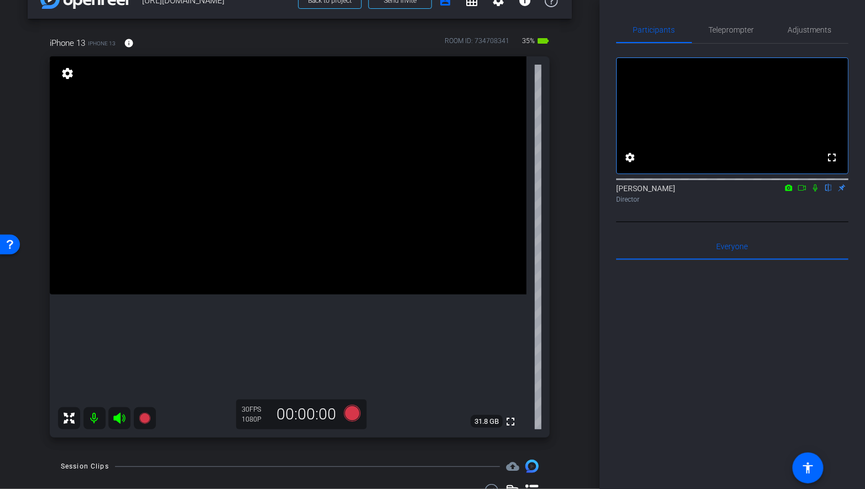
scroll to position [30, 0]
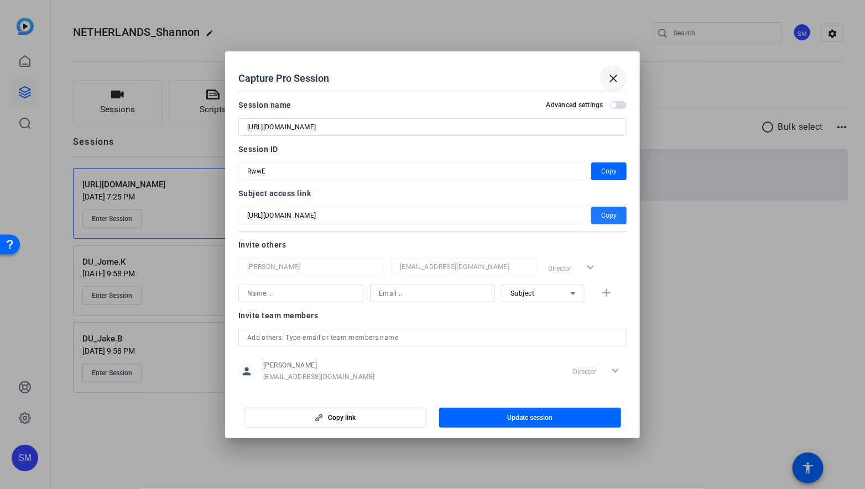
click at [610, 81] on mat-icon "close" at bounding box center [613, 78] width 13 height 13
